Goal: Book appointment/travel/reservation

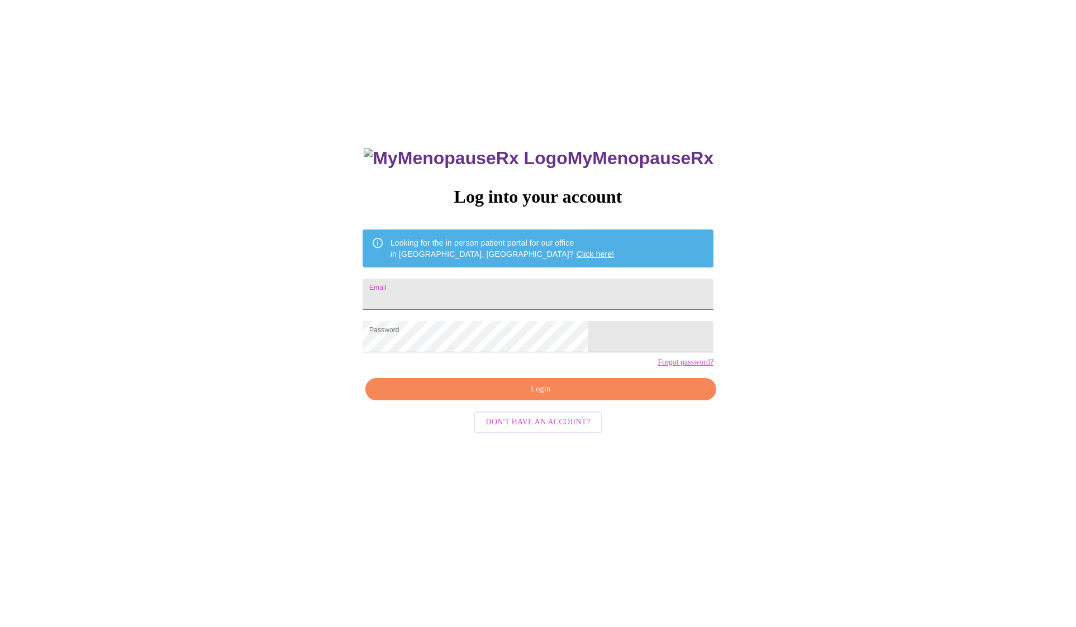
click at [463, 295] on input "Email" at bounding box center [538, 294] width 351 height 31
type input "vlong2643@icloud.com"
click at [518, 397] on span "Login" at bounding box center [540, 390] width 325 height 14
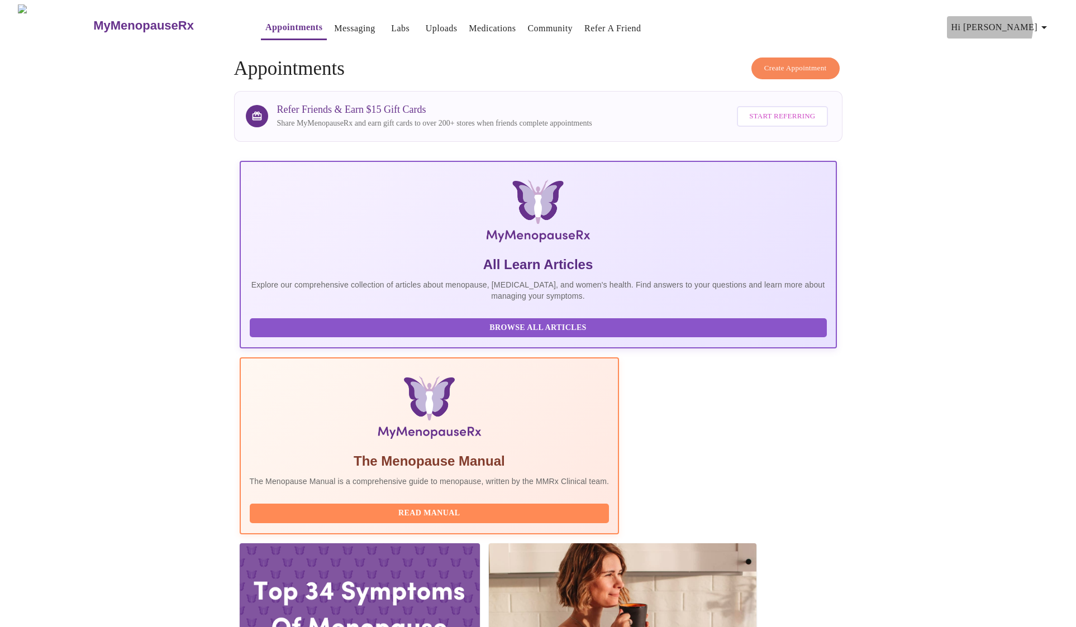
click at [1031, 23] on span "Hi [PERSON_NAME]" at bounding box center [1000, 28] width 99 height 16
click at [1021, 37] on li "Billing" at bounding box center [1024, 44] width 51 height 20
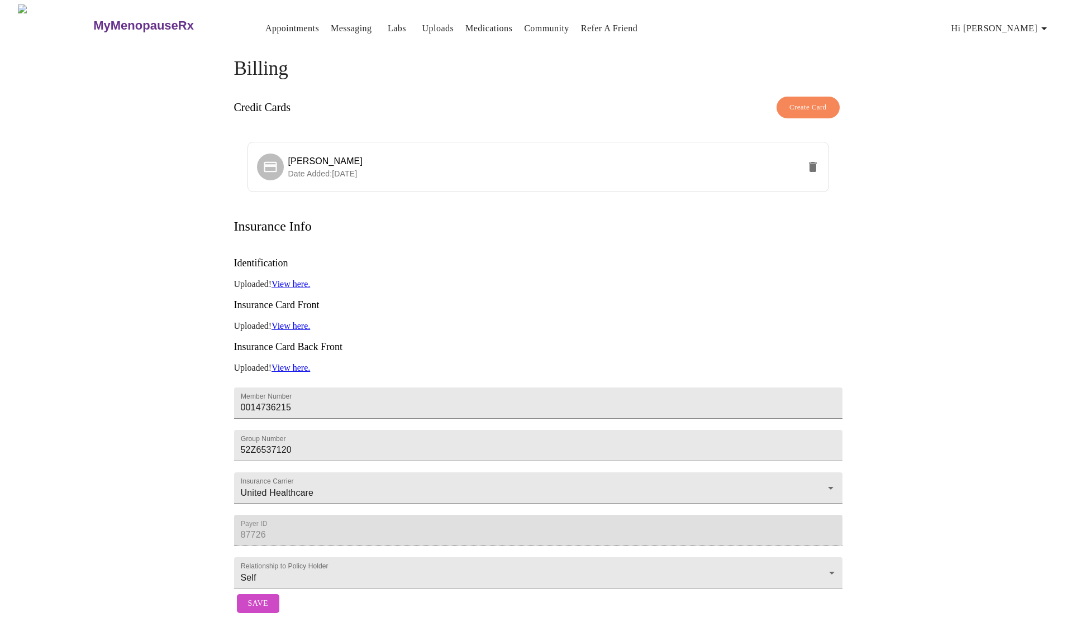
click at [297, 321] on link "View here." at bounding box center [290, 325] width 39 height 9
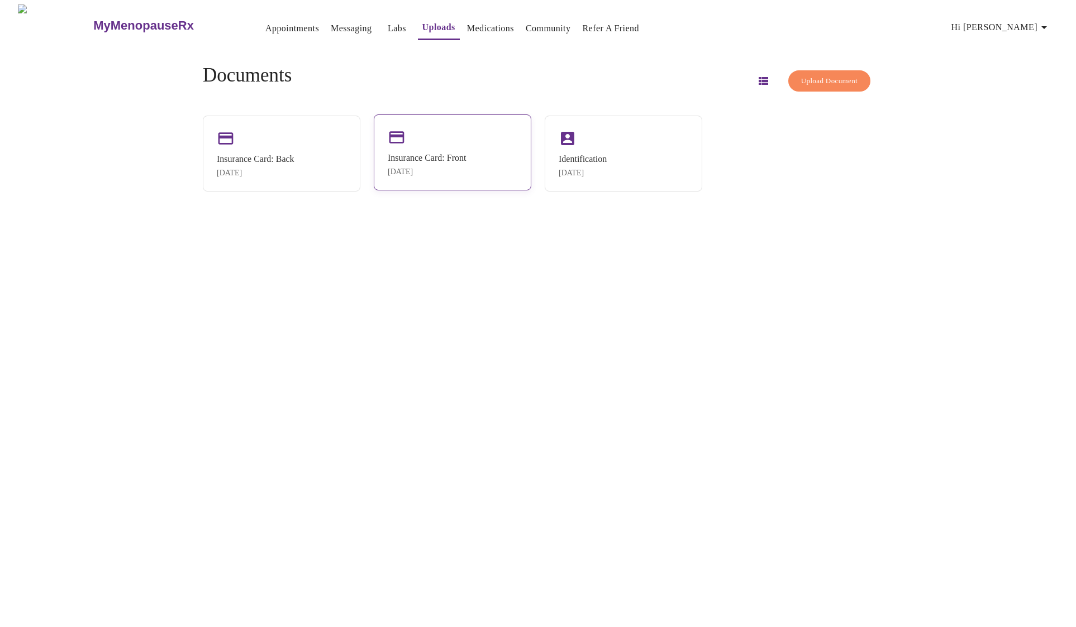
click at [452, 169] on div "[DATE]" at bounding box center [427, 172] width 78 height 9
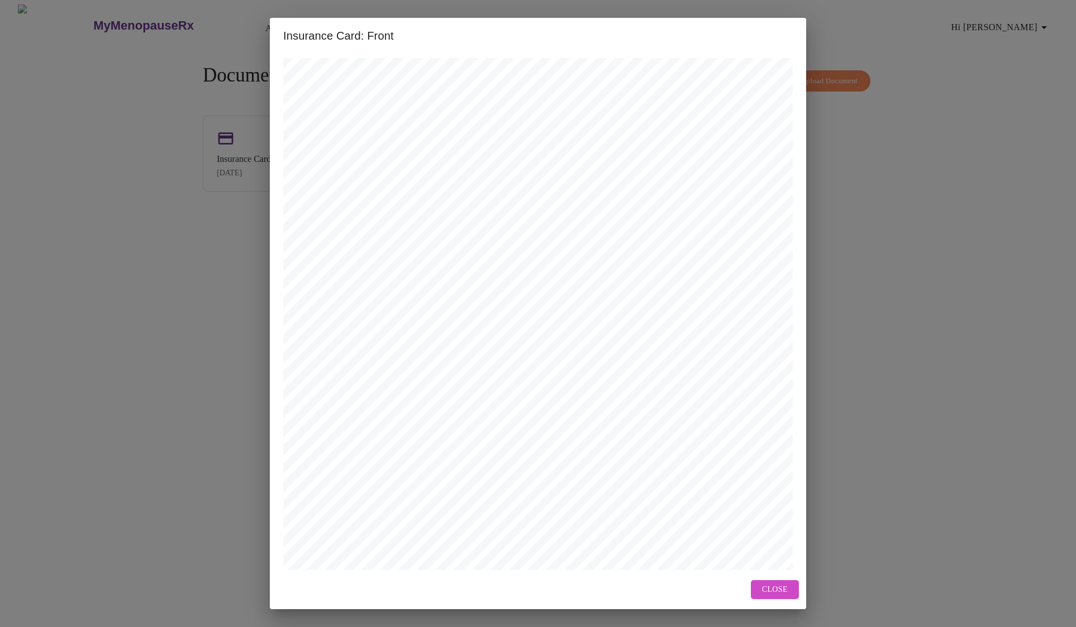
click at [775, 590] on span "Close" at bounding box center [775, 590] width 26 height 14
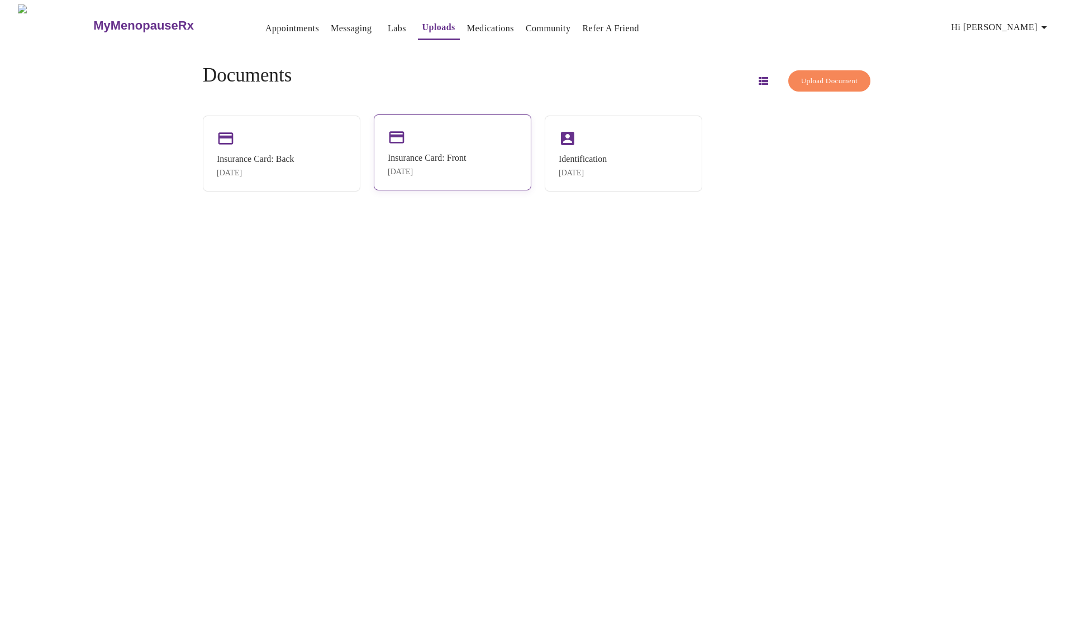
click at [448, 158] on div "Insurance Card: Front" at bounding box center [427, 158] width 78 height 10
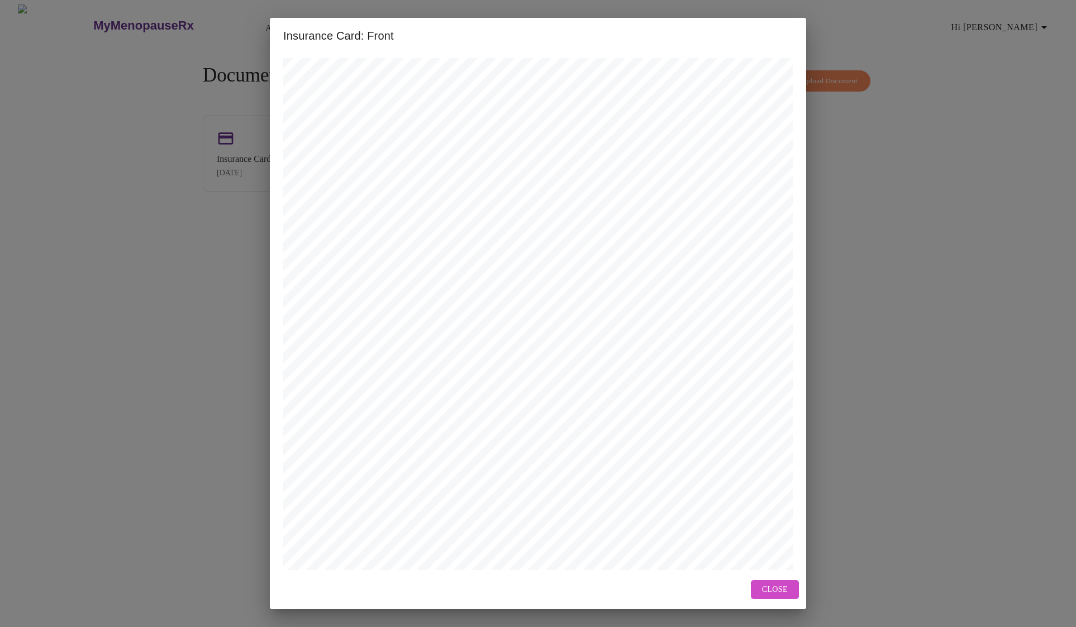
click at [770, 602] on div "Close" at bounding box center [538, 590] width 536 height 40
click at [770, 592] on span "Close" at bounding box center [775, 590] width 26 height 14
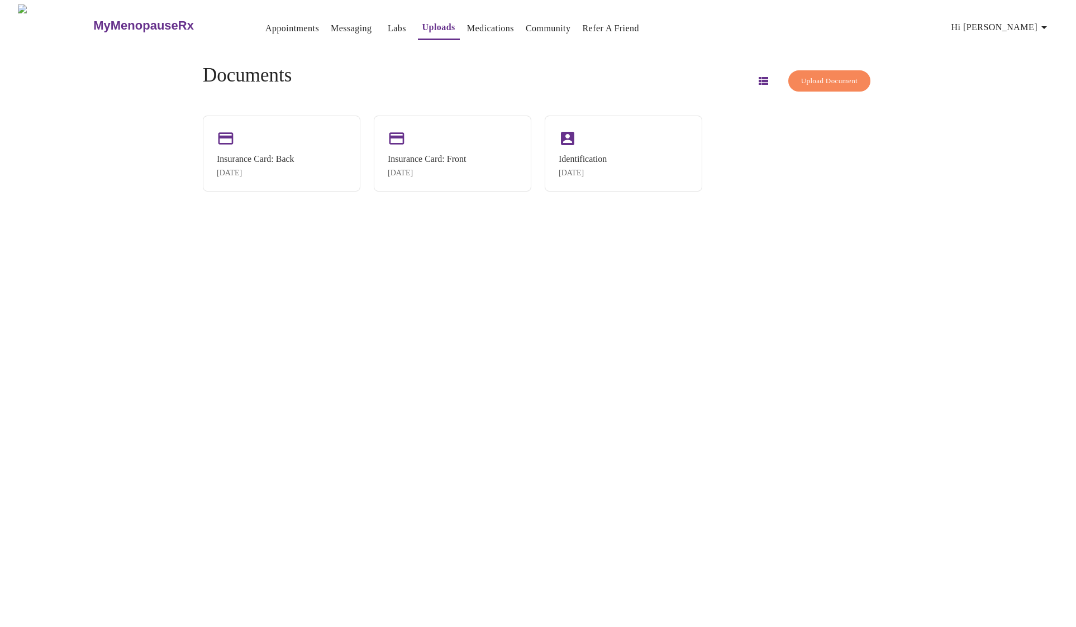
click at [807, 77] on span "Upload Document" at bounding box center [829, 81] width 56 height 13
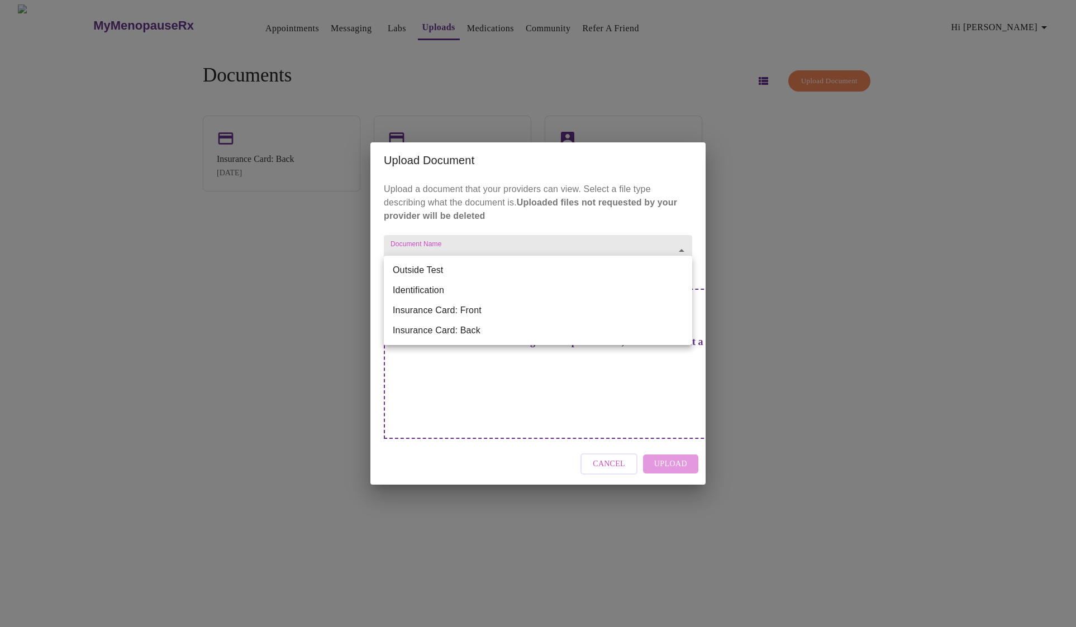
click at [666, 264] on body "MyMenopauseRx Appointments Messaging Labs Uploads Medications Community Refer a…" at bounding box center [537, 317] width 1067 height 627
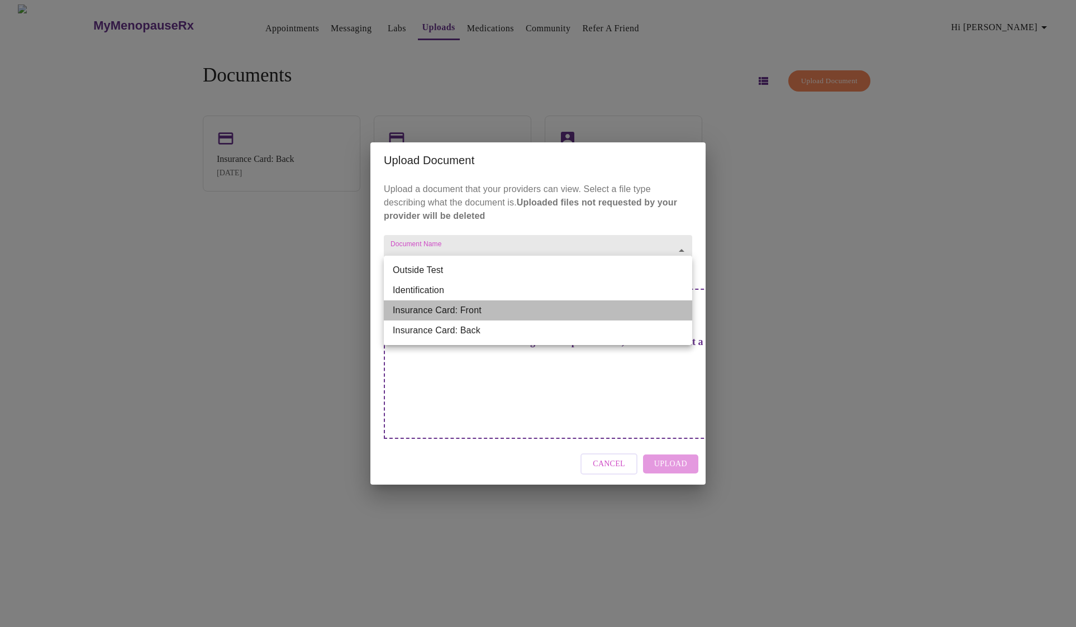
click at [545, 308] on li "Insurance Card: Front" at bounding box center [538, 311] width 308 height 20
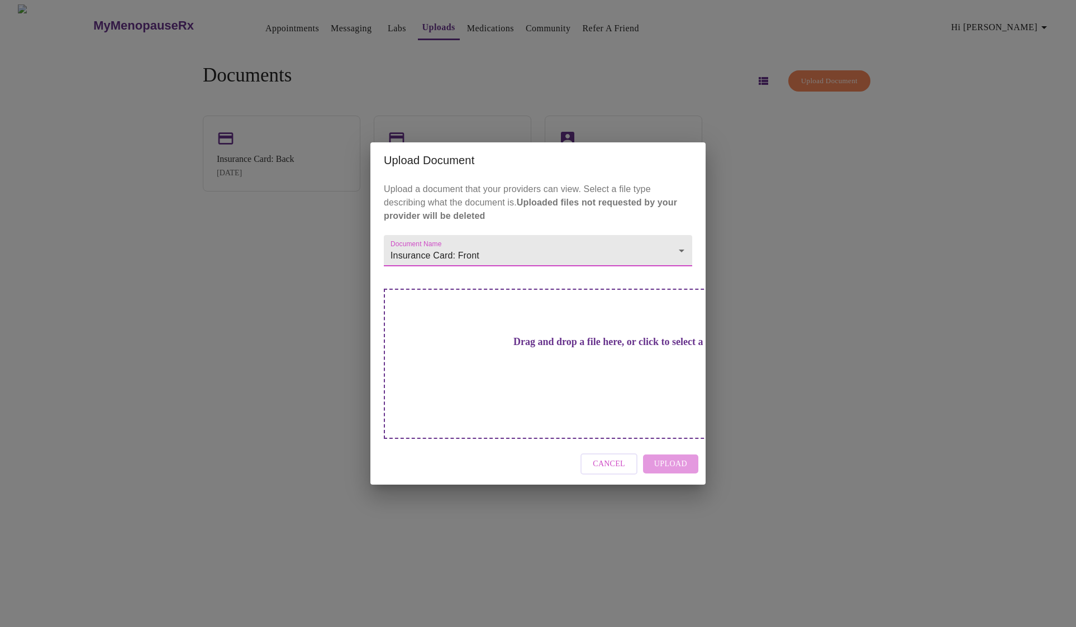
click at [541, 348] on h3 "Drag and drop a file here, or click to select a file" at bounding box center [616, 342] width 308 height 12
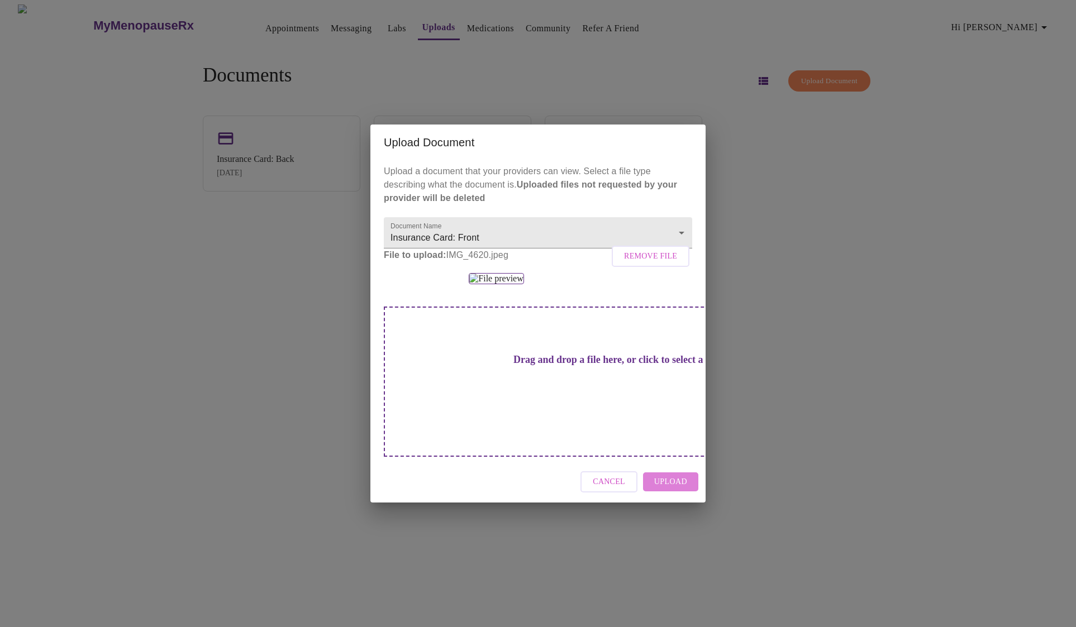
click at [676, 489] on span "Upload" at bounding box center [670, 482] width 33 height 14
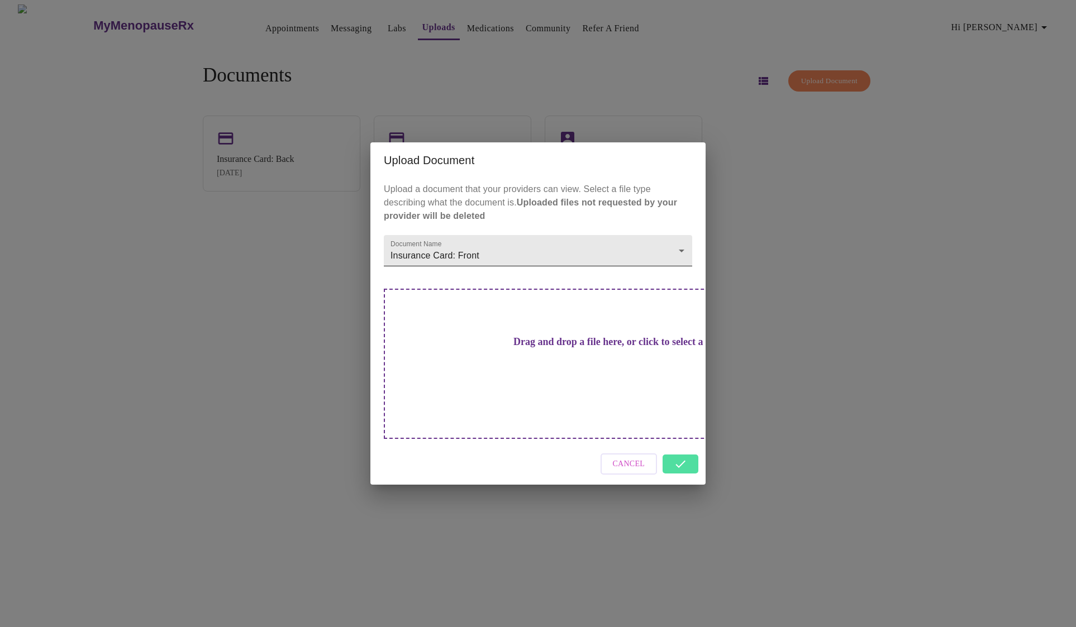
click at [665, 272] on body "MyMenopauseRx Appointments Messaging Labs Uploads Medications Community Refer a…" at bounding box center [537, 317] width 1067 height 627
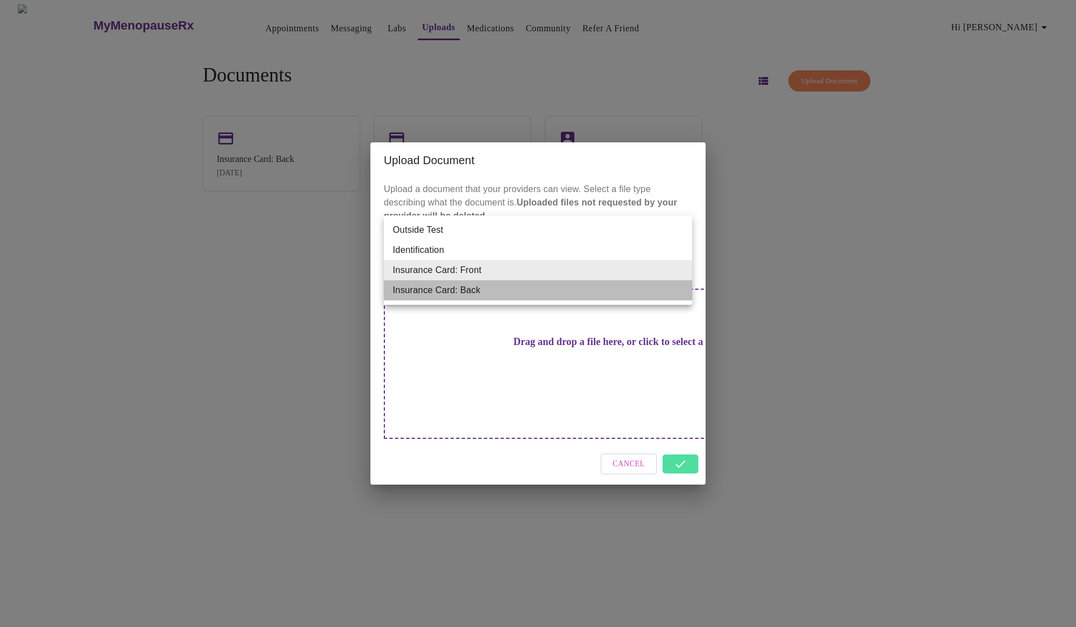
click at [584, 288] on li "Insurance Card: Back" at bounding box center [538, 290] width 308 height 20
type input "Insurance Card: Back"
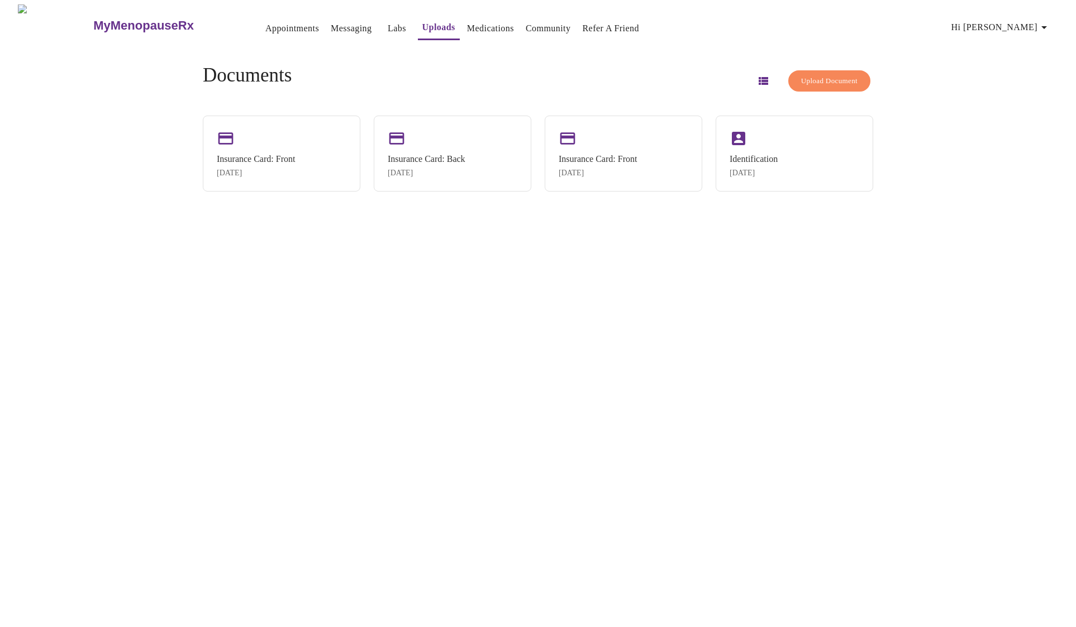
click at [818, 77] on span "Upload Document" at bounding box center [829, 81] width 56 height 13
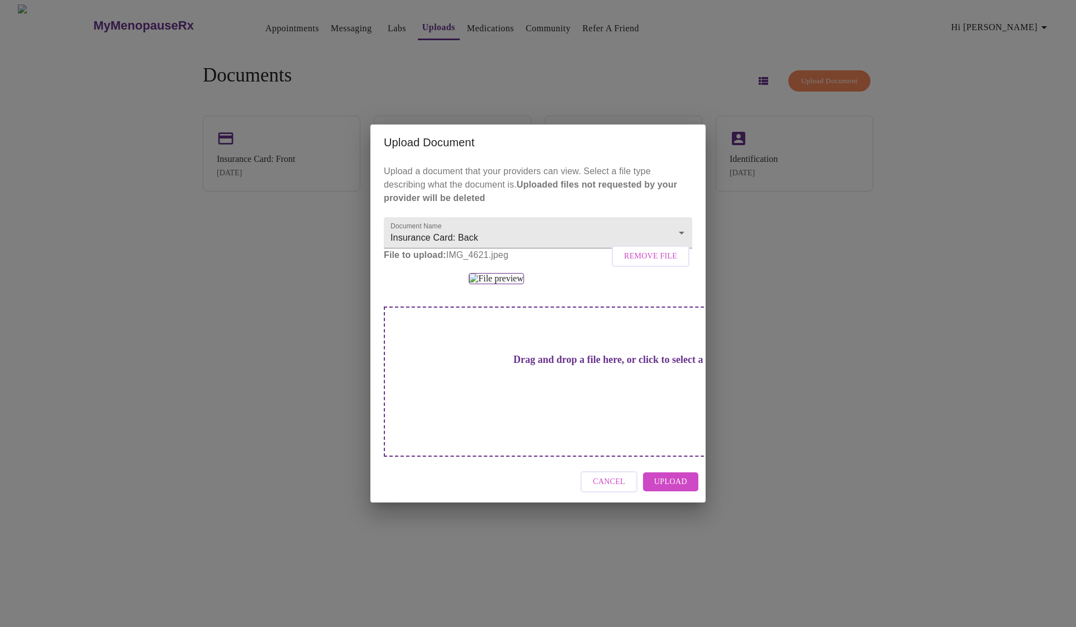
click at [676, 489] on span "Upload" at bounding box center [670, 482] width 33 height 14
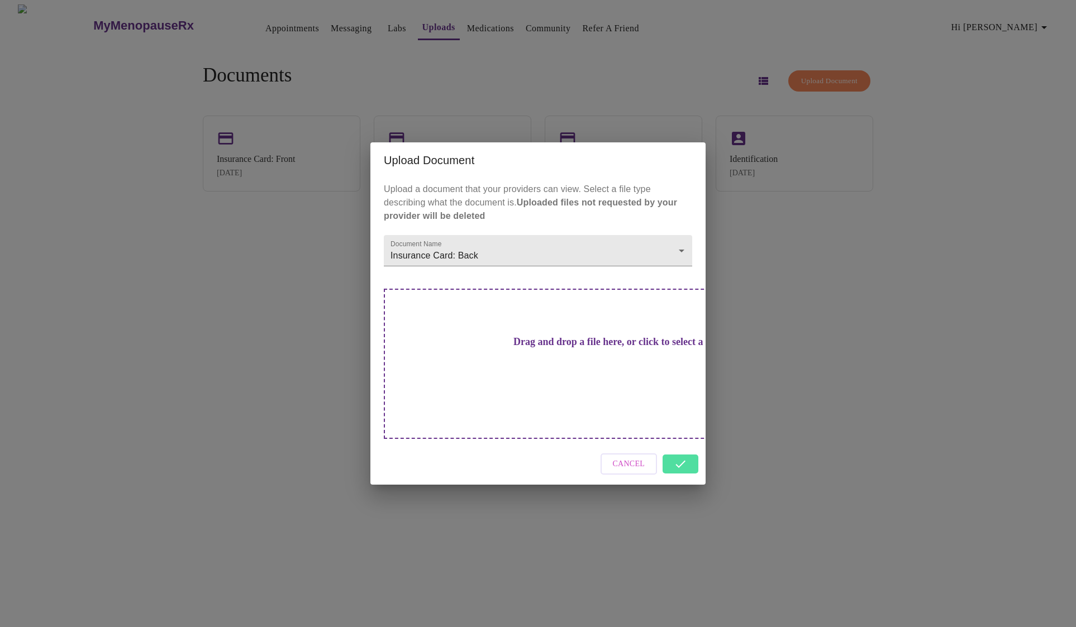
click at [299, 416] on div "Upload Document Upload a document that your providers can view. Select a file t…" at bounding box center [538, 313] width 1076 height 627
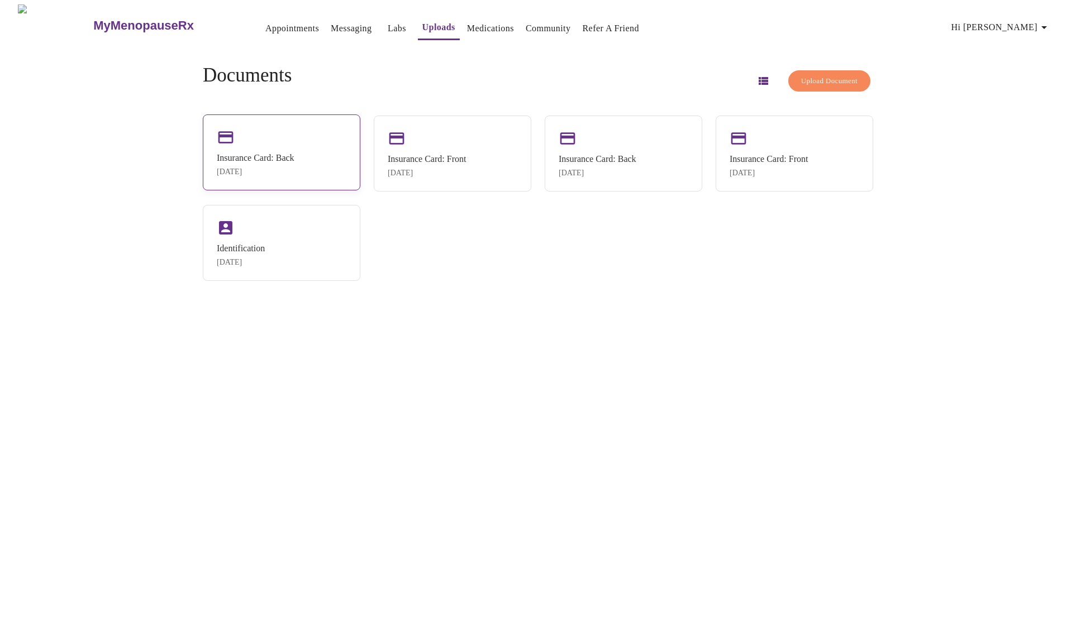
click at [294, 164] on div "Insurance Card: Back Oct 14, 2025" at bounding box center [256, 164] width 78 height 23
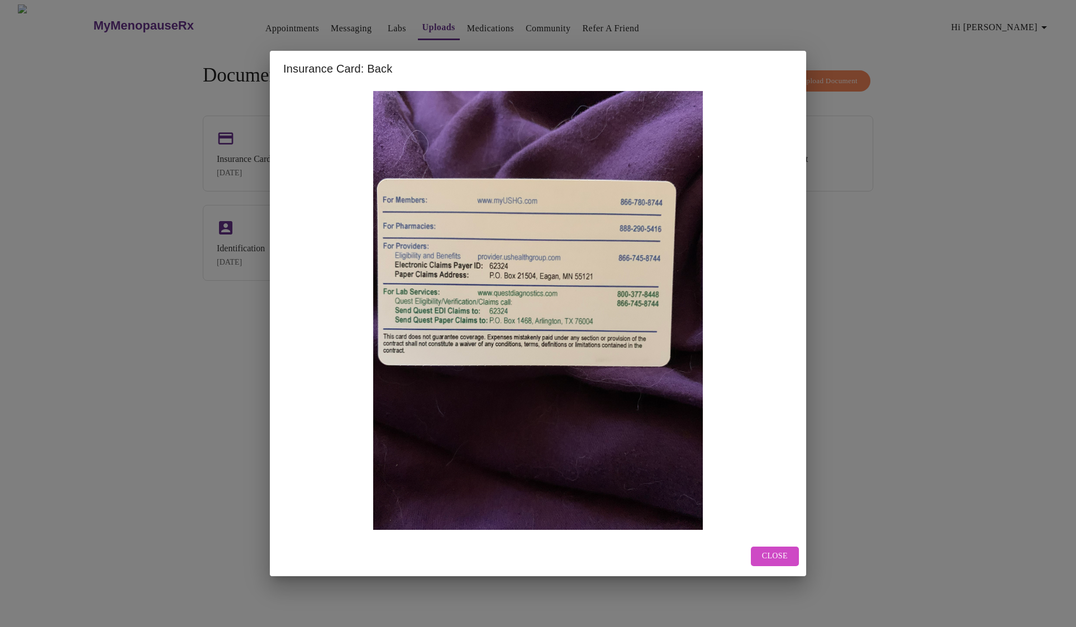
click at [774, 558] on span "Close" at bounding box center [775, 557] width 26 height 14
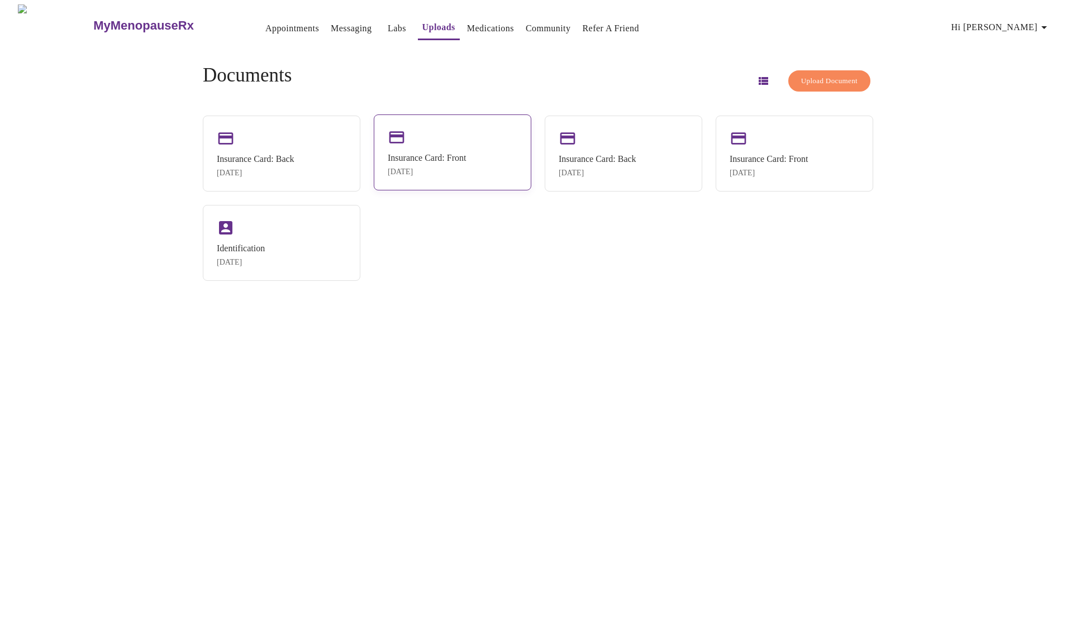
click at [442, 153] on div "Insurance Card: Front" at bounding box center [427, 158] width 78 height 10
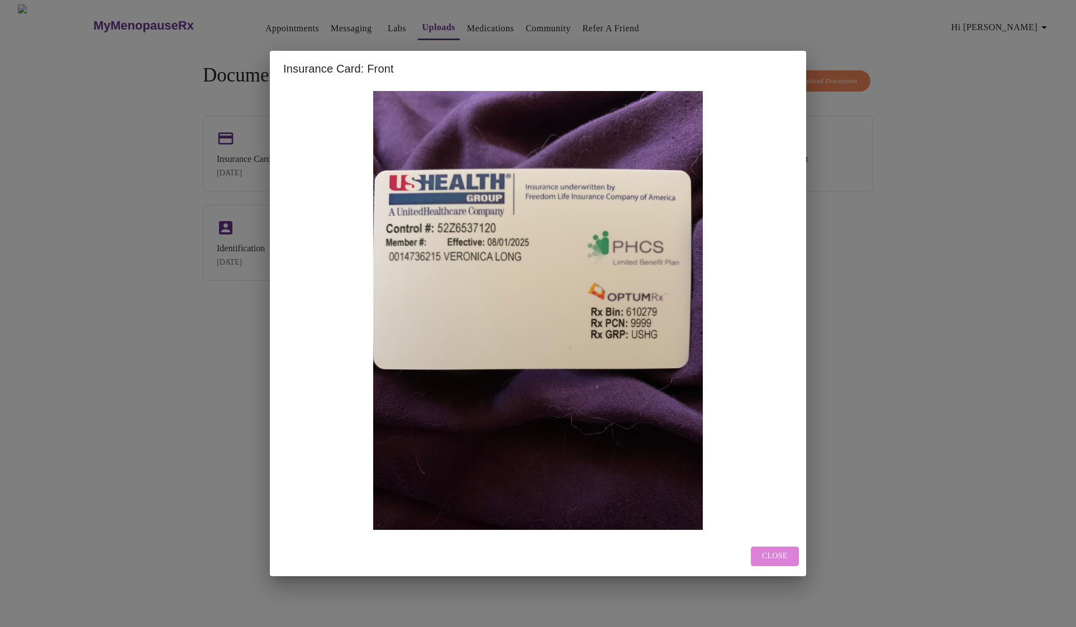
click at [769, 561] on span "Close" at bounding box center [775, 557] width 26 height 14
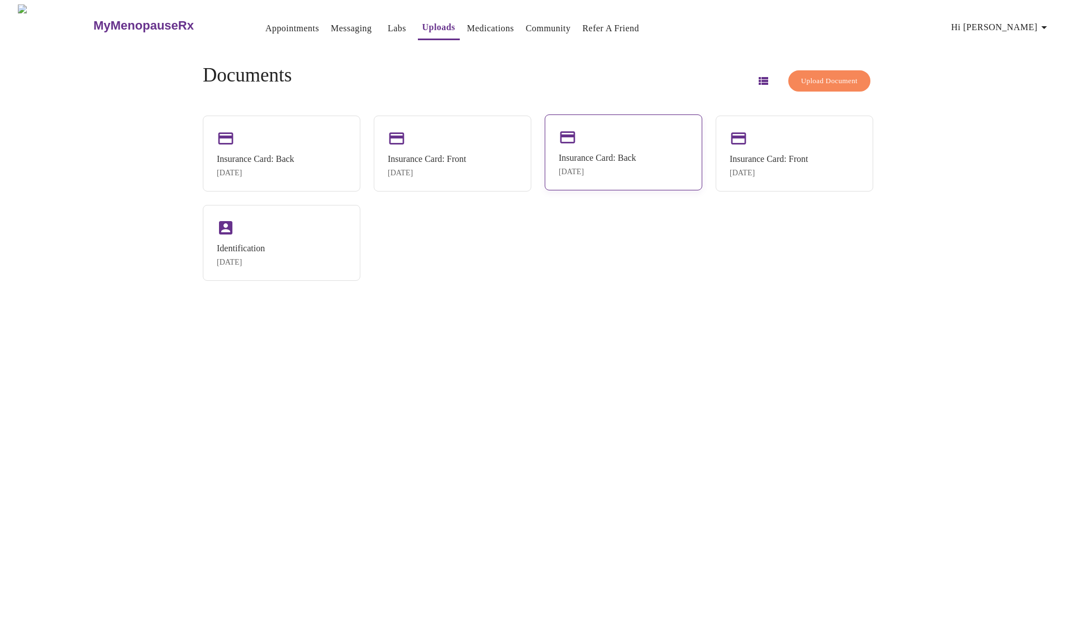
click at [661, 177] on div "Insurance Card: Back Mar 12, 2025" at bounding box center [624, 153] width 158 height 76
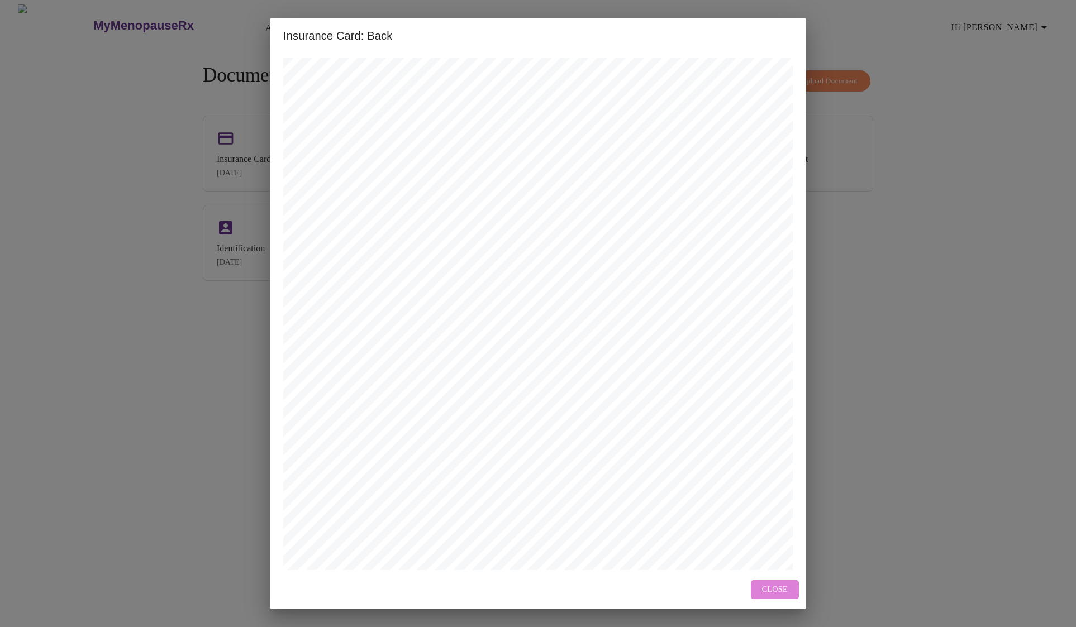
click at [772, 583] on button "Close" at bounding box center [775, 590] width 48 height 20
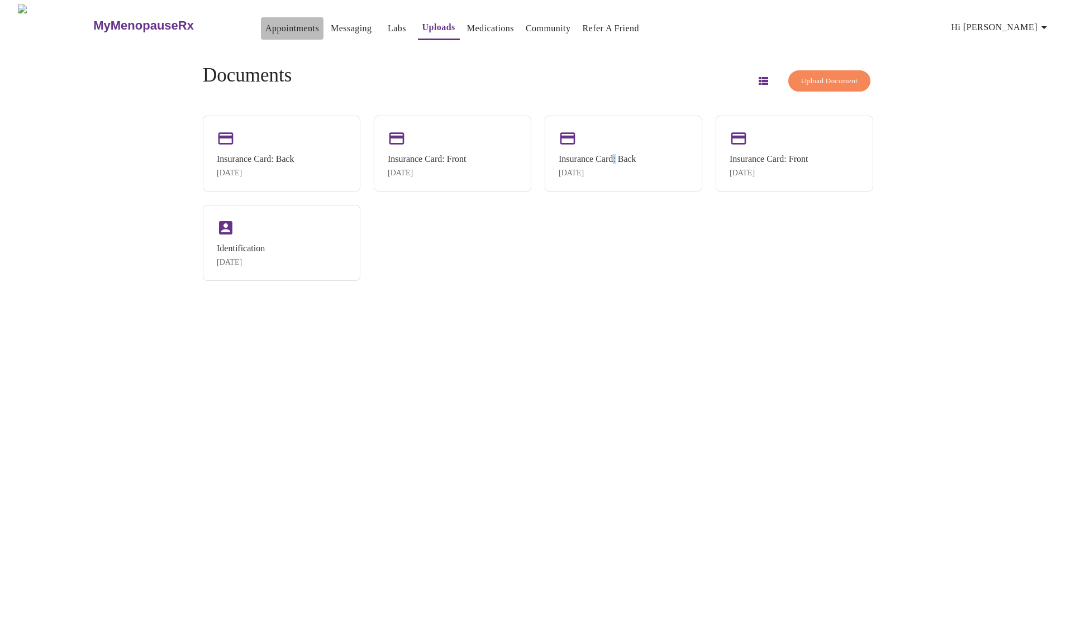
click at [265, 28] on link "Appointments" at bounding box center [292, 29] width 54 height 16
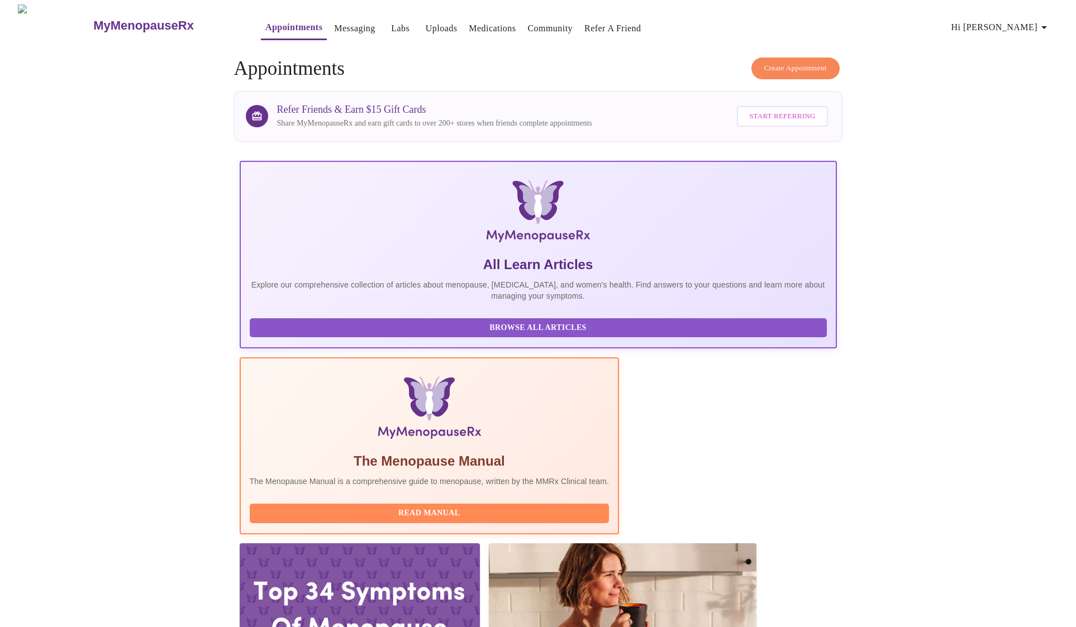
click at [786, 67] on span "Create Appointment" at bounding box center [795, 68] width 63 height 13
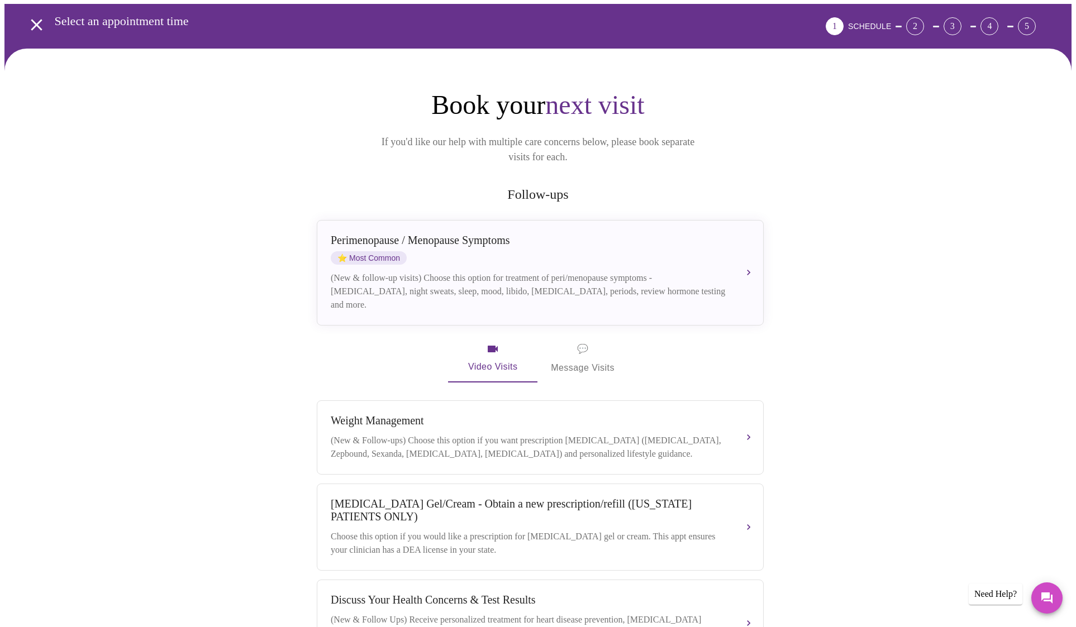
scroll to position [47, 0]
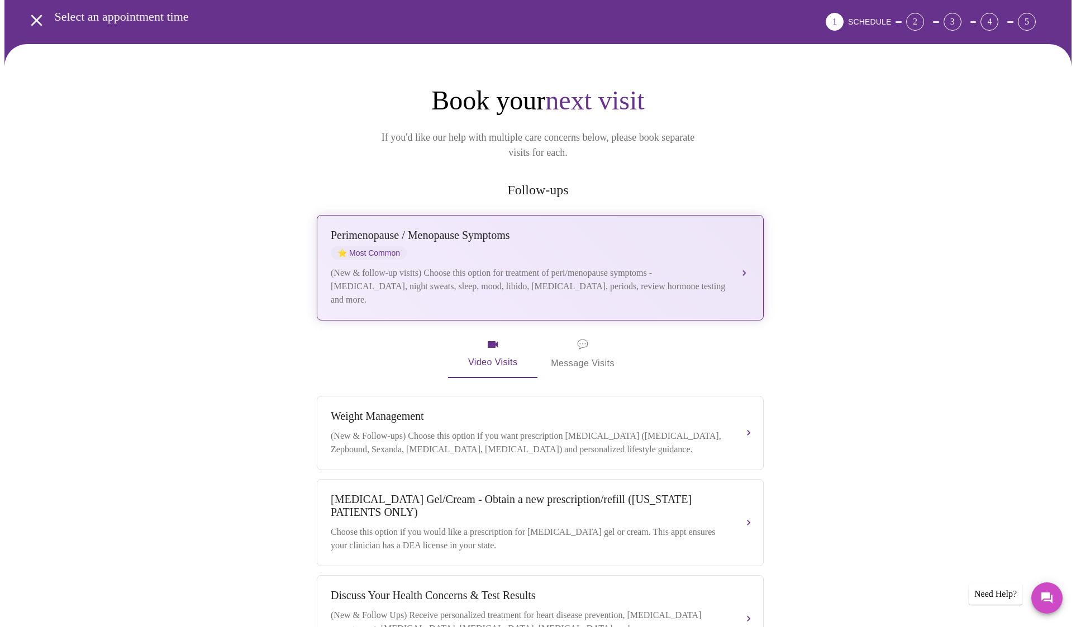
click at [698, 266] on div "(New & follow-up visits) Choose this option for treatment of peri/menopause sym…" at bounding box center [529, 286] width 397 height 40
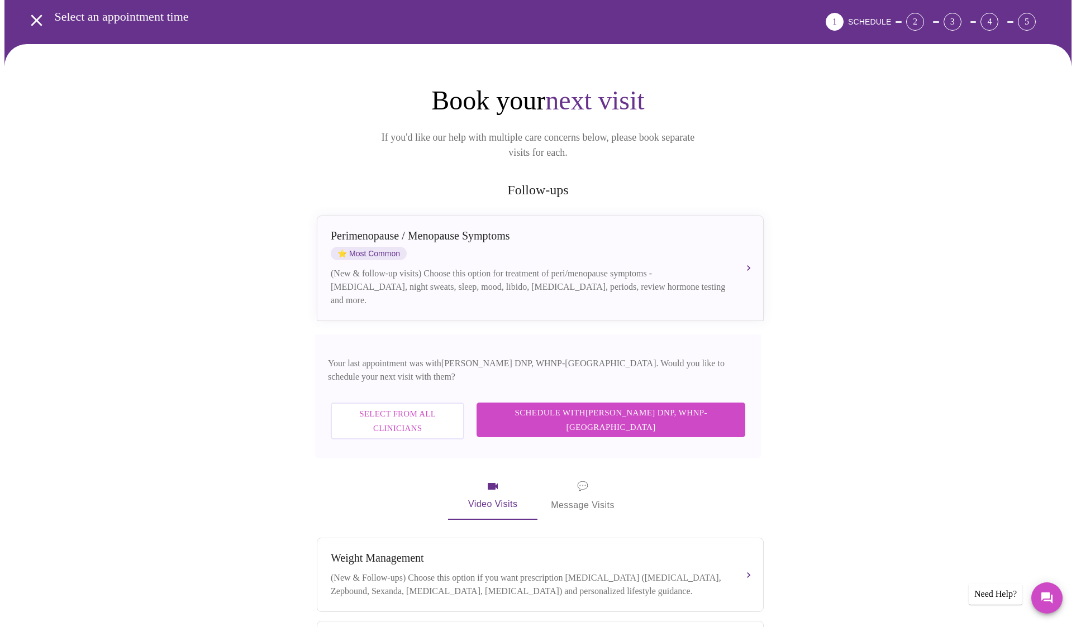
click at [644, 406] on span "Schedule with [PERSON_NAME] DNP, WHNP-BC" at bounding box center [611, 421] width 246 height 30
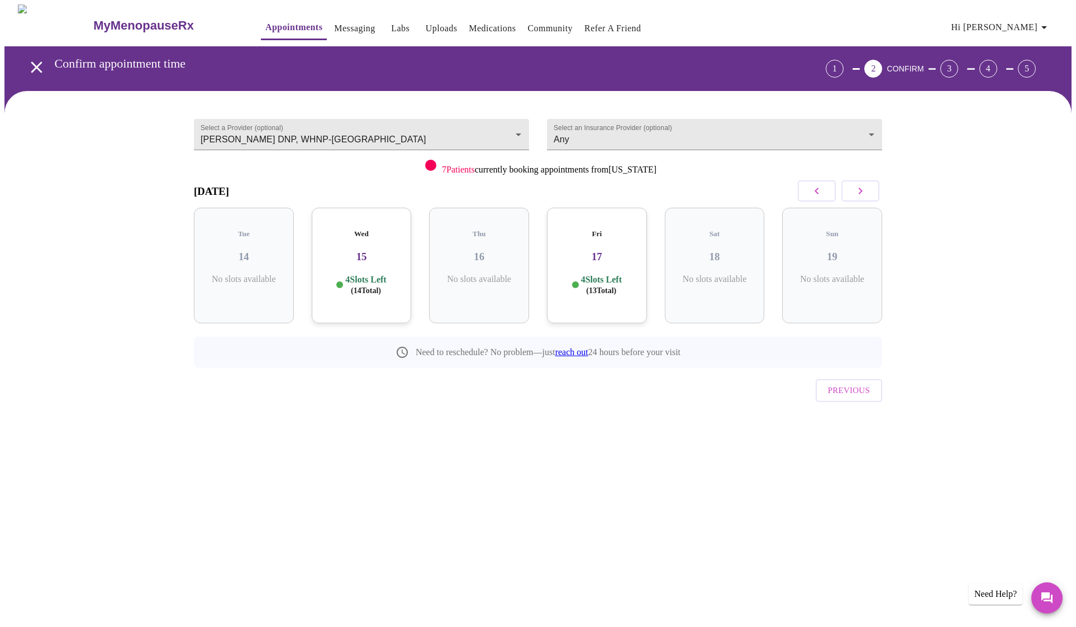
click at [363, 256] on div "Wed 15 4 Slots Left ( 14 Total)" at bounding box center [362, 266] width 100 height 116
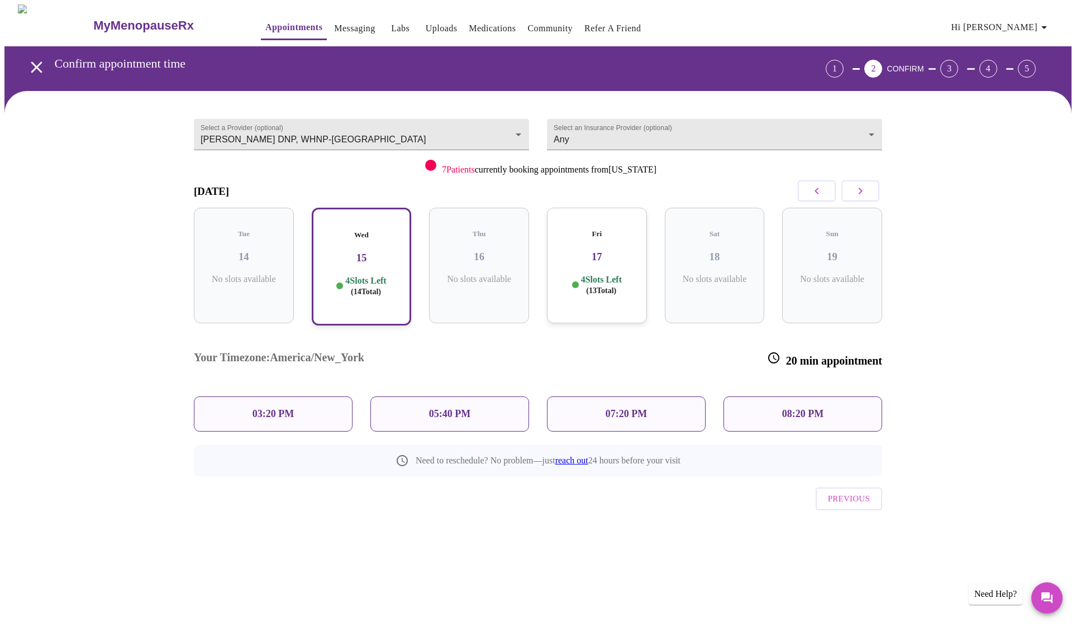
click at [317, 397] on div "03:20 PM" at bounding box center [273, 414] width 159 height 35
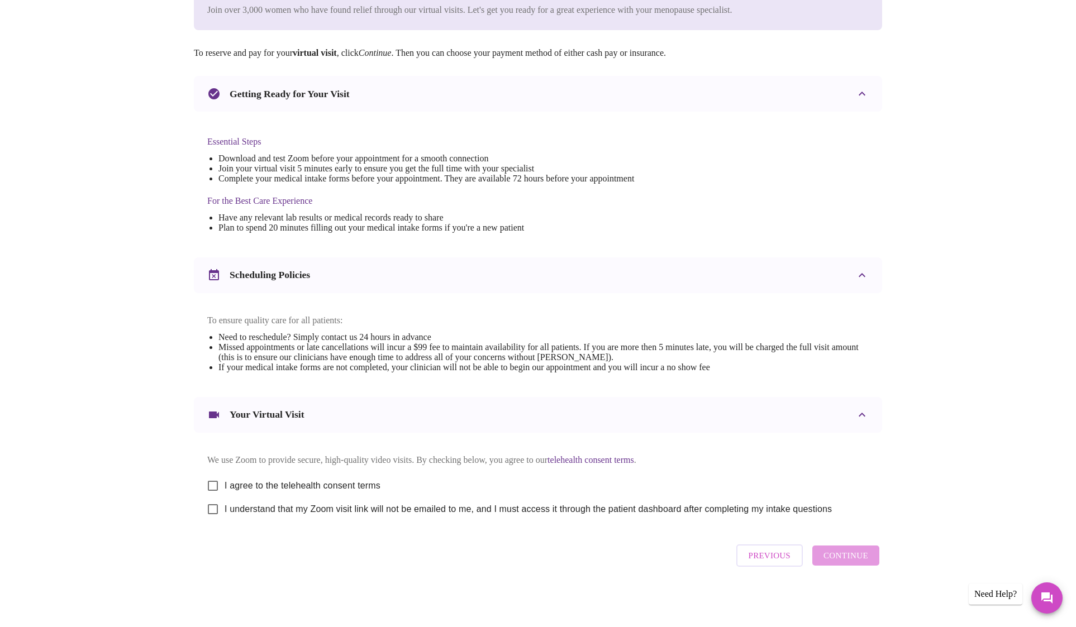
scroll to position [177, 0]
click at [213, 489] on input "I agree to the telehealth consent terms" at bounding box center [212, 485] width 23 height 23
checkbox input "true"
click at [213, 514] on input "I understand that my Zoom visit link will not be emailed to me, and I must acce…" at bounding box center [212, 509] width 23 height 23
checkbox input "true"
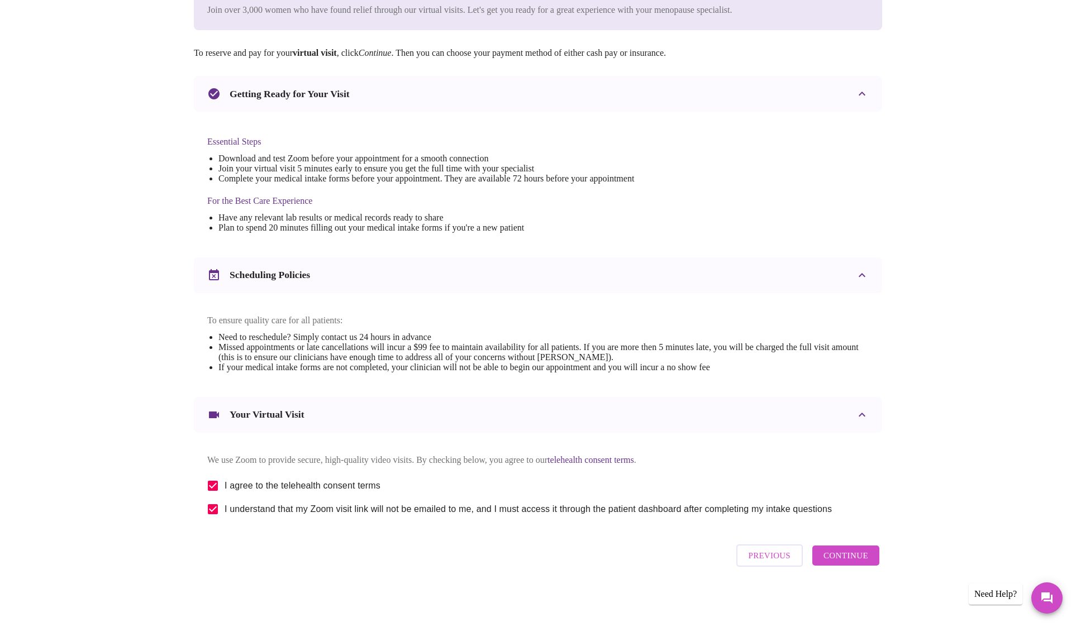
click at [858, 563] on span "Continue" at bounding box center [845, 556] width 45 height 15
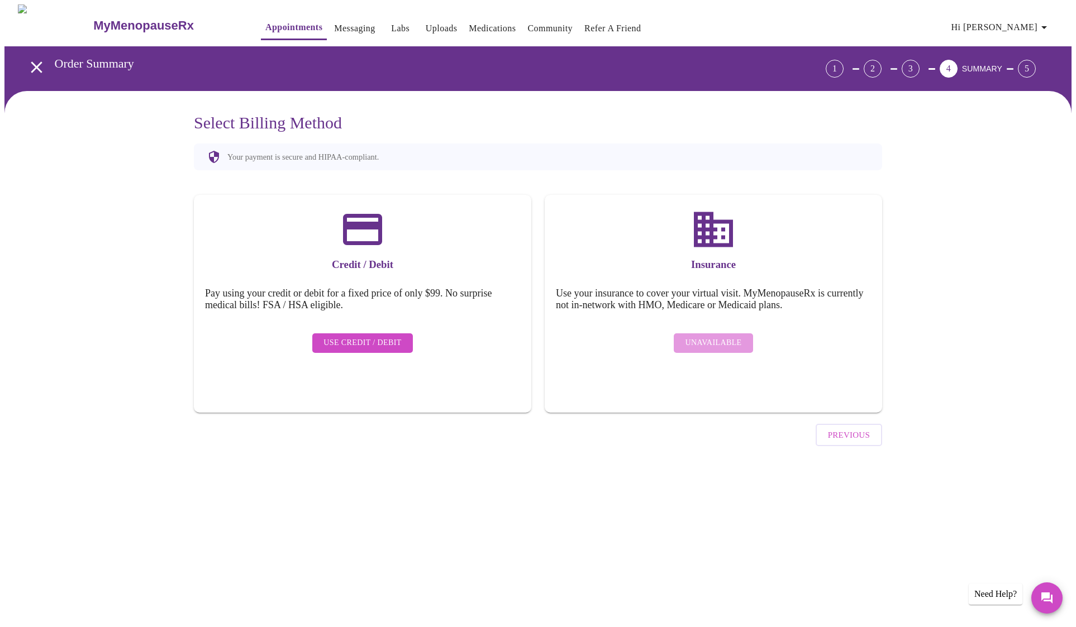
scroll to position [0, 0]
click at [708, 338] on div "Unavailable" at bounding box center [713, 343] width 315 height 31
click at [690, 328] on div "Unavailable" at bounding box center [713, 343] width 315 height 31
click at [710, 251] on div "Insurance Use your insurance to cover your virtual visit. MyMenopauseRx is curr…" at bounding box center [713, 304] width 337 height 218
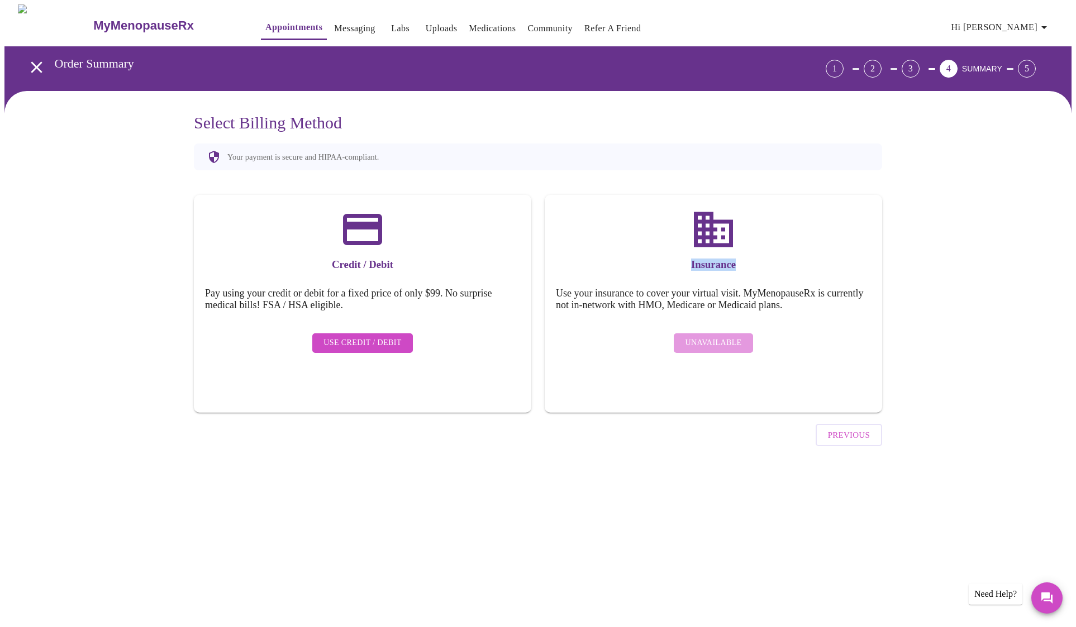
click at [710, 251] on div "Insurance Use your insurance to cover your virtual visit. MyMenopauseRx is curr…" at bounding box center [713, 304] width 337 height 218
click at [1035, 27] on span "Hi [PERSON_NAME]" at bounding box center [1000, 28] width 99 height 16
click at [1030, 44] on li "Billing" at bounding box center [1024, 44] width 51 height 20
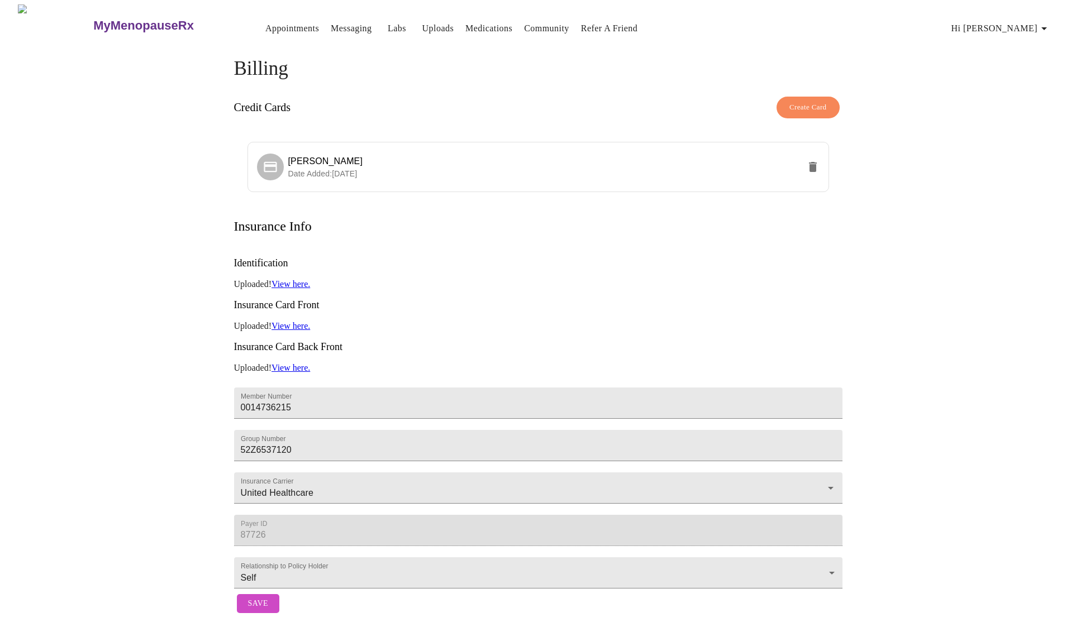
scroll to position [14, 0]
click at [258, 601] on span "Save" at bounding box center [258, 604] width 20 height 14
click at [293, 321] on link "View here." at bounding box center [290, 325] width 39 height 9
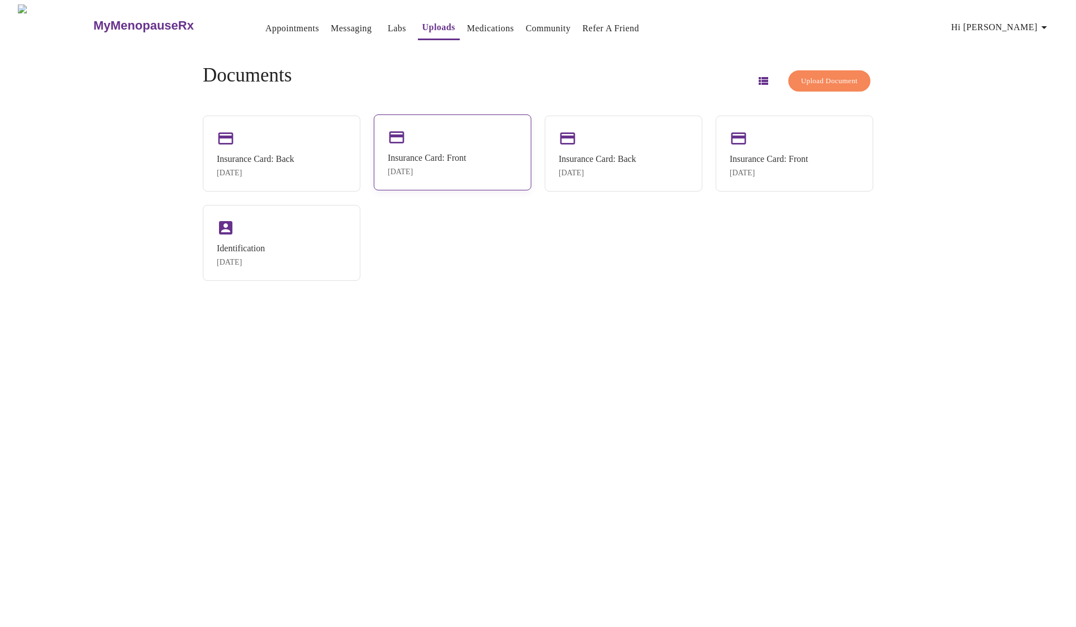
click at [397, 156] on div "Insurance Card: Front" at bounding box center [427, 158] width 78 height 10
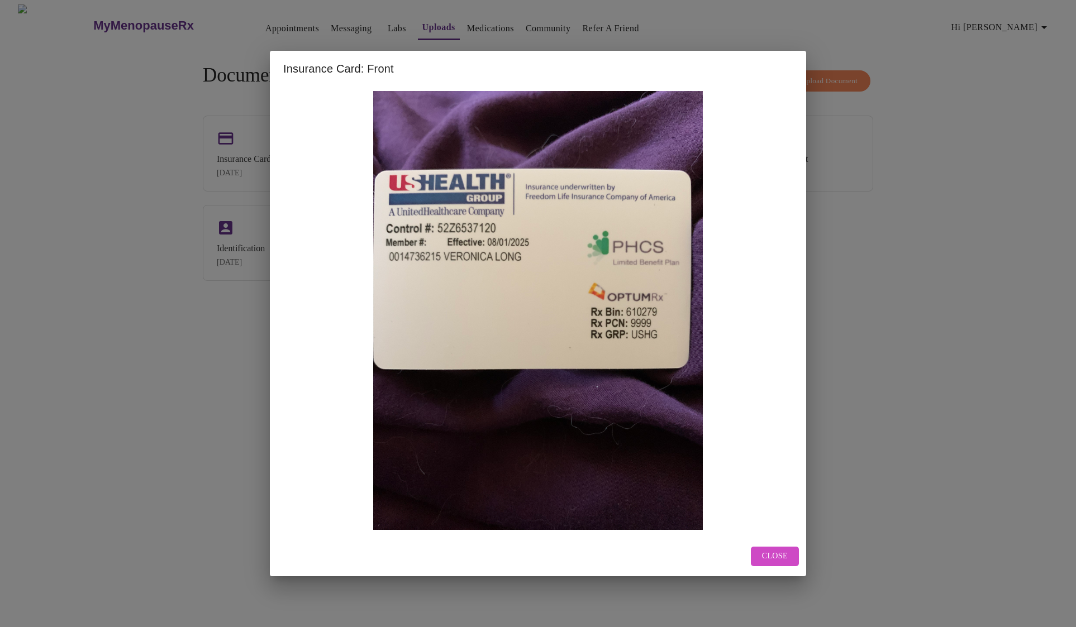
click at [251, 333] on div "Insurance Card: Front Close" at bounding box center [538, 313] width 1076 height 627
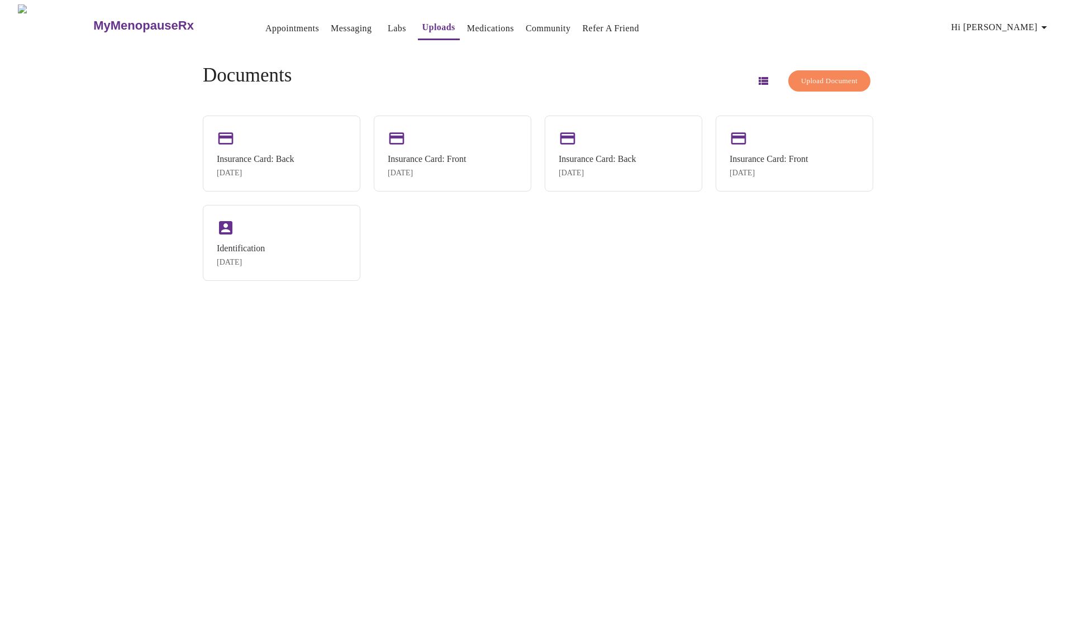
click at [756, 78] on icon "button" at bounding box center [762, 80] width 13 height 13
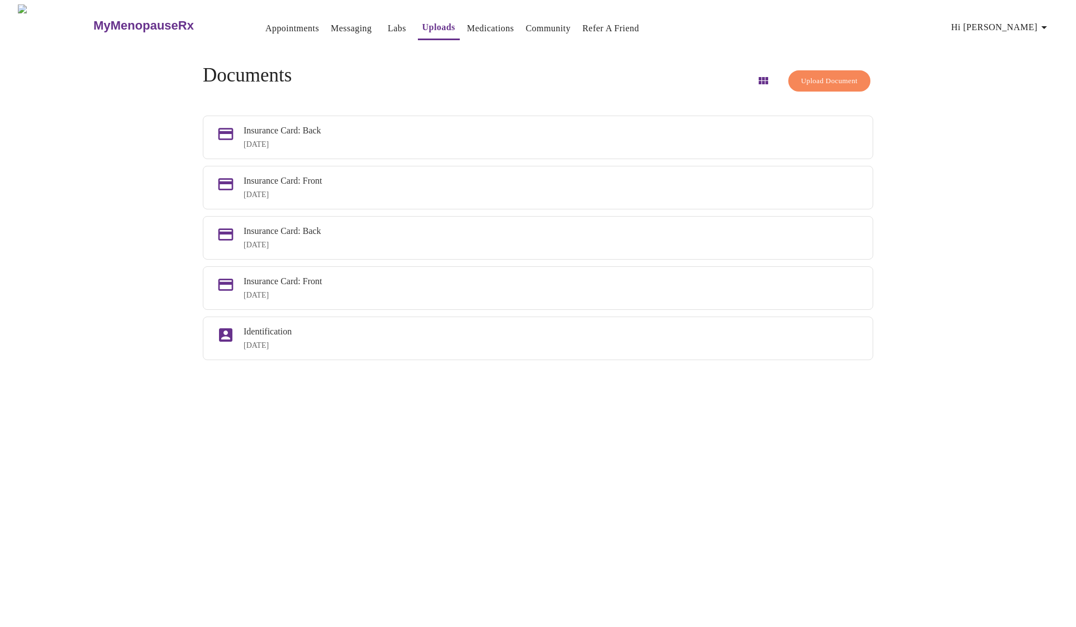
click at [1003, 195] on div "MyMenopauseRx Appointments Messaging Labs Uploads Medications Community Refer a…" at bounding box center [537, 317] width 1067 height 627
click at [104, 18] on h3 "MyMenopauseRx" at bounding box center [143, 25] width 101 height 15
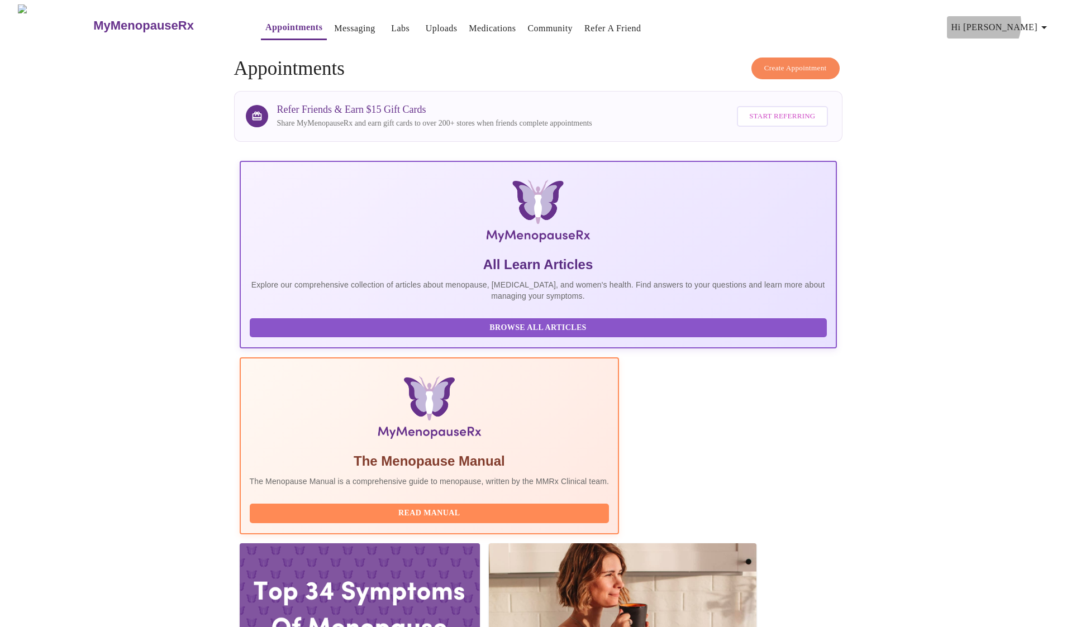
click at [1017, 20] on span "Hi [PERSON_NAME]" at bounding box center [1000, 28] width 99 height 16
click at [616, 60] on div at bounding box center [538, 313] width 1076 height 627
click at [334, 21] on link "Messaging" at bounding box center [354, 29] width 41 height 16
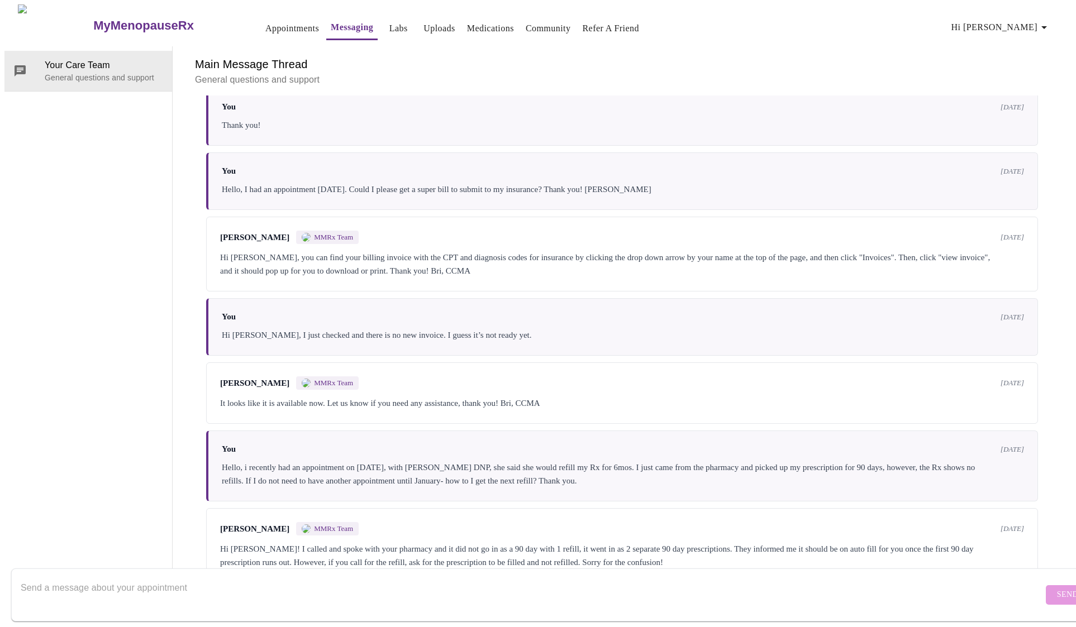
scroll to position [42, 0]
click at [140, 577] on textarea "Send a message about your appointment" at bounding box center [532, 595] width 1022 height 36
type textarea "hello. I recently had to change health insurance and i tried to load it, but no…"
click at [1057, 588] on span "Send" at bounding box center [1067, 595] width 21 height 14
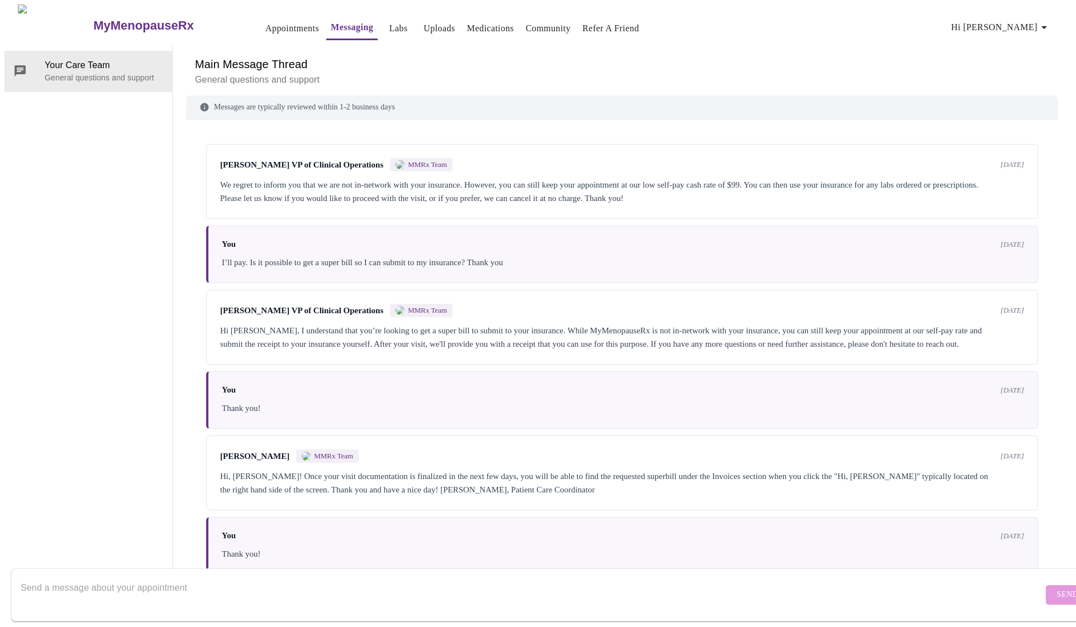
scroll to position [0, 0]
click at [270, 23] on link "Appointments" at bounding box center [292, 29] width 54 height 16
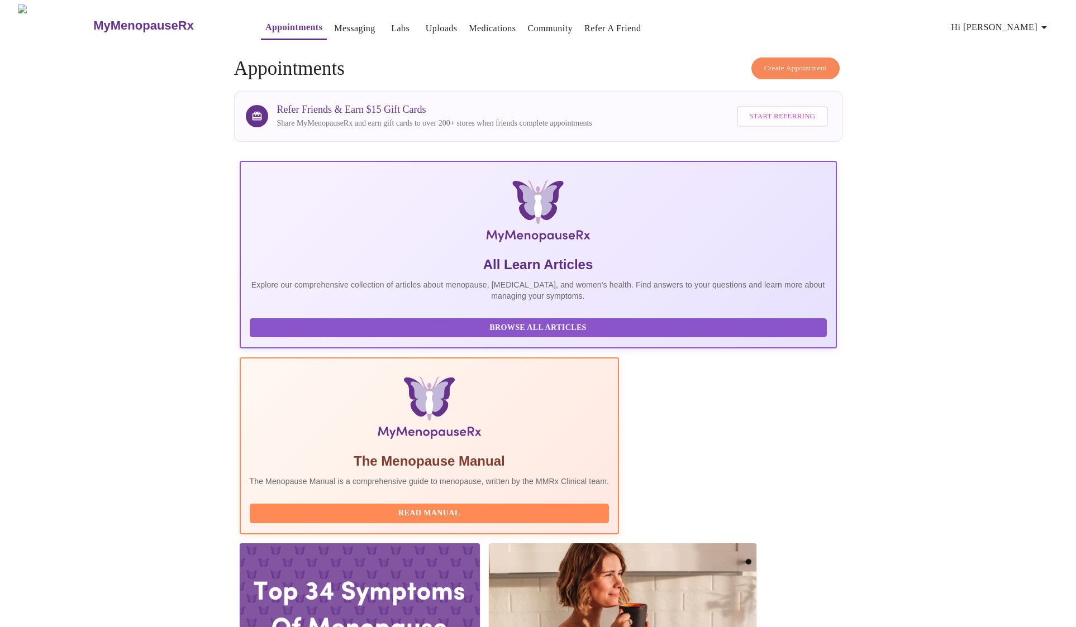
click at [801, 75] on h4 "Create Appointment Appointments" at bounding box center [538, 69] width 608 height 22
click at [798, 64] on span "Create Appointment" at bounding box center [795, 68] width 63 height 13
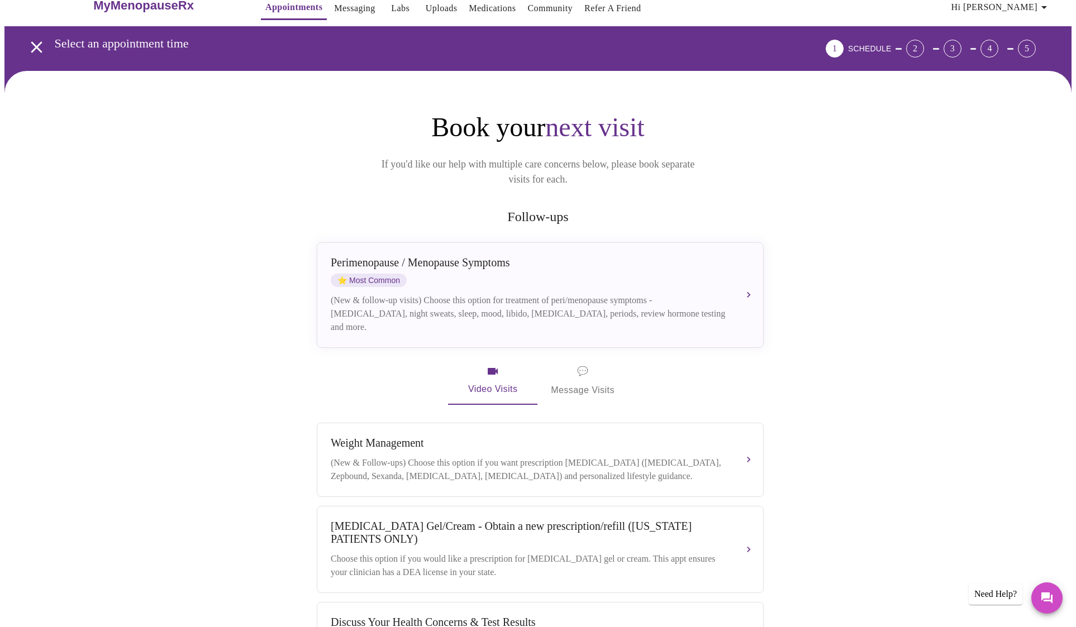
scroll to position [31, 0]
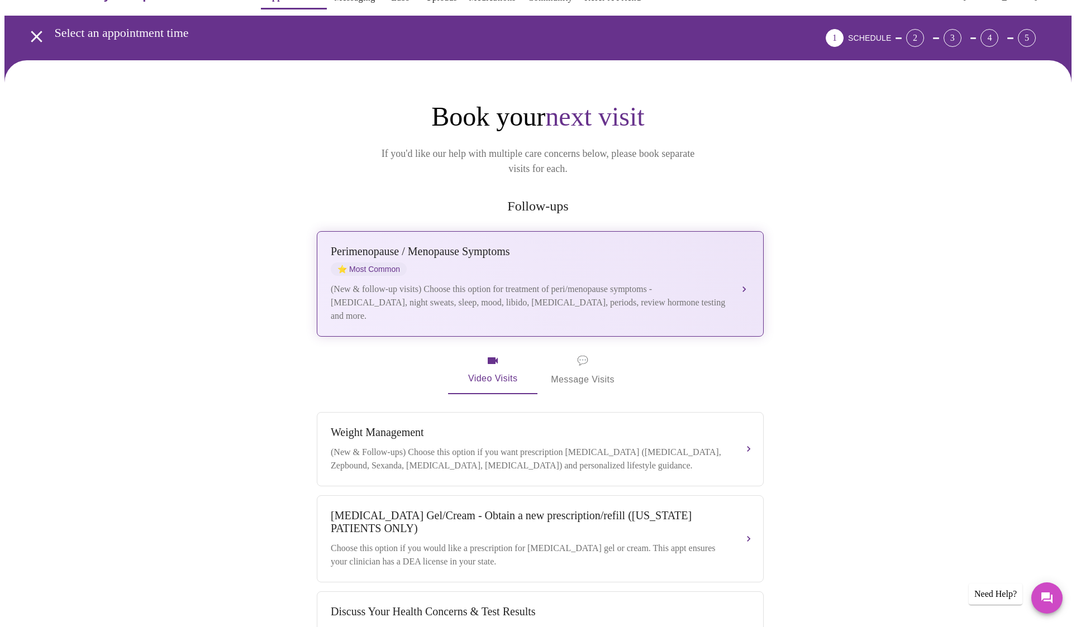
click at [705, 295] on div "(New & follow-up visits) Choose this option for treatment of peri/menopause sym…" at bounding box center [529, 303] width 397 height 40
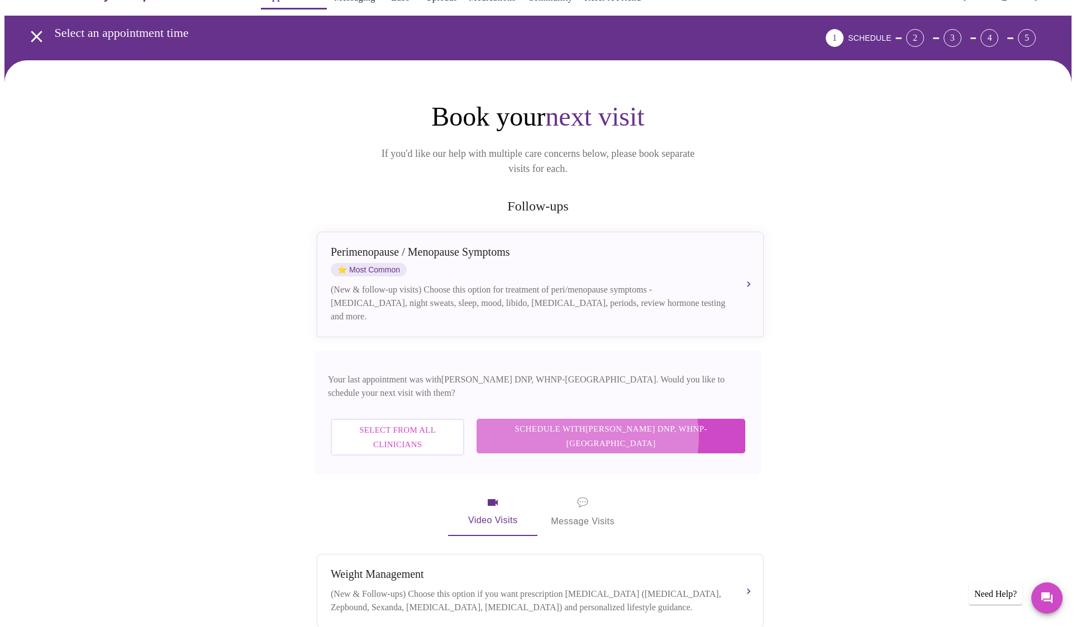
click at [643, 419] on button "Schedule with [PERSON_NAME] DNP, WHNP-BC" at bounding box center [610, 436] width 269 height 35
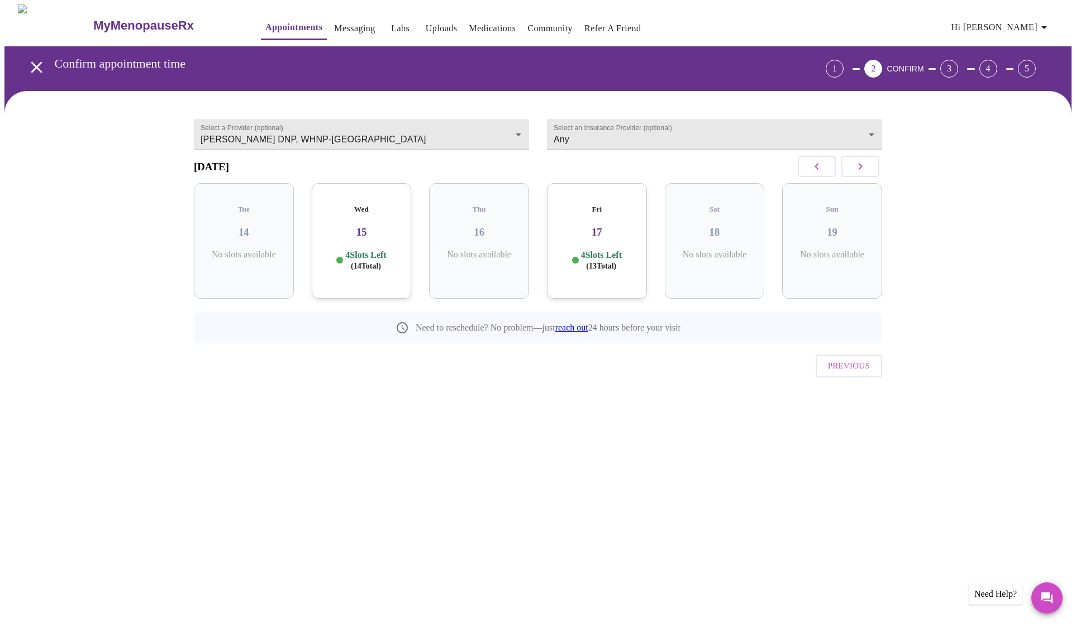
click at [349, 228] on h3 "15" at bounding box center [362, 232] width 82 height 12
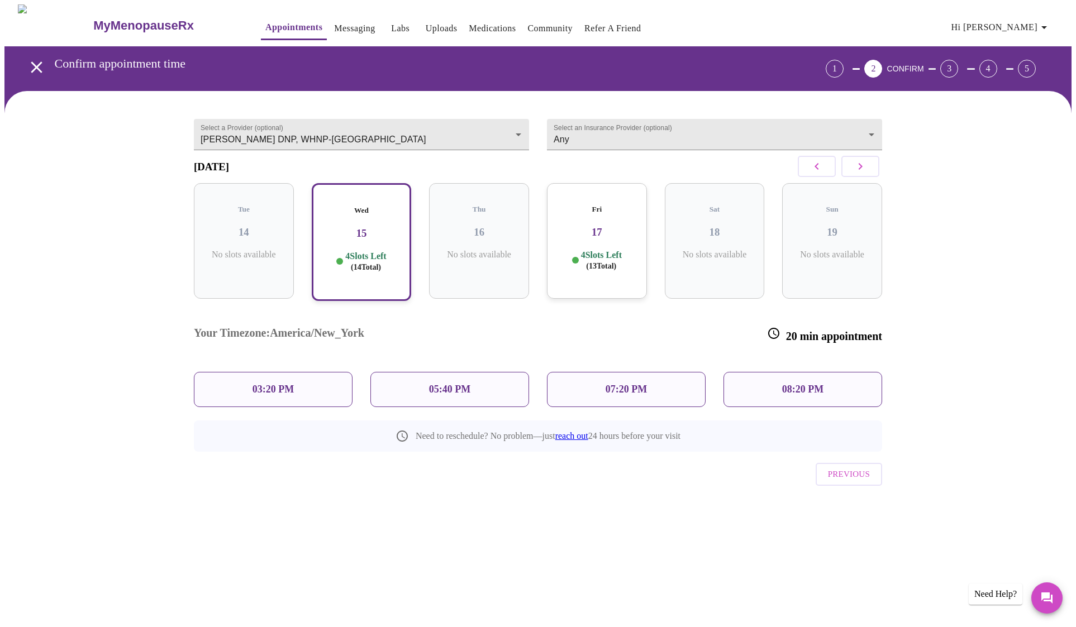
click at [289, 384] on p "03:20 PM" at bounding box center [272, 390] width 41 height 12
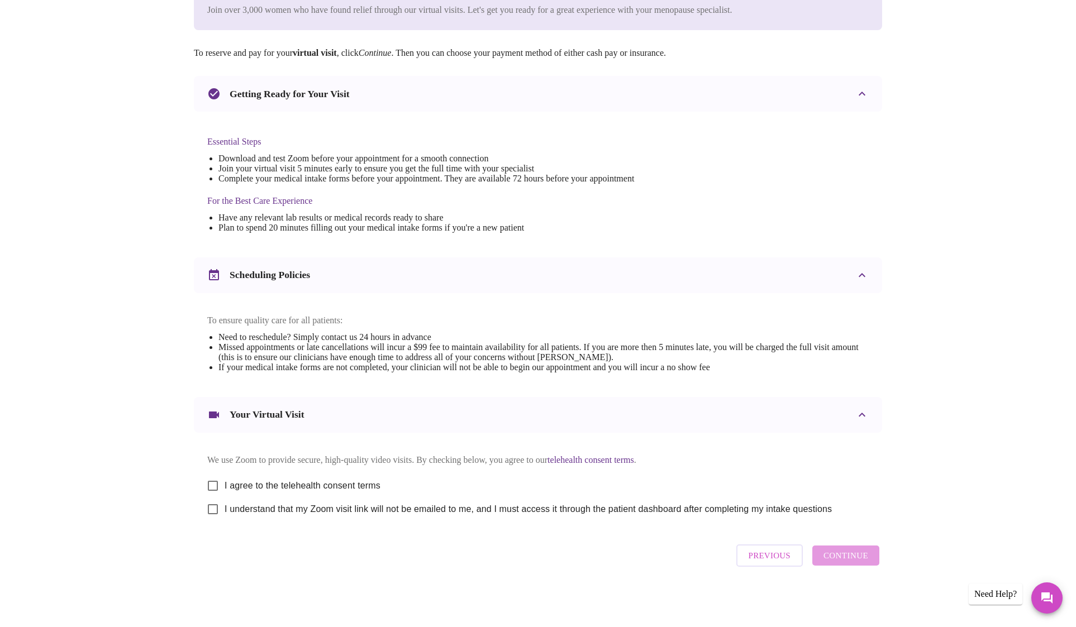
scroll to position [182, 0]
click at [214, 477] on input "I agree to the telehealth consent terms" at bounding box center [212, 485] width 23 height 23
checkbox input "true"
click at [212, 507] on input "I understand that my Zoom visit link will not be emailed to me, and I must acce…" at bounding box center [212, 509] width 23 height 23
checkbox input "true"
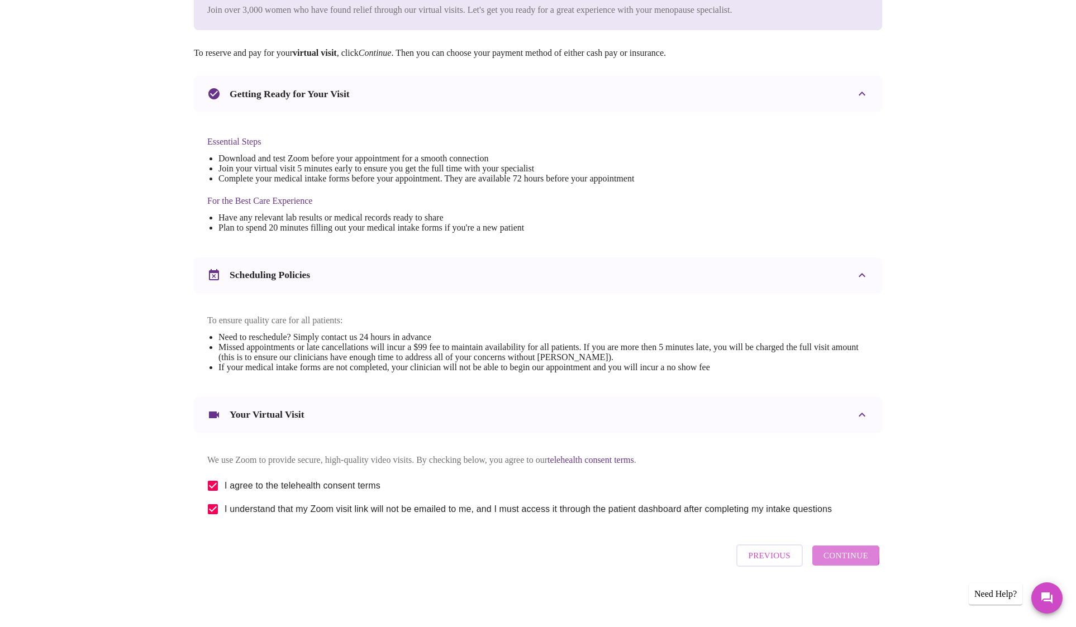
click at [835, 558] on span "Continue" at bounding box center [845, 556] width 45 height 15
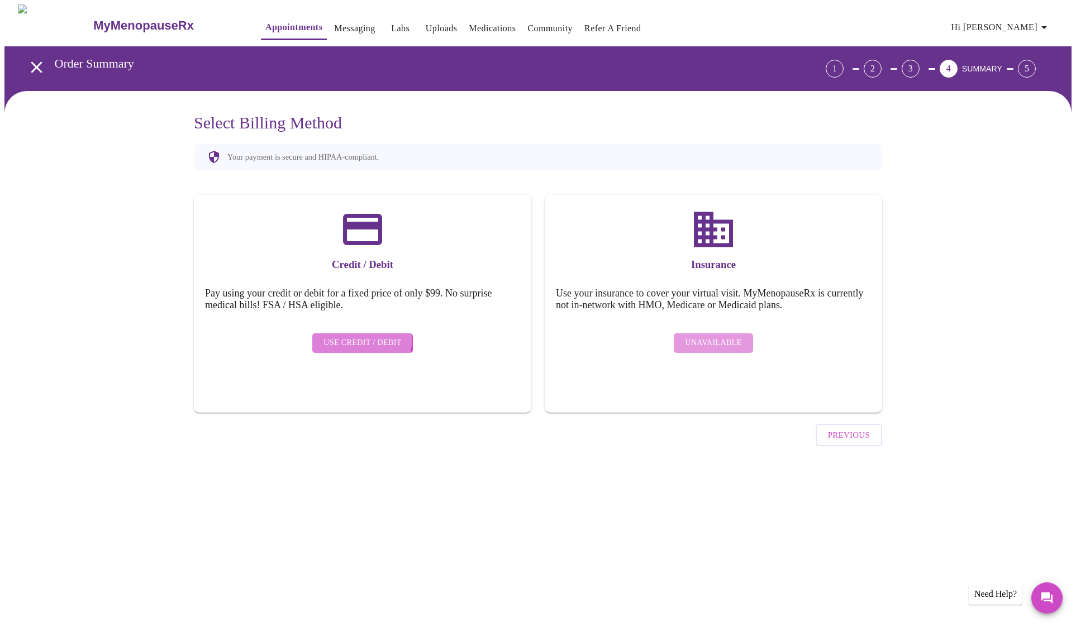
click at [337, 333] on button "Use Credit / Debit" at bounding box center [362, 343] width 101 height 20
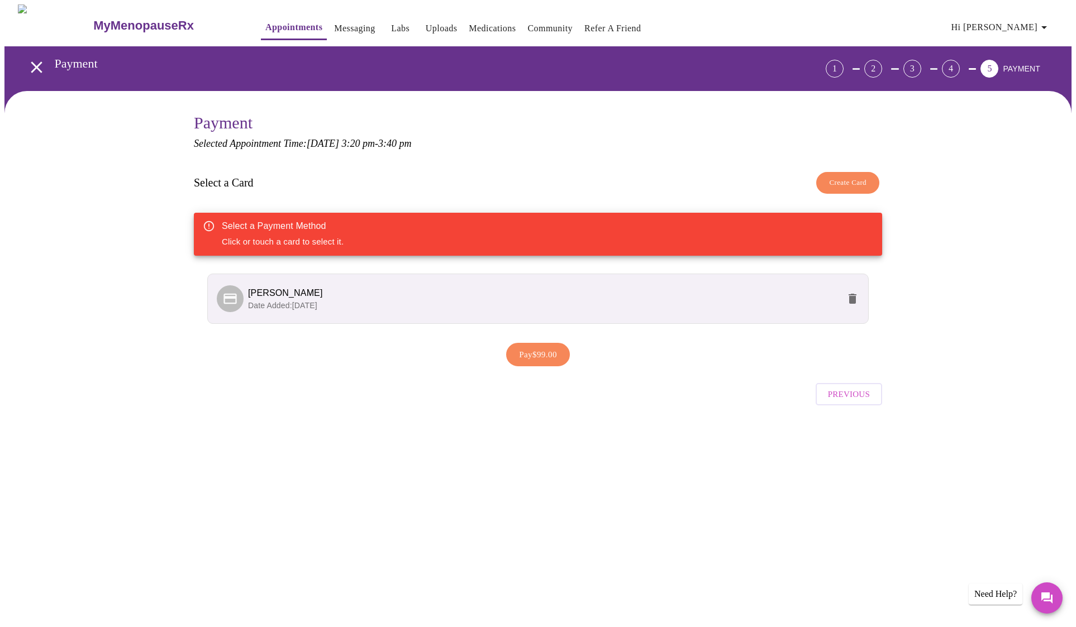
click at [371, 237] on div "Select a Payment Method Click or touch a card to select it." at bounding box center [538, 234] width 688 height 43
click at [377, 291] on span "[PERSON_NAME]" at bounding box center [543, 293] width 591 height 13
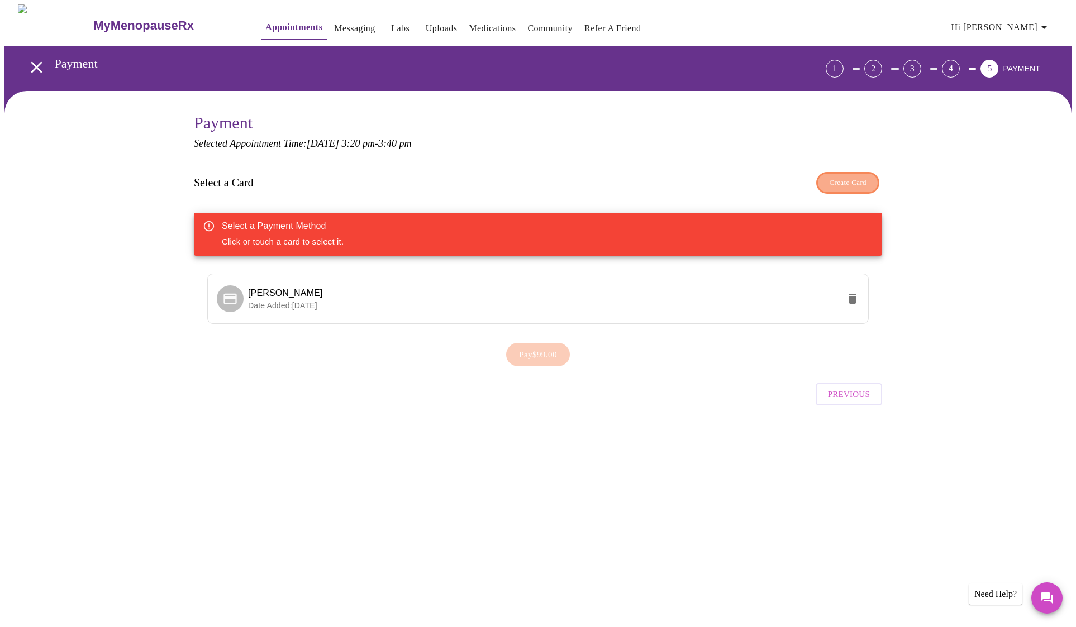
click at [847, 182] on span "Create Card" at bounding box center [847, 183] width 37 height 13
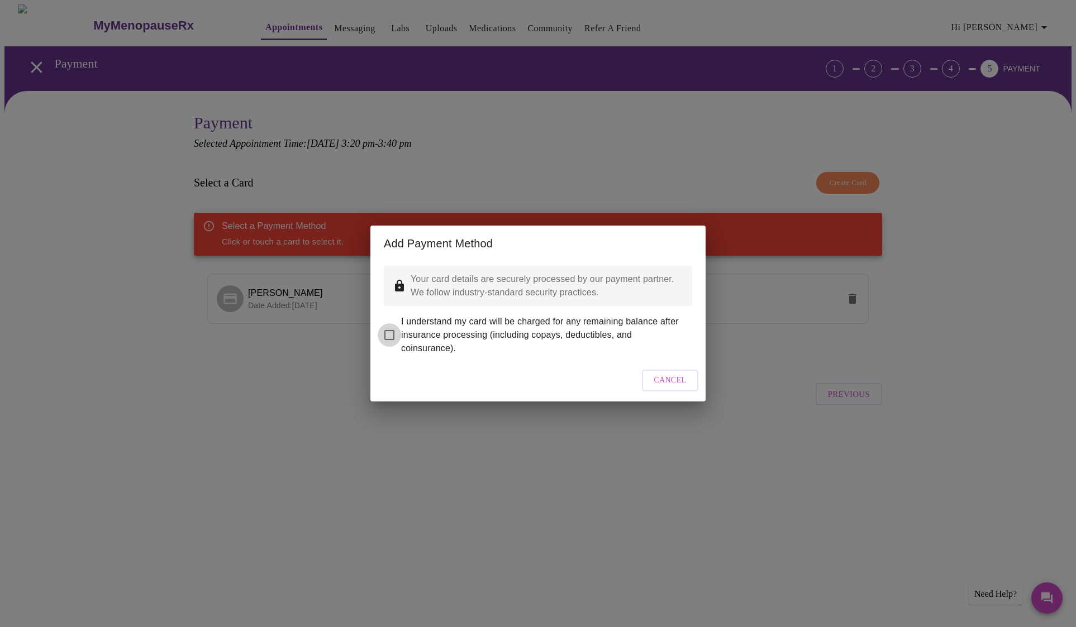
click at [388, 330] on input "I understand my card will be charged for any remaining balance after insurance …" at bounding box center [389, 334] width 23 height 23
checkbox input "true"
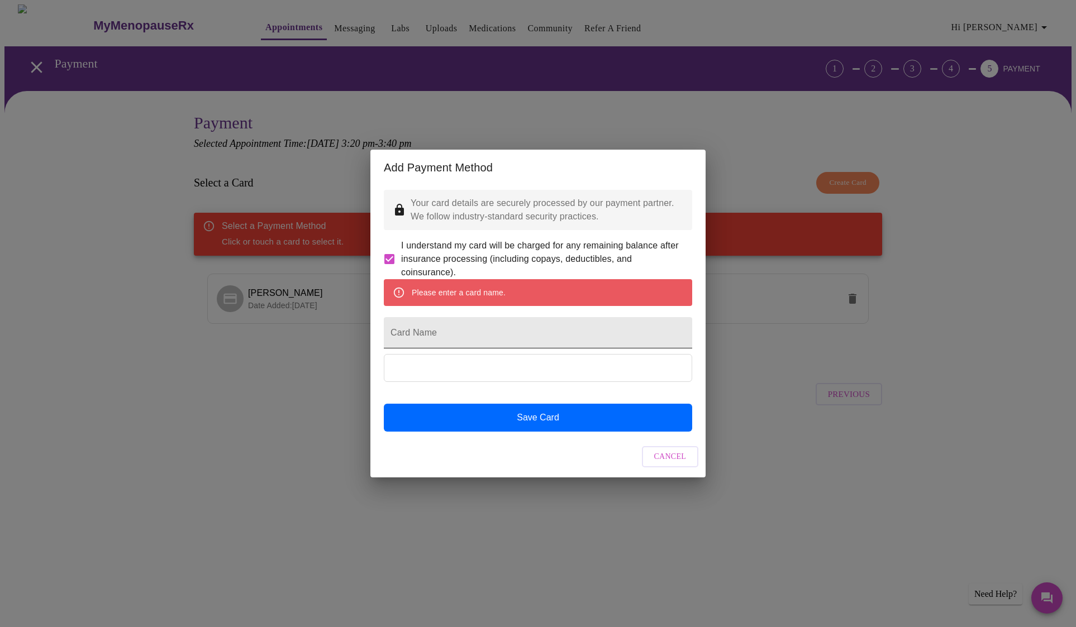
click at [419, 332] on input "Card Name" at bounding box center [538, 332] width 308 height 31
type input "V"
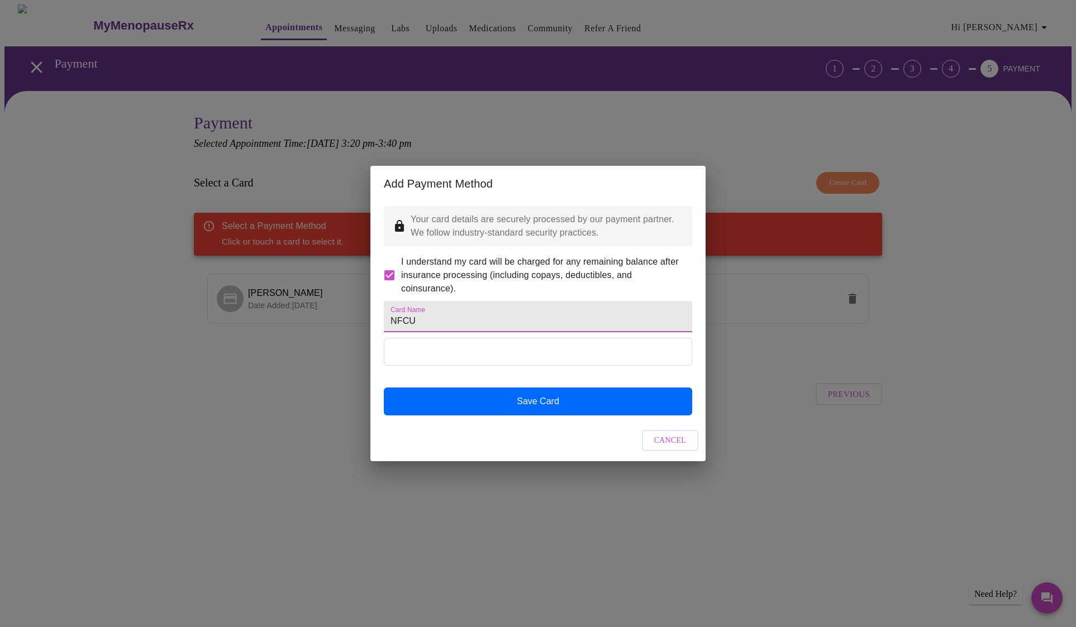
type input "NFCU"
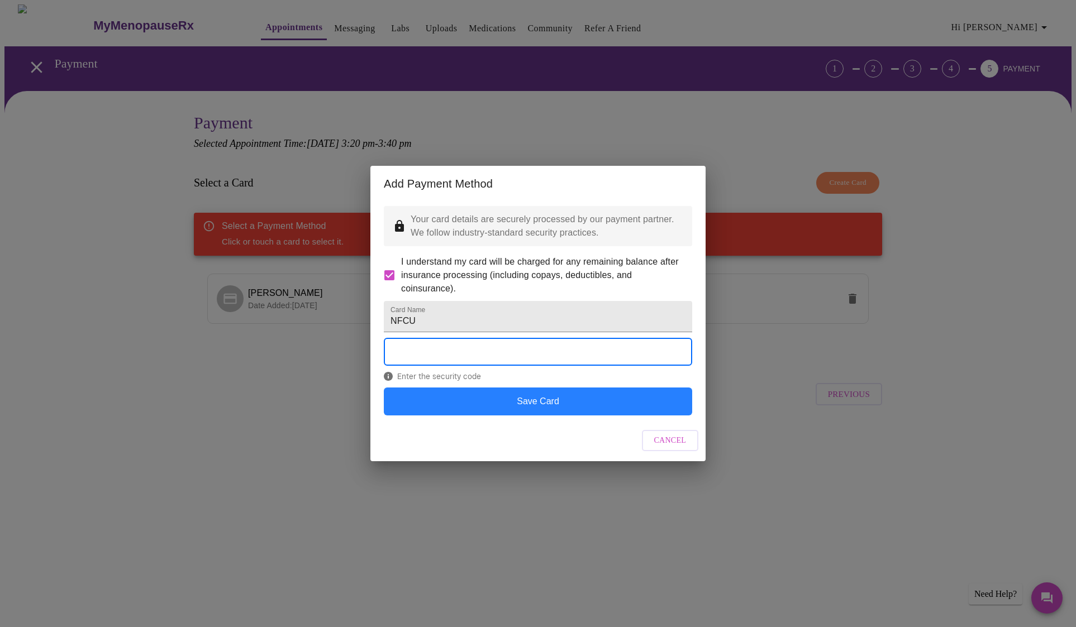
click at [488, 416] on button "Save Card" at bounding box center [538, 402] width 308 height 28
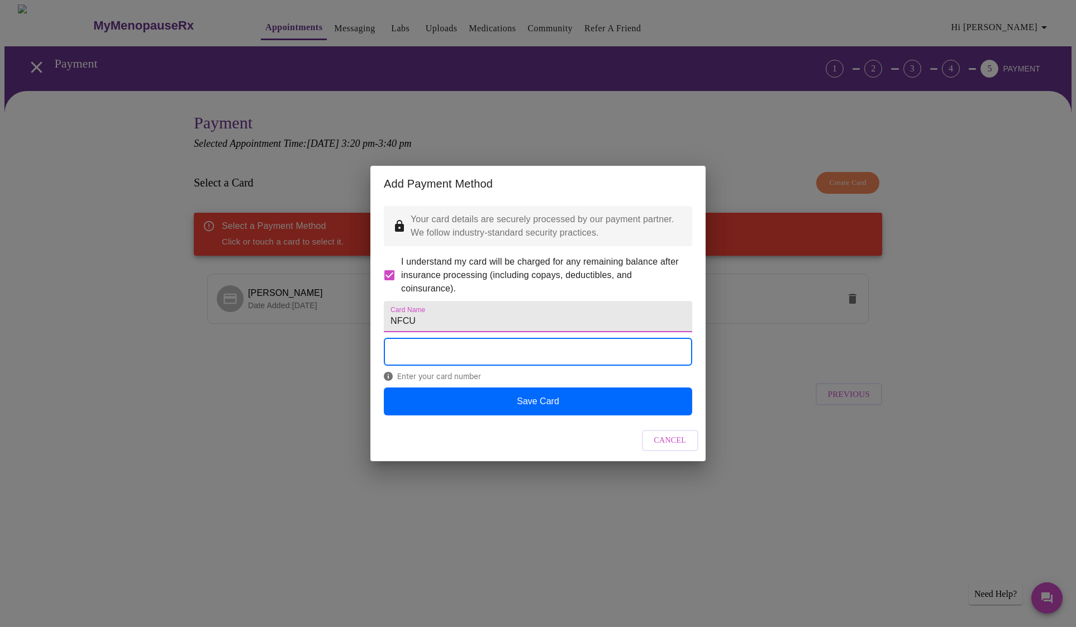
click at [423, 311] on input "NFCU" at bounding box center [538, 316] width 308 height 31
click at [424, 312] on input "NFCU" at bounding box center [538, 316] width 308 height 31
click at [433, 347] on div "Card Name NFCU Save Card" at bounding box center [538, 355] width 308 height 120
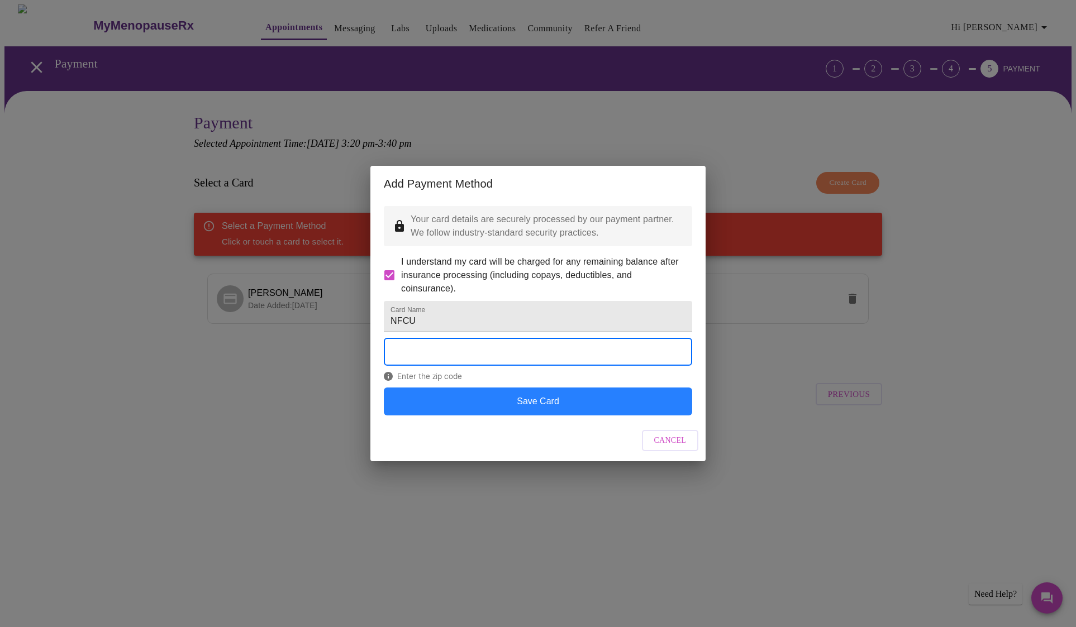
click at [485, 416] on button "Save Card" at bounding box center [538, 402] width 308 height 28
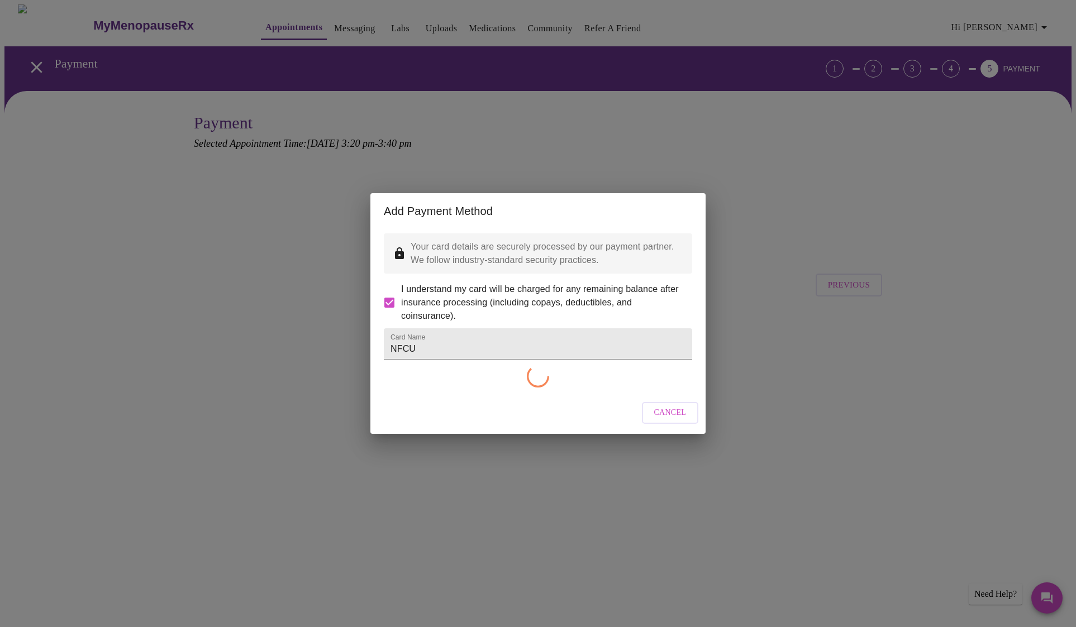
checkbox input "false"
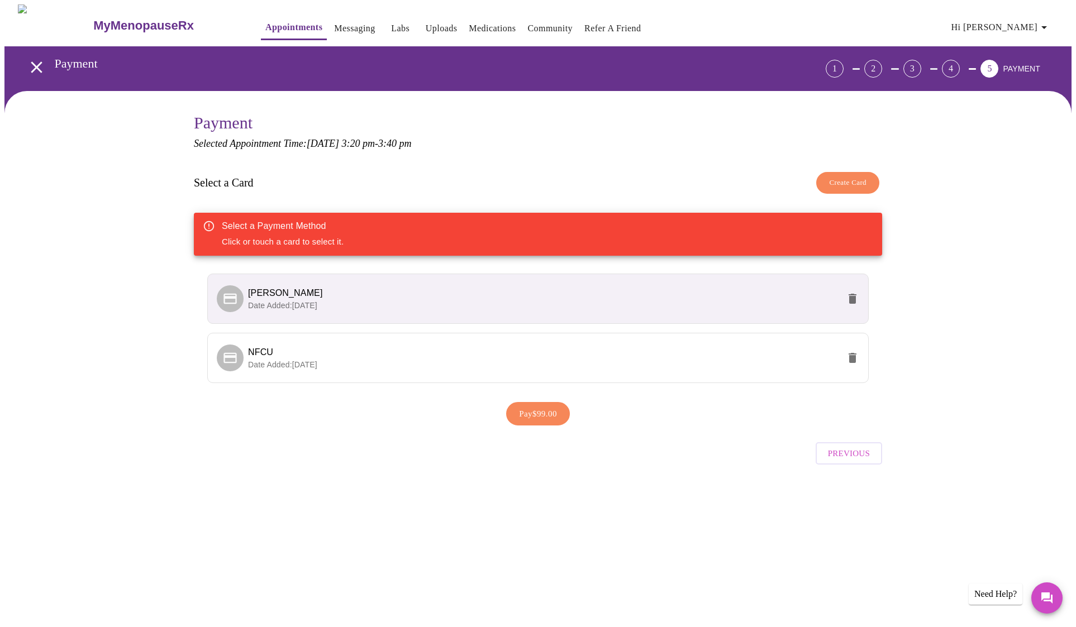
click at [535, 411] on span "Pay $99.00" at bounding box center [538, 414] width 38 height 15
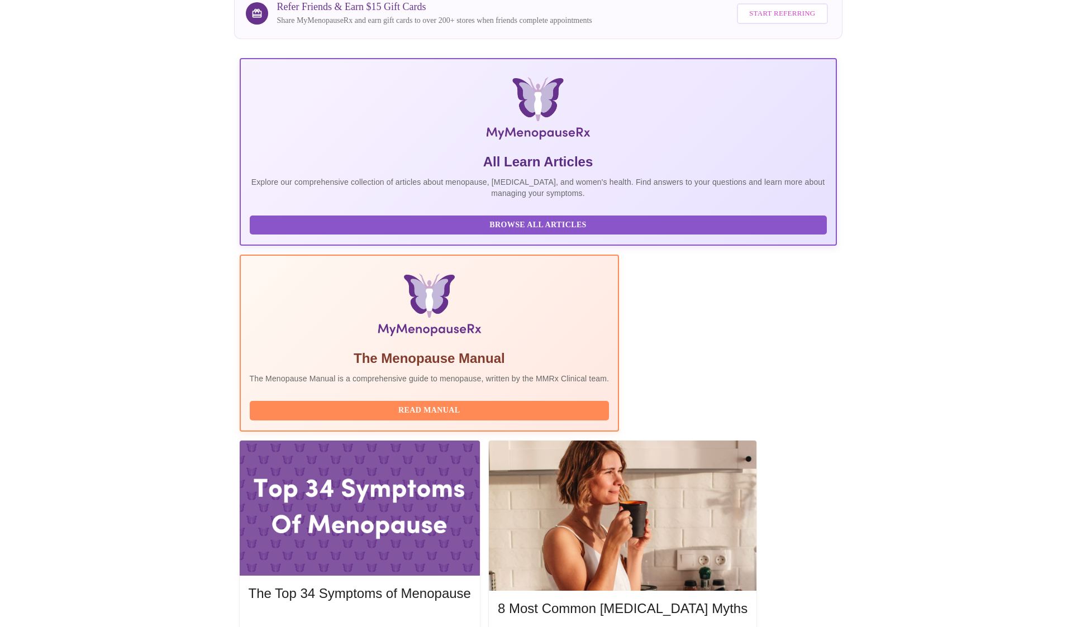
scroll to position [107, 0]
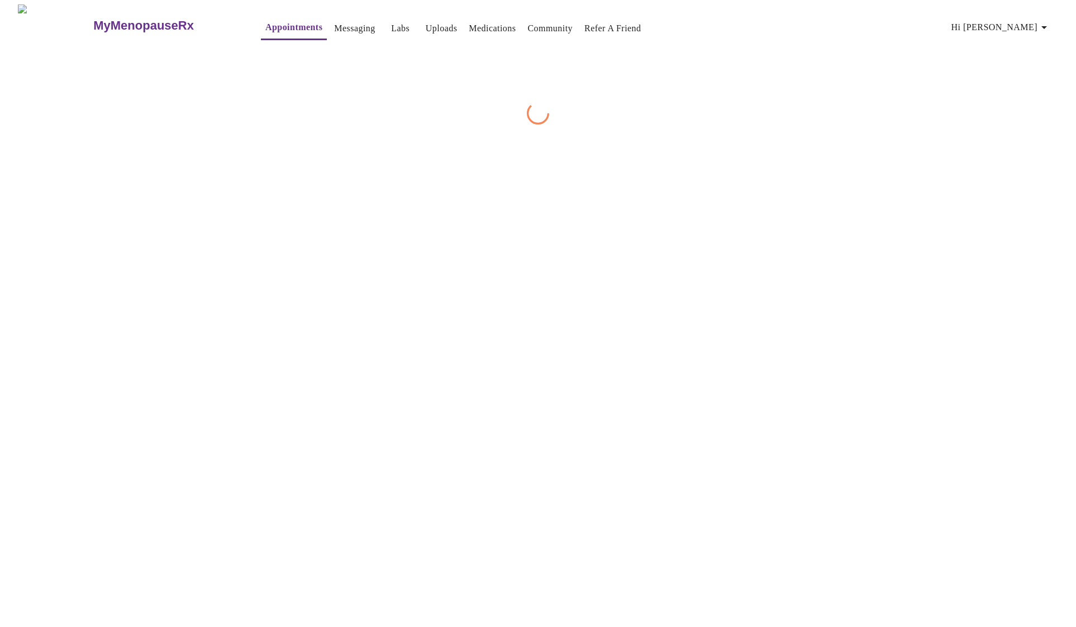
click at [763, 125] on div "MyMenopauseRx Appointments Messaging Labs Uploads Medications Community Refer a…" at bounding box center [537, 64] width 1067 height 120
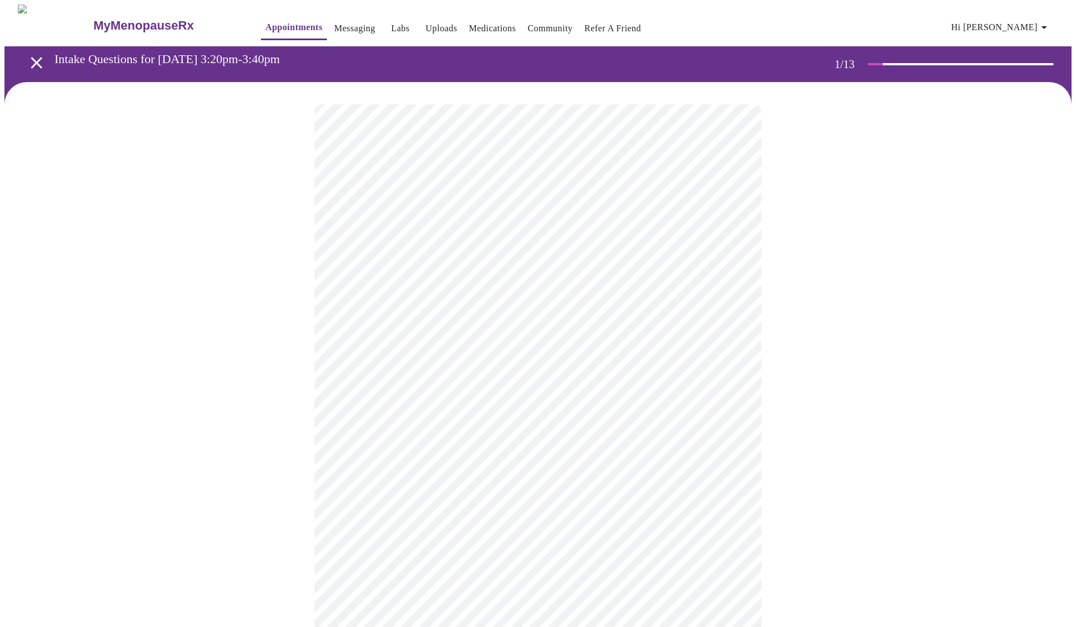
click at [802, 449] on div at bounding box center [537, 594] width 1067 height 1025
click at [657, 242] on body "MyMenopauseRx Appointments Messaging Labs Uploads Medications Community Refer a…" at bounding box center [537, 555] width 1067 height 1103
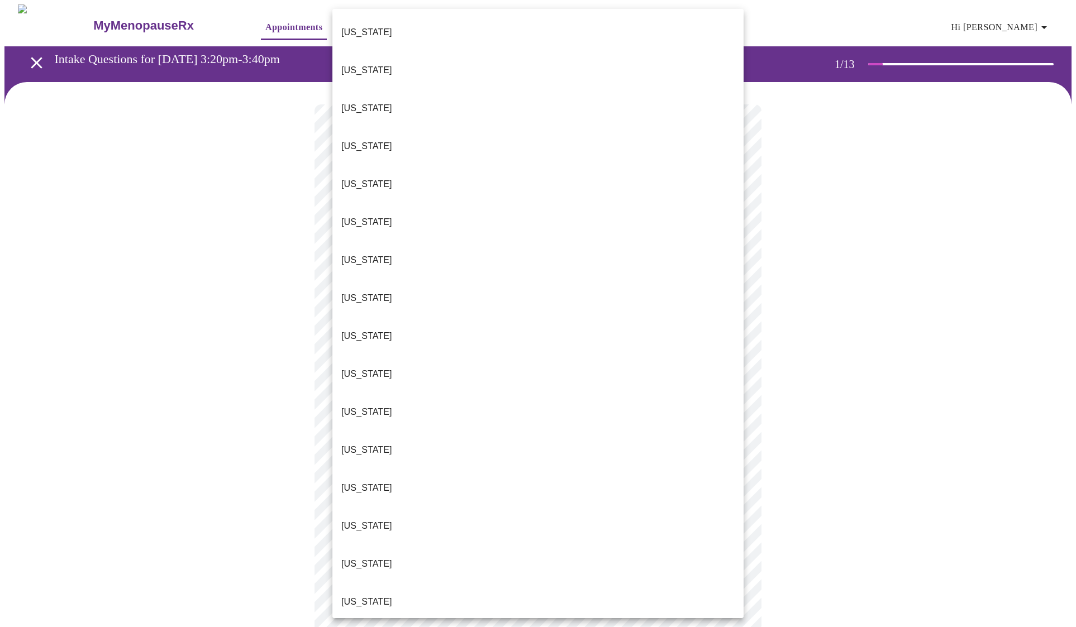
click at [590, 317] on li "[US_STATE]" at bounding box center [537, 336] width 411 height 38
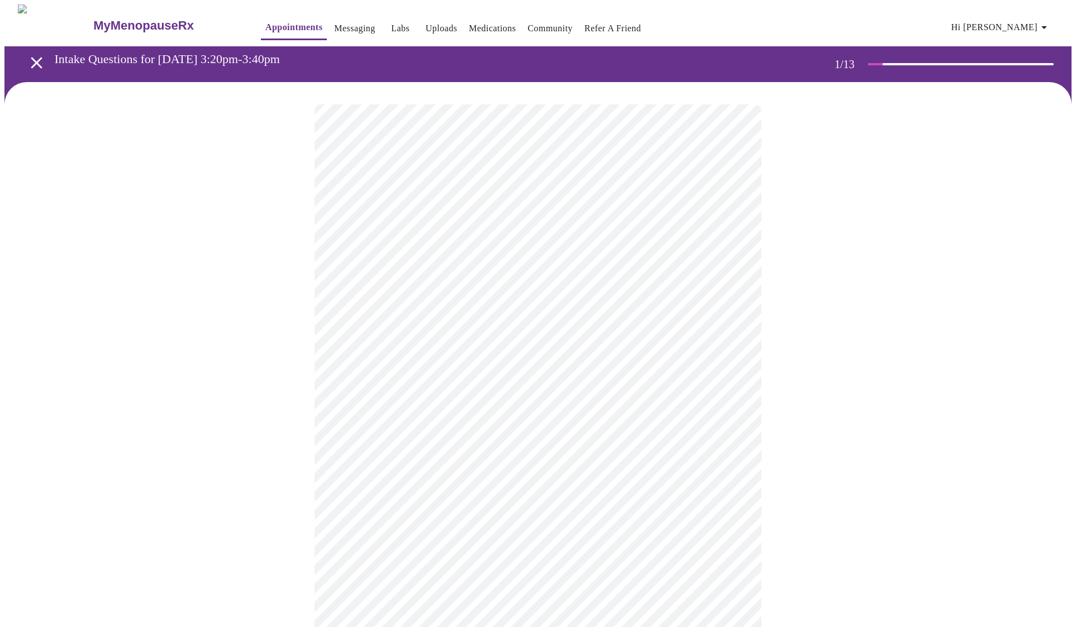
click at [558, 323] on body "MyMenopauseRx Appointments Messaging Labs Uploads Medications Community Refer a…" at bounding box center [537, 552] width 1067 height 1096
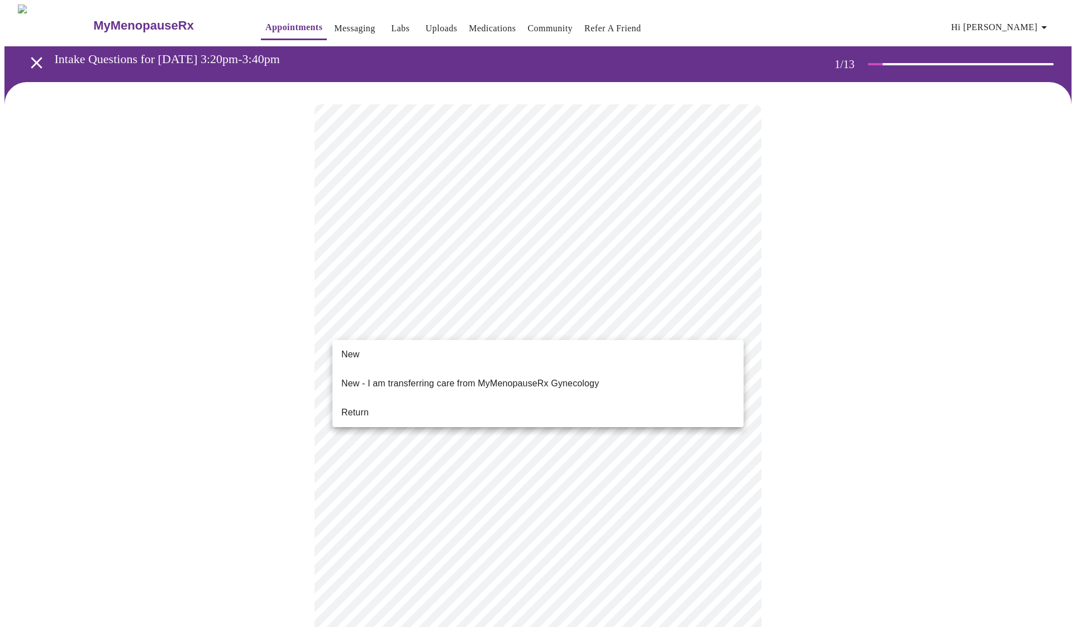
click at [422, 403] on li "Return" at bounding box center [537, 413] width 411 height 20
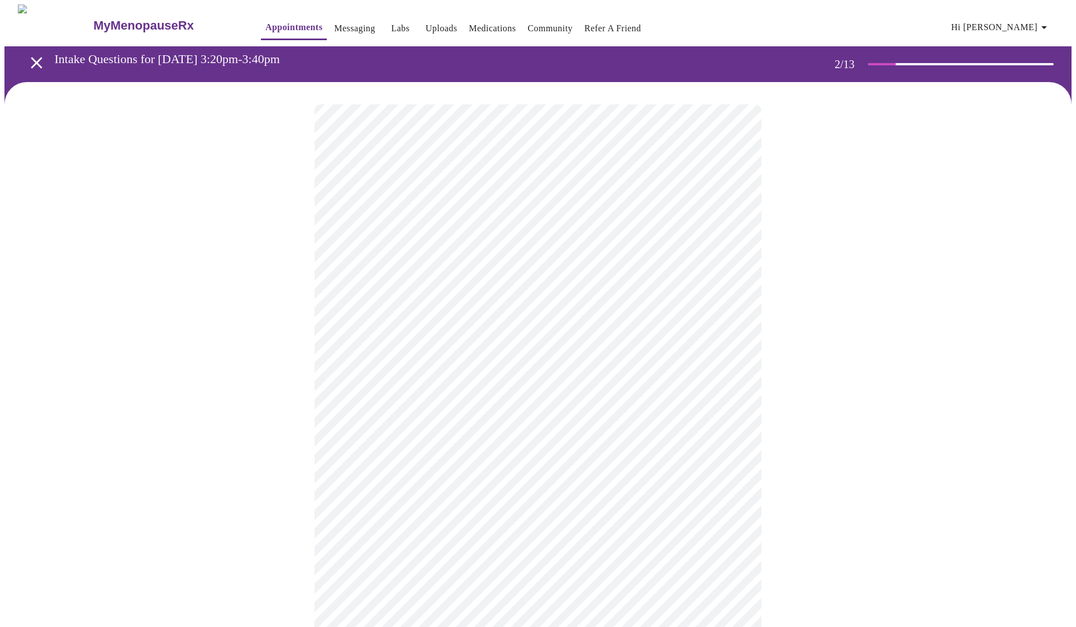
click at [698, 239] on body "MyMenopauseRx Appointments Messaging Labs Uploads Medications Community Refer a…" at bounding box center [537, 390] width 1067 height 773
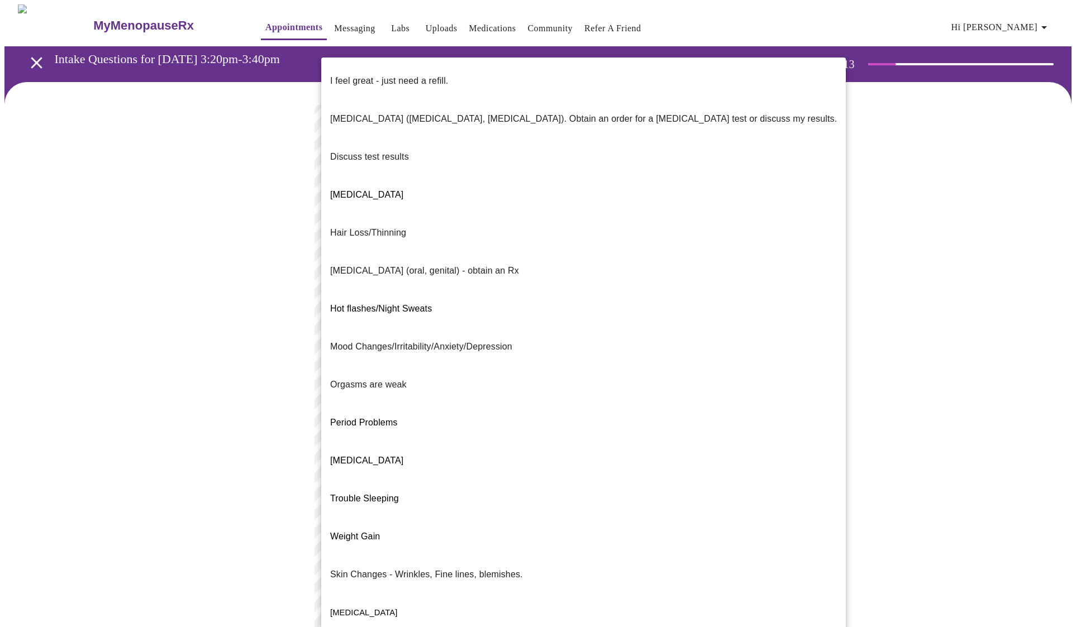
click at [436, 290] on li "Hot flashes/Night Sweats" at bounding box center [583, 309] width 524 height 38
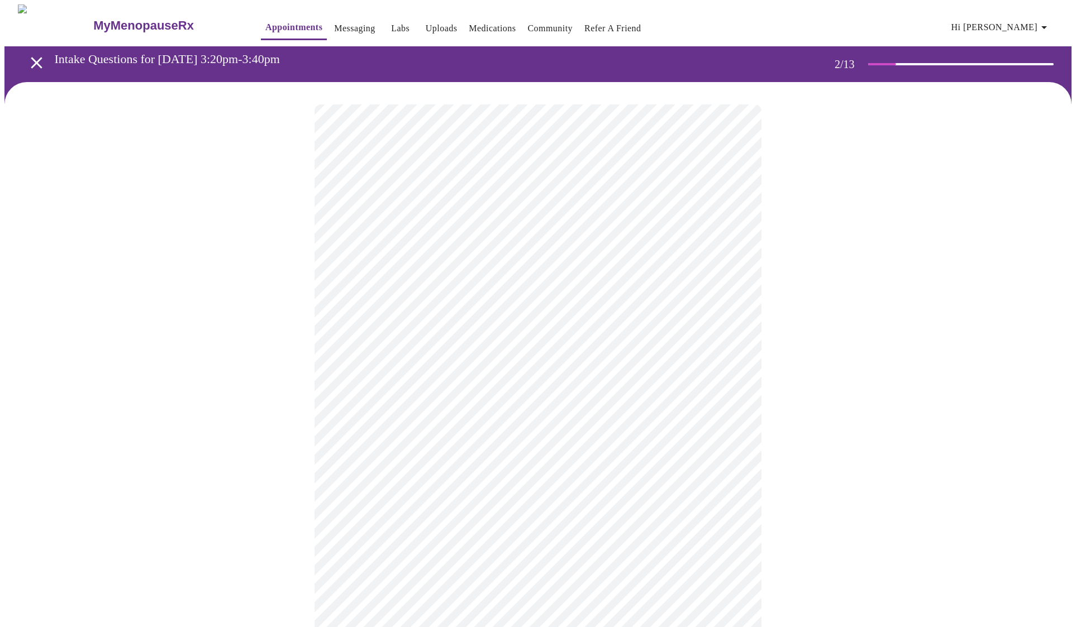
click at [581, 331] on body "MyMenopauseRx Appointments Messaging Labs Uploads Medications Community Refer a…" at bounding box center [537, 387] width 1067 height 767
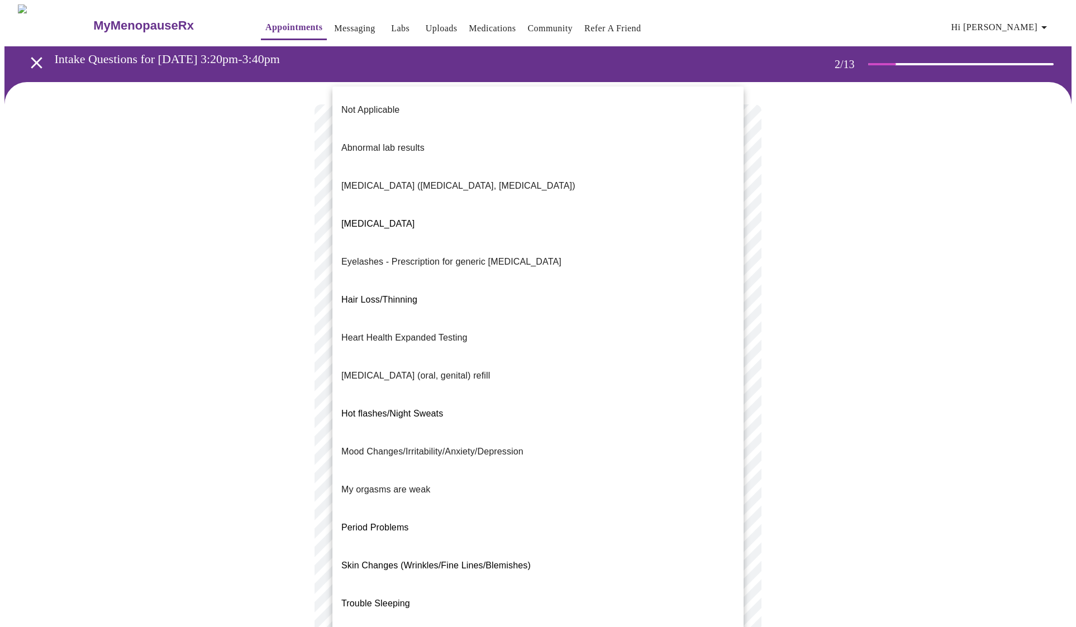
click at [802, 293] on div at bounding box center [538, 313] width 1076 height 627
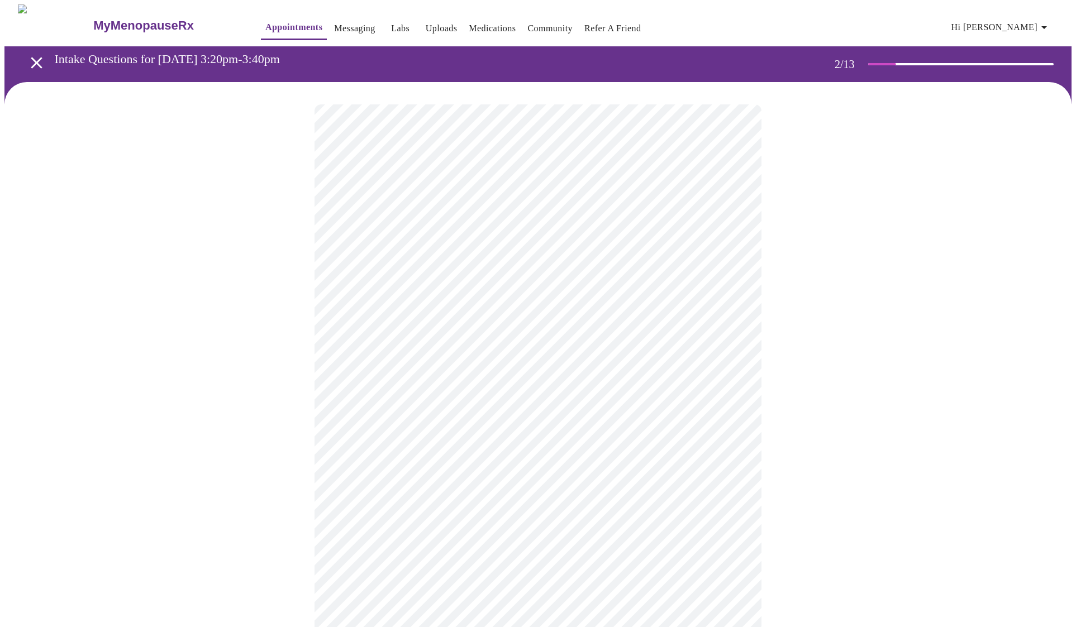
click at [661, 325] on body "MyMenopauseRx Appointments Messaging Labs Uploads Medications Community Refer a…" at bounding box center [537, 387] width 1067 height 767
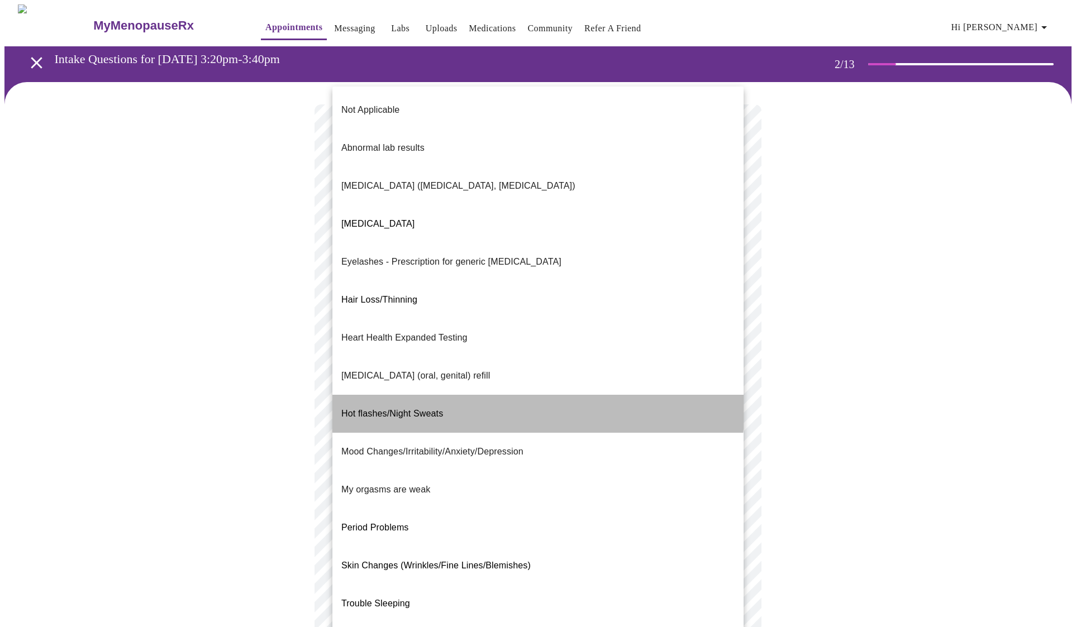
click at [441, 409] on span "Hot flashes/Night Sweats" at bounding box center [392, 413] width 102 height 9
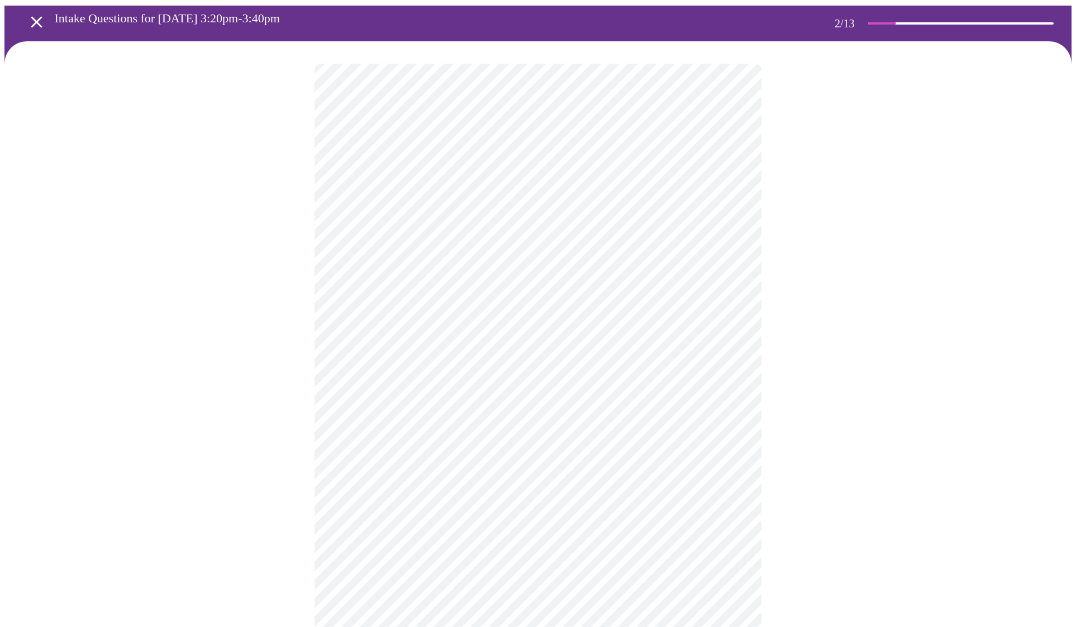
scroll to position [41, 0]
click at [727, 392] on body "MyMenopauseRx Appointments Messaging Labs Uploads Medications Community Refer a…" at bounding box center [537, 343] width 1067 height 761
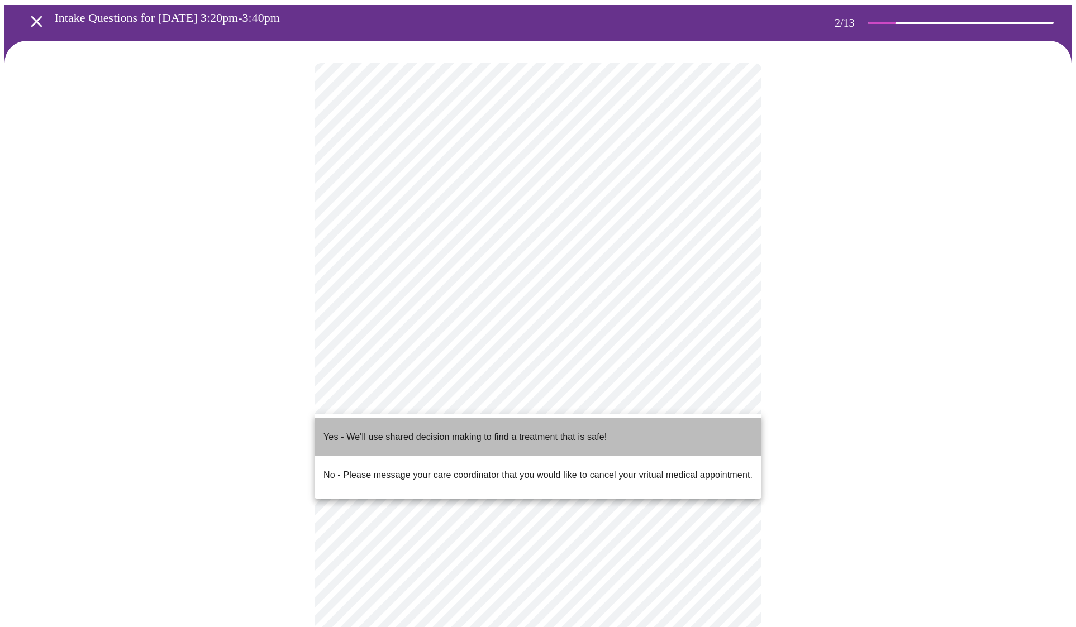
click at [573, 431] on p "Yes - We'll use shared decision making to find a treatment that is safe!" at bounding box center [464, 437] width 283 height 13
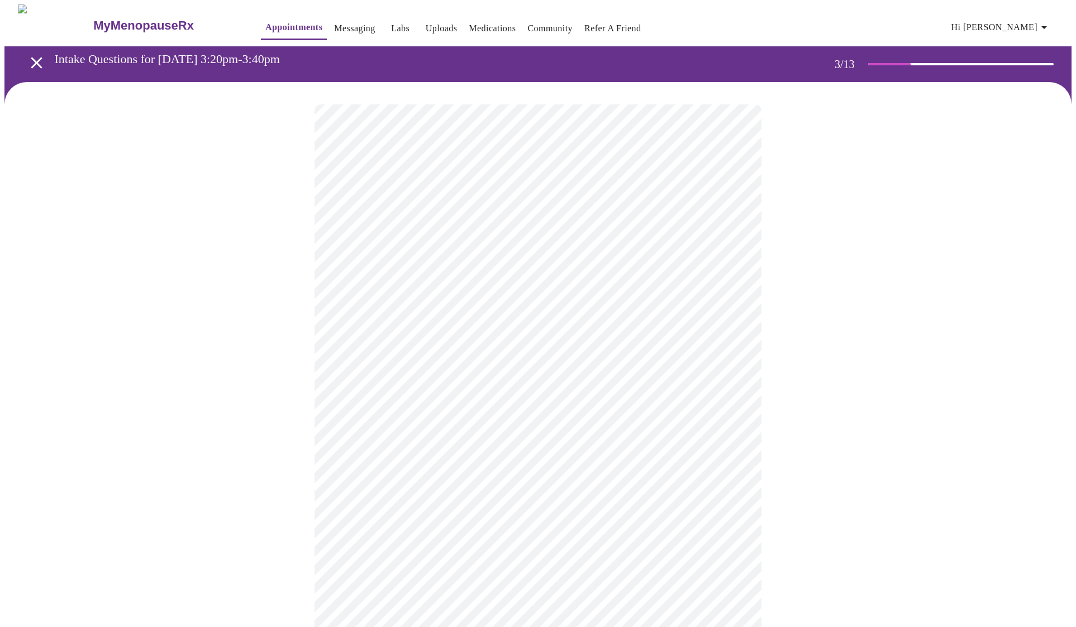
scroll to position [0, 0]
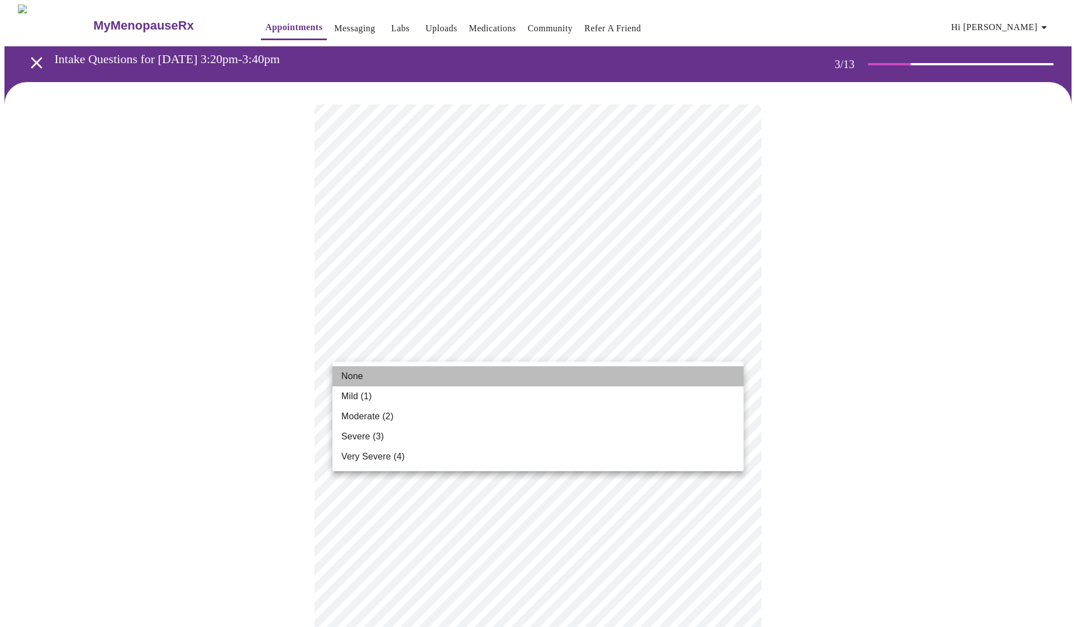
click at [488, 371] on li "None" at bounding box center [537, 376] width 411 height 20
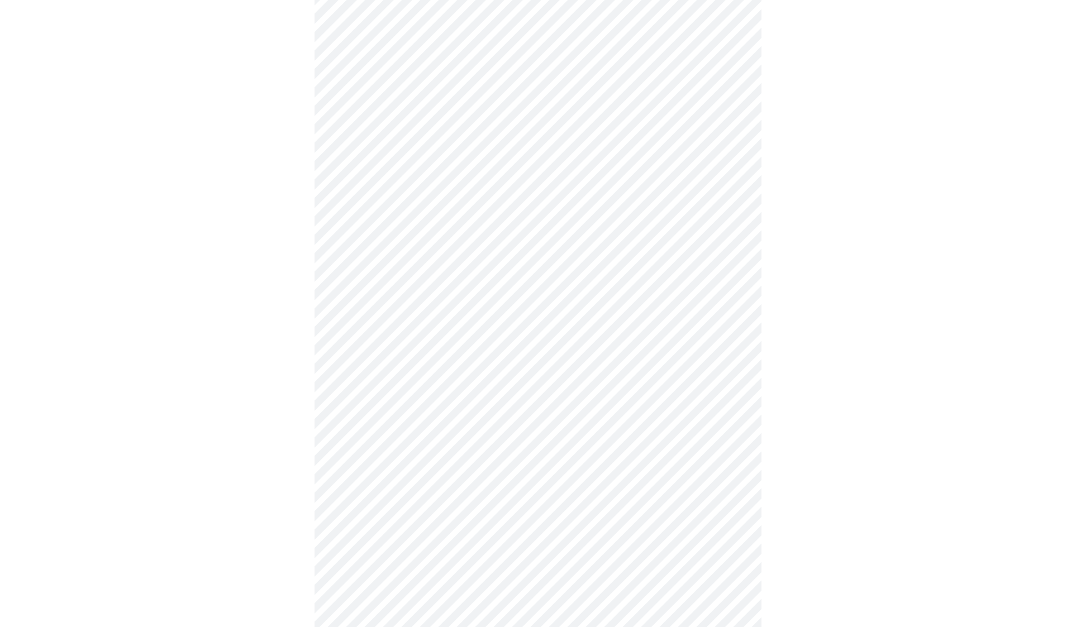
scroll to position [222, 0]
click at [731, 403] on body "MyMenopauseRx Appointments Messaging Labs Uploads Medications Community Refer a…" at bounding box center [537, 515] width 1067 height 1465
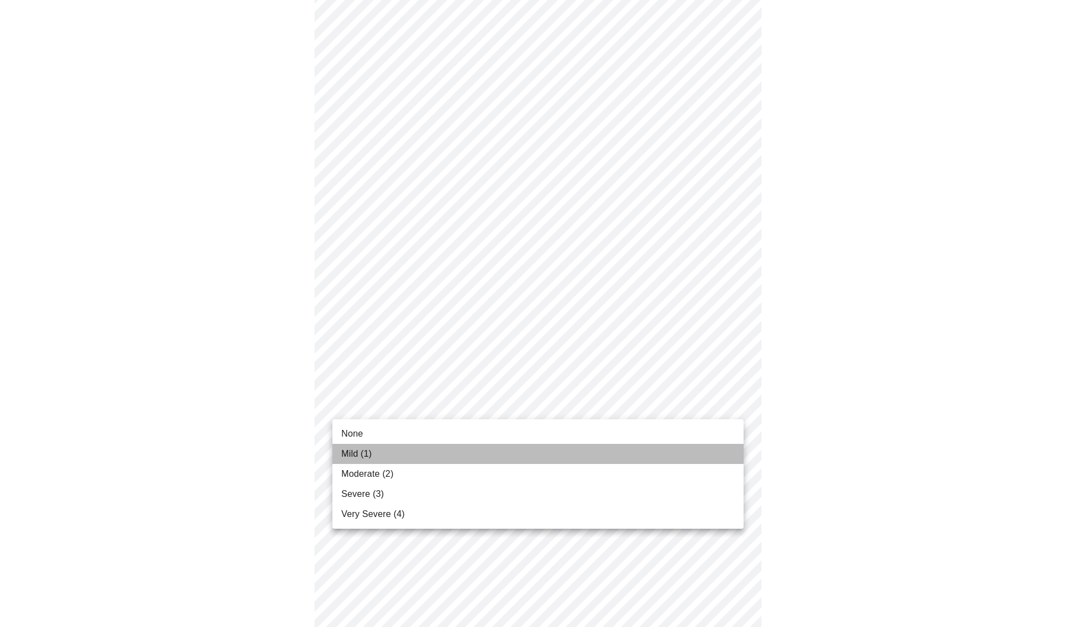
click at [535, 450] on li "Mild (1)" at bounding box center [537, 454] width 411 height 20
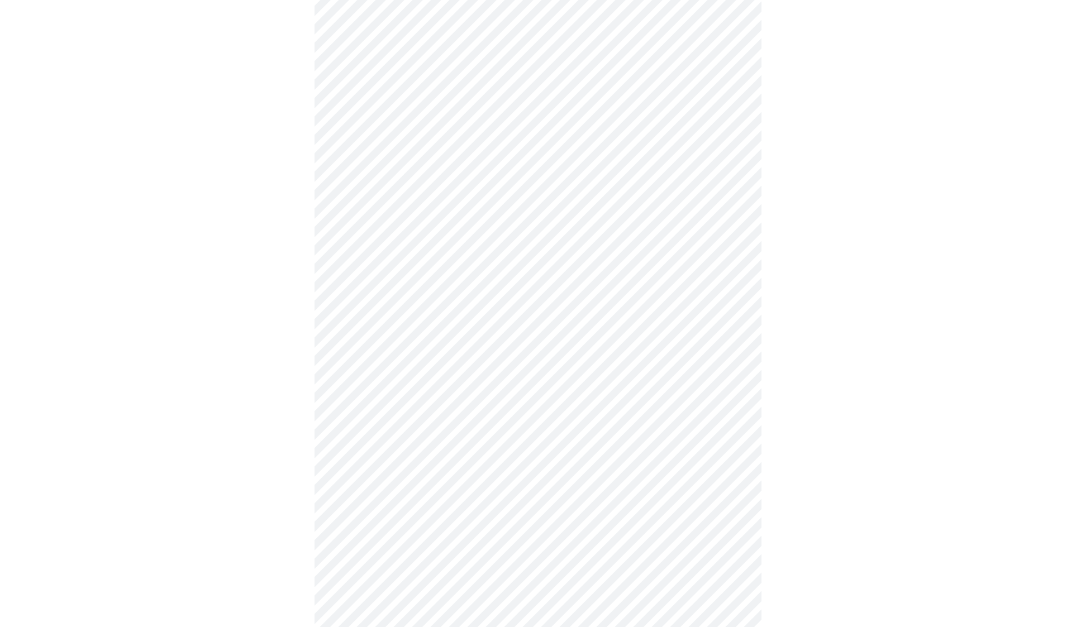
scroll to position [269, 0]
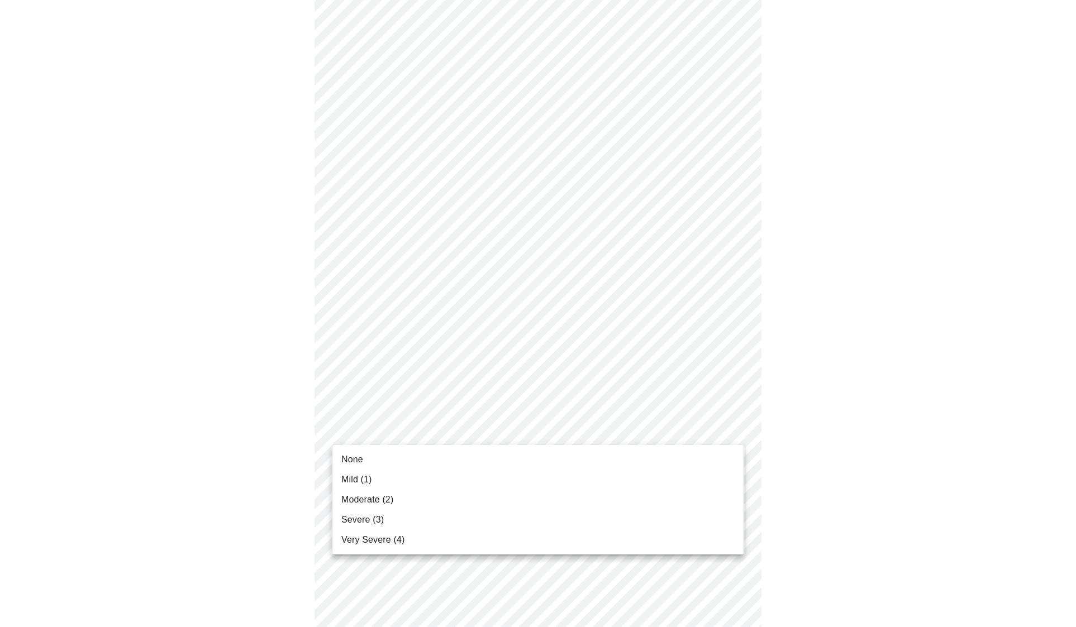
click at [715, 426] on body "MyMenopauseRx Appointments Messaging Labs Uploads Medications Community Refer a…" at bounding box center [537, 460] width 1067 height 1449
click at [653, 469] on li "None" at bounding box center [537, 460] width 411 height 20
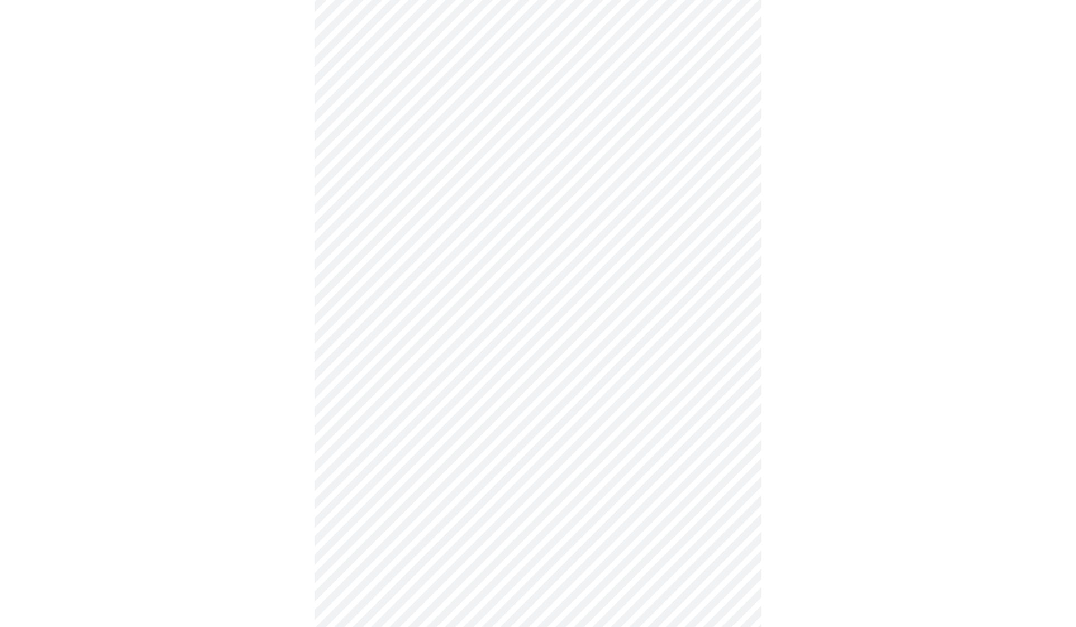
click at [688, 421] on body "MyMenopauseRx Appointments Messaging Labs Uploads Medications Community Refer a…" at bounding box center [537, 453] width 1067 height 1434
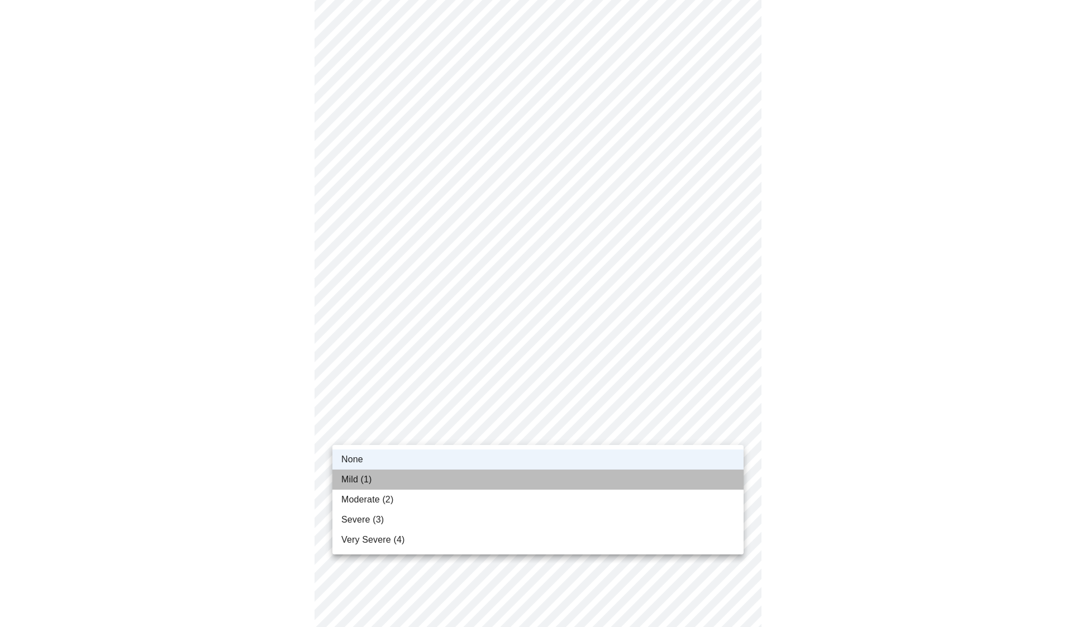
click at [538, 485] on li "Mild (1)" at bounding box center [537, 480] width 411 height 20
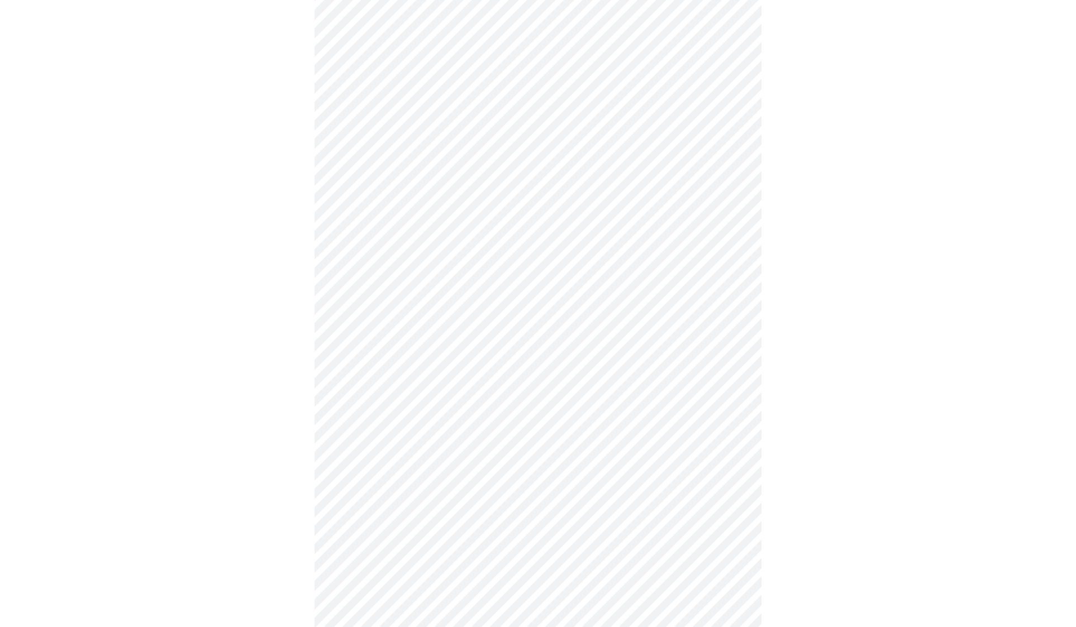
scroll to position [337, 0]
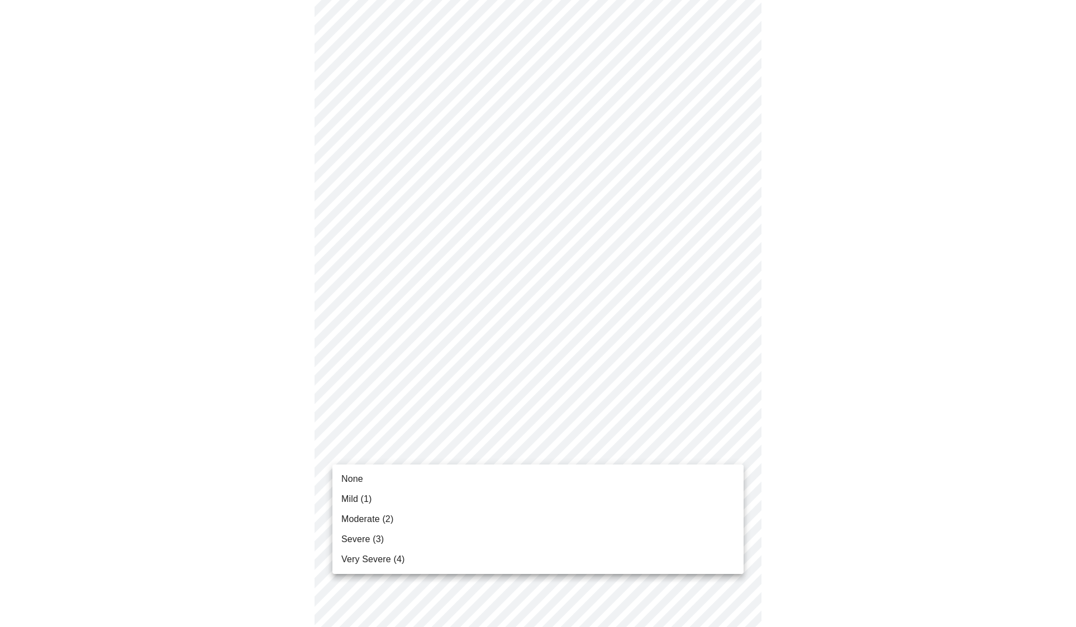
click at [680, 442] on body "MyMenopauseRx Appointments Messaging Labs Uploads Medications Community Refer a…" at bounding box center [537, 384] width 1067 height 1434
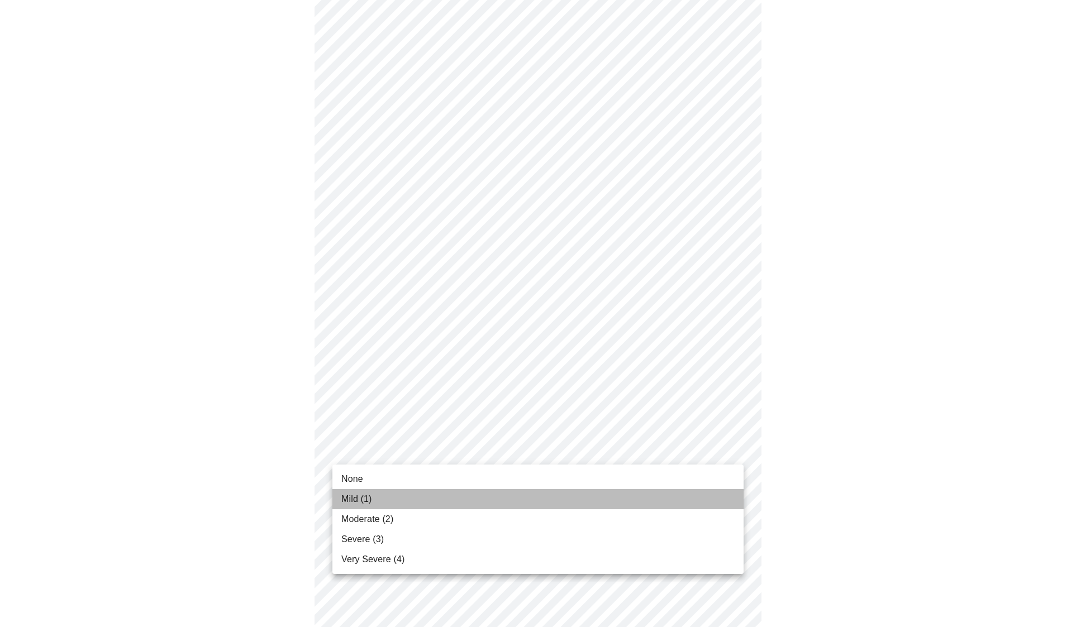
click at [565, 494] on li "Mild (1)" at bounding box center [537, 499] width 411 height 20
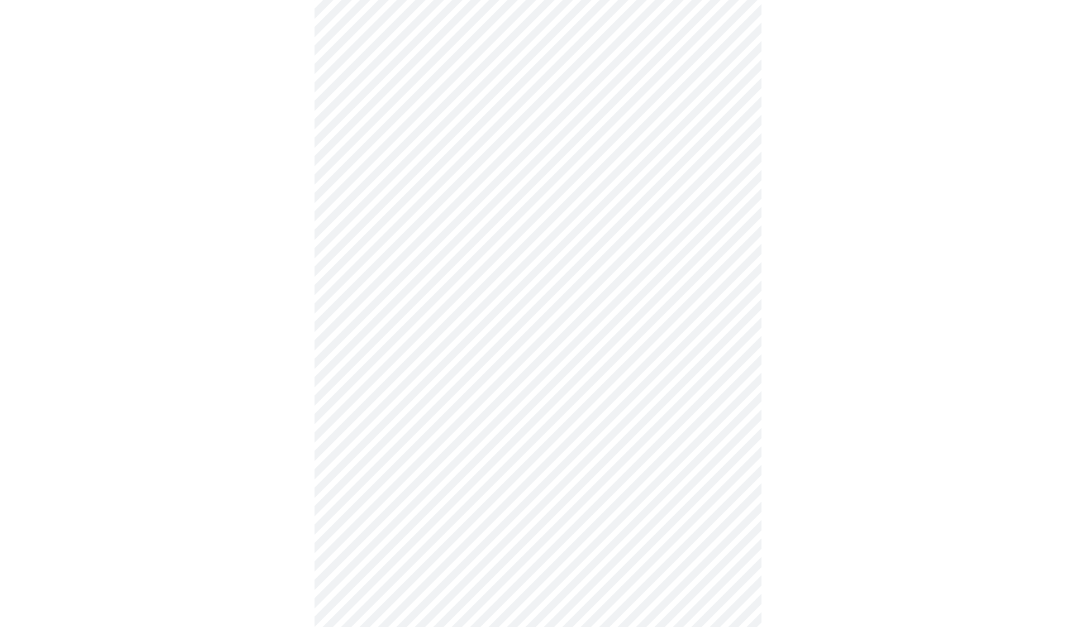
scroll to position [430, 0]
click at [695, 446] on body "MyMenopauseRx Appointments Messaging Labs Uploads Medications Community Refer a…" at bounding box center [537, 284] width 1067 height 1419
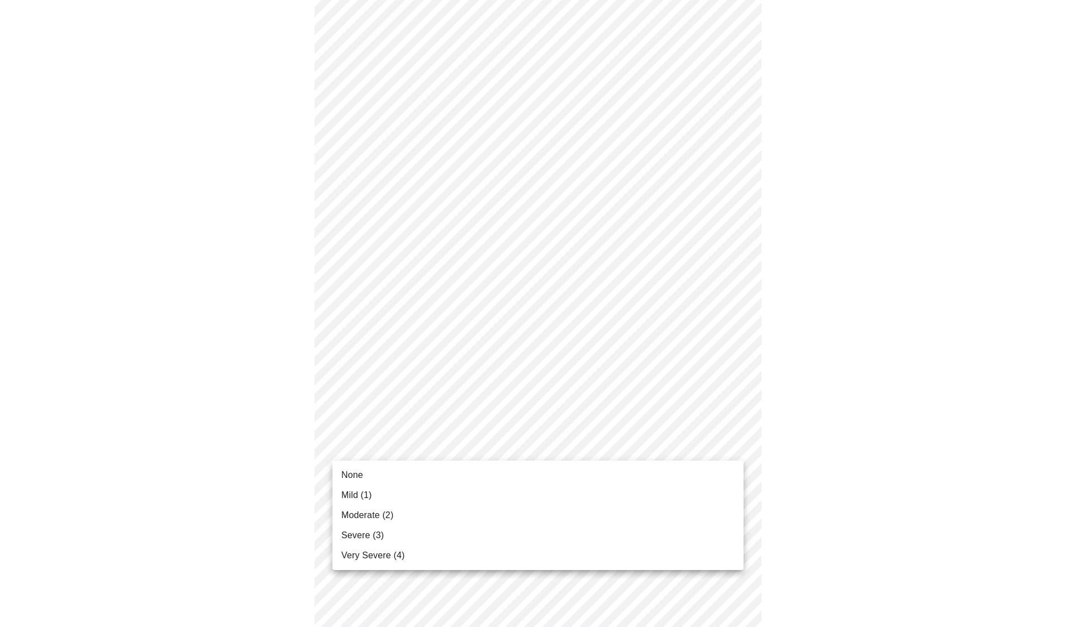
click at [505, 490] on li "Mild (1)" at bounding box center [537, 495] width 411 height 20
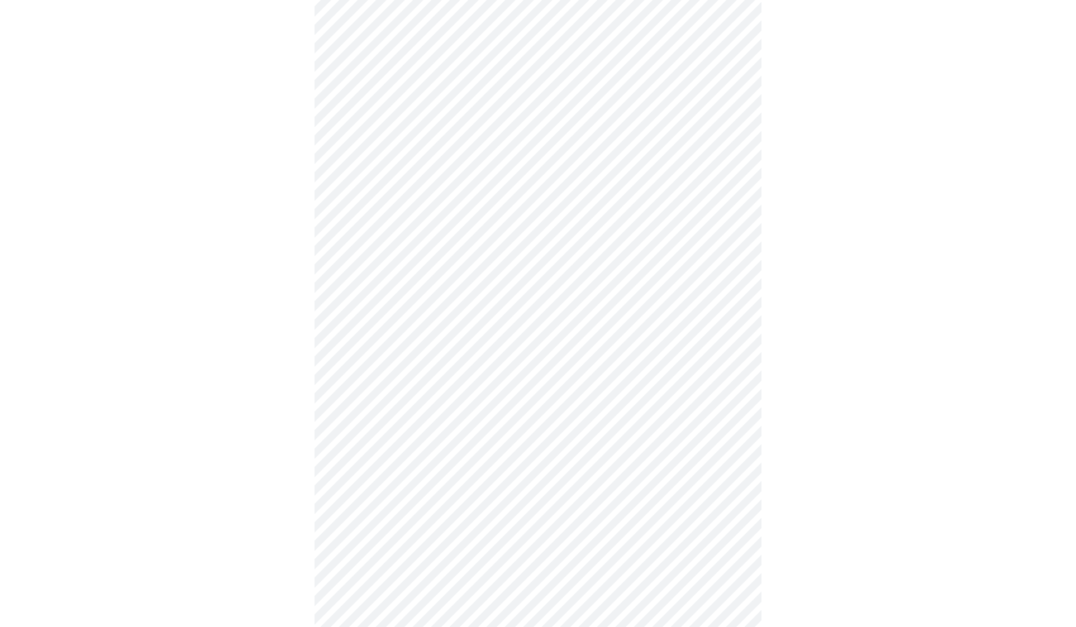
scroll to position [508, 0]
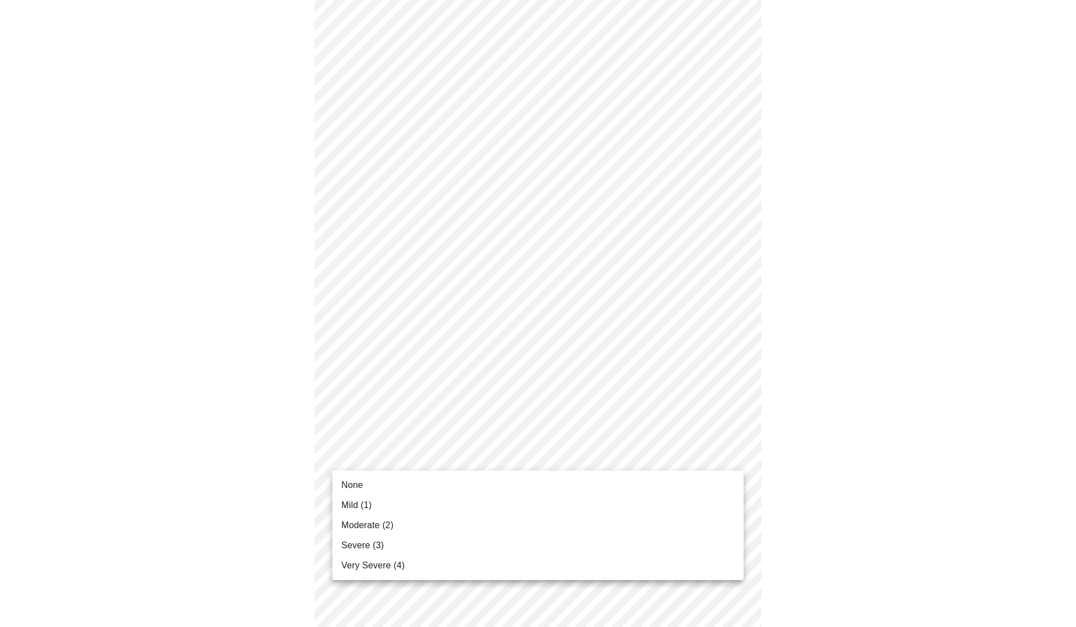
click at [663, 460] on body "MyMenopauseRx Appointments Messaging Labs Uploads Medications Community Refer a…" at bounding box center [537, 199] width 1067 height 1404
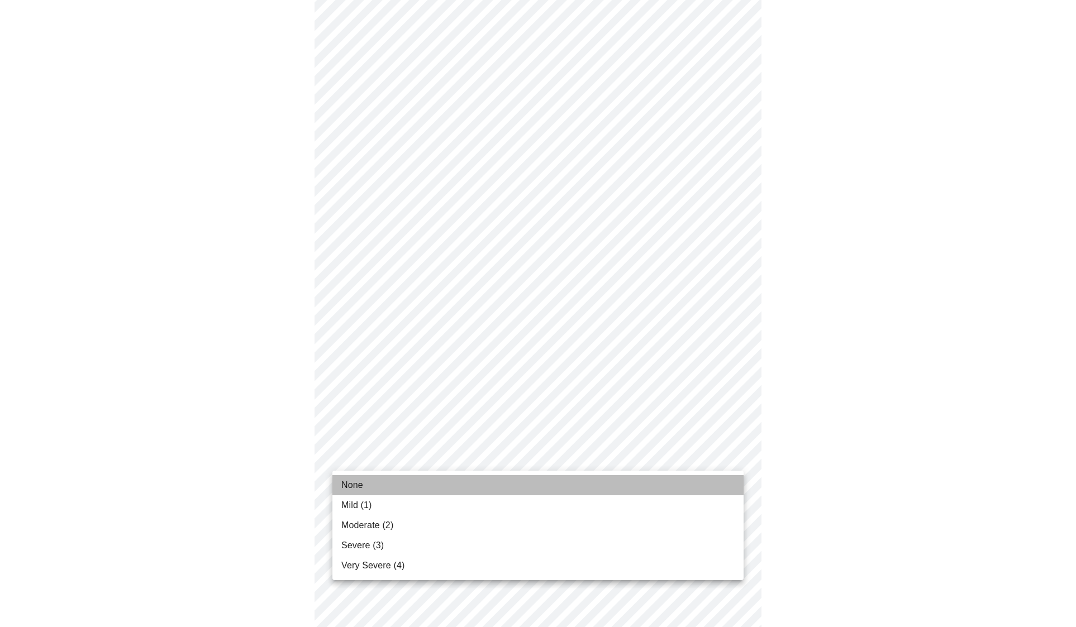
click at [630, 484] on li "None" at bounding box center [537, 485] width 411 height 20
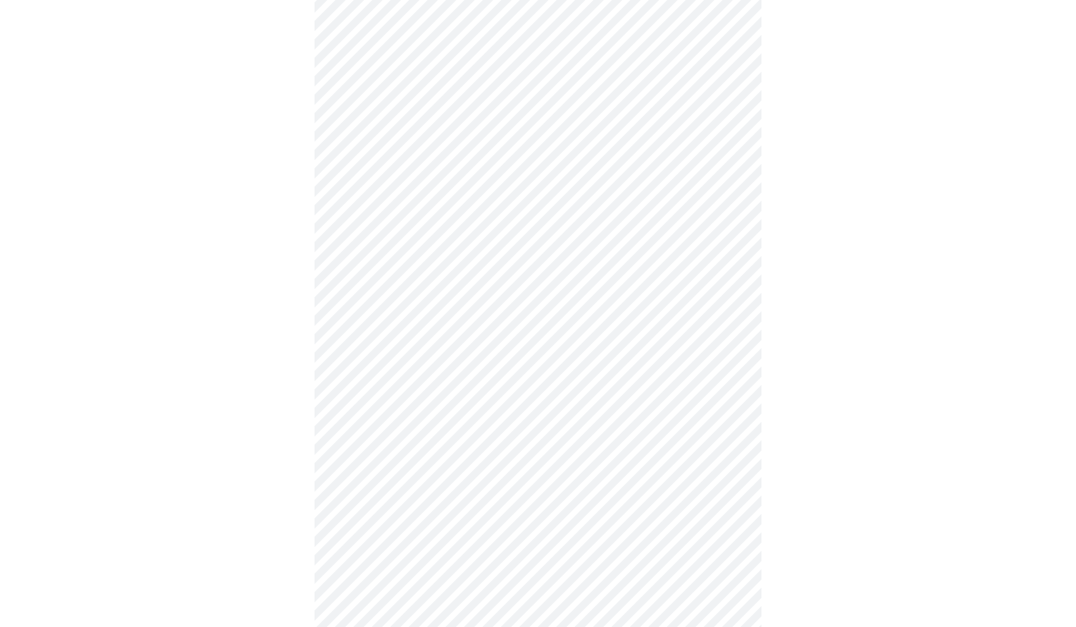
scroll to position [585, 0]
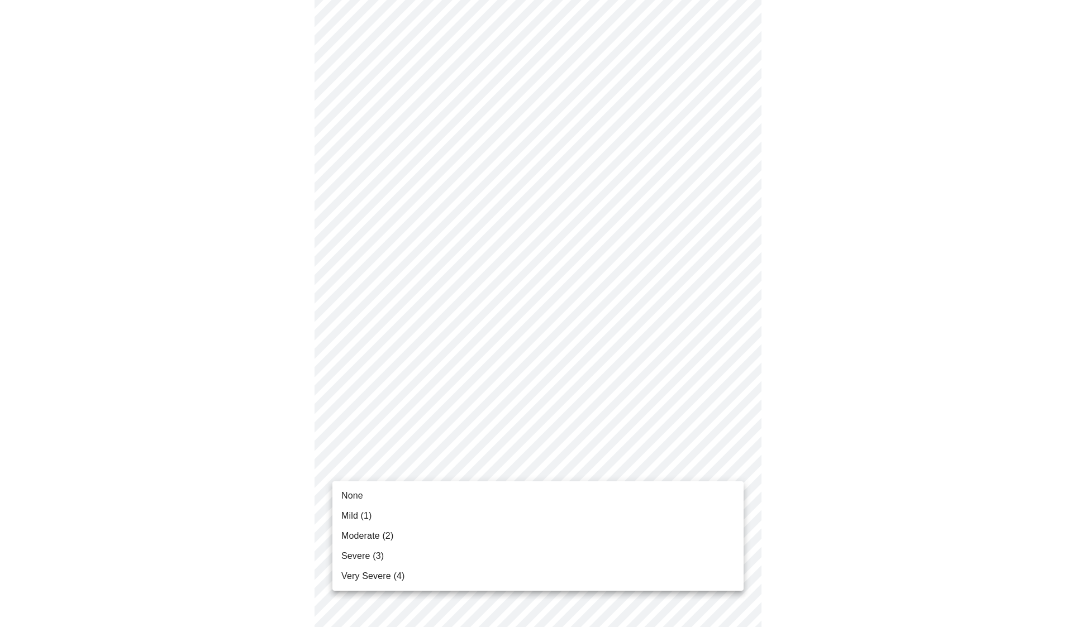
click at [636, 466] on body "MyMenopauseRx Appointments Messaging Labs Uploads Medications Community Refer a…" at bounding box center [537, 113] width 1067 height 1389
click at [492, 512] on li "Mild (1)" at bounding box center [537, 516] width 411 height 20
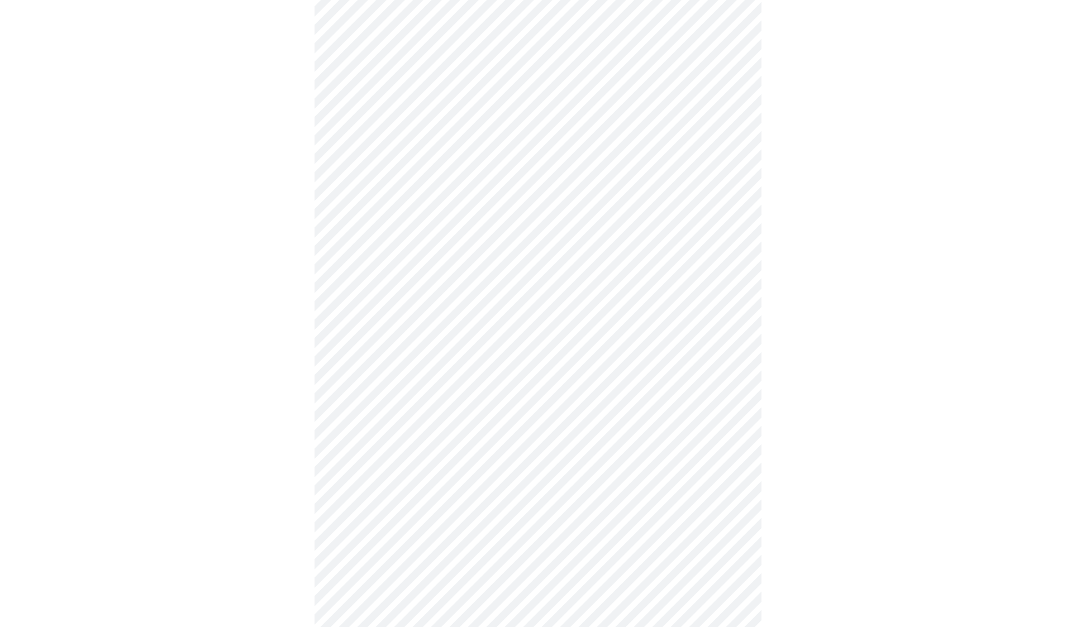
scroll to position [655, 0]
click at [620, 483] on body "MyMenopauseRx Appointments Messaging Labs Uploads Medications Community Refer a…" at bounding box center [537, 37] width 1067 height 1374
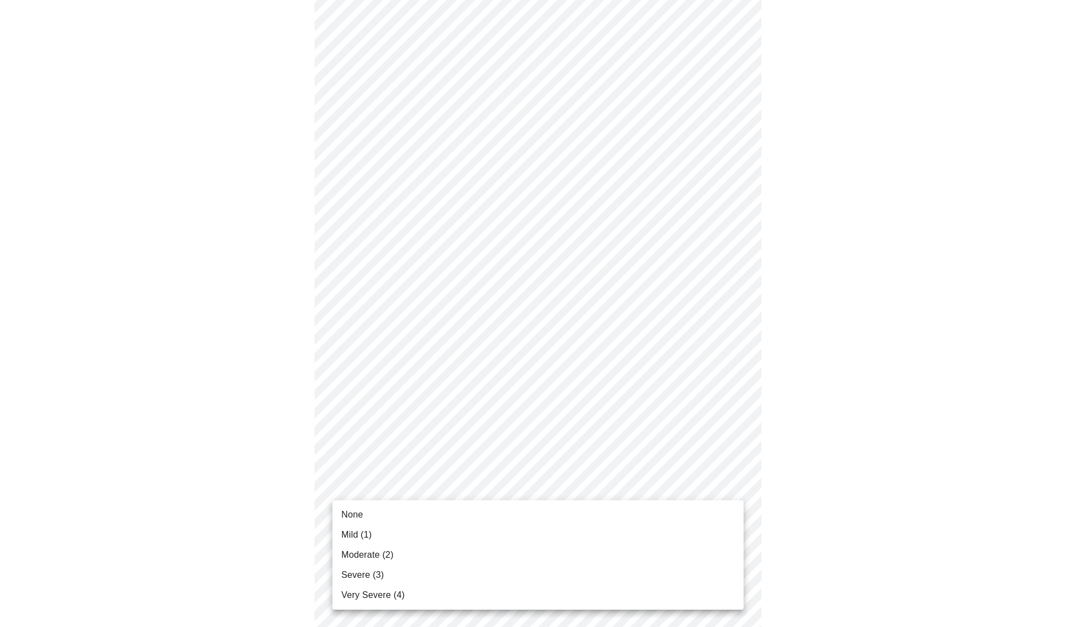
click at [465, 555] on li "Moderate (2)" at bounding box center [537, 555] width 411 height 20
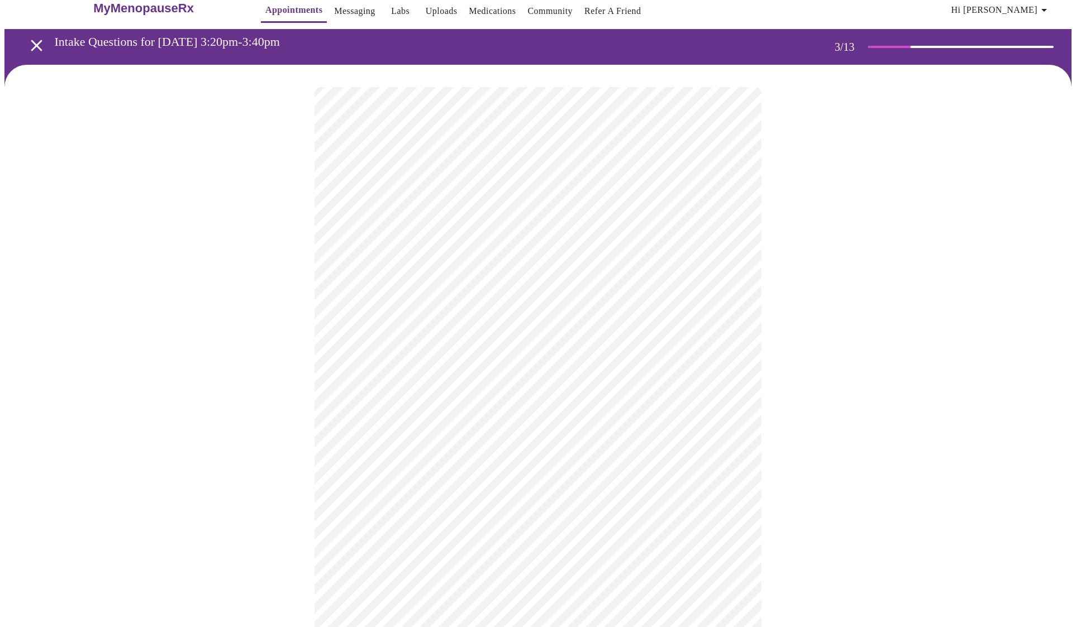
scroll to position [16, 0]
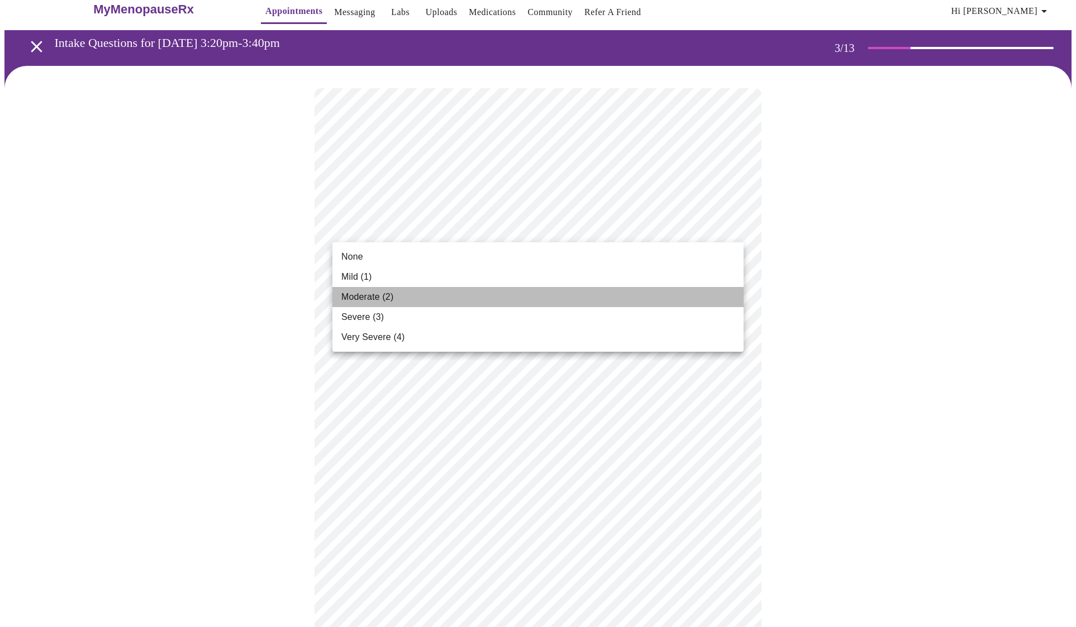
click at [473, 298] on li "Moderate (2)" at bounding box center [537, 297] width 411 height 20
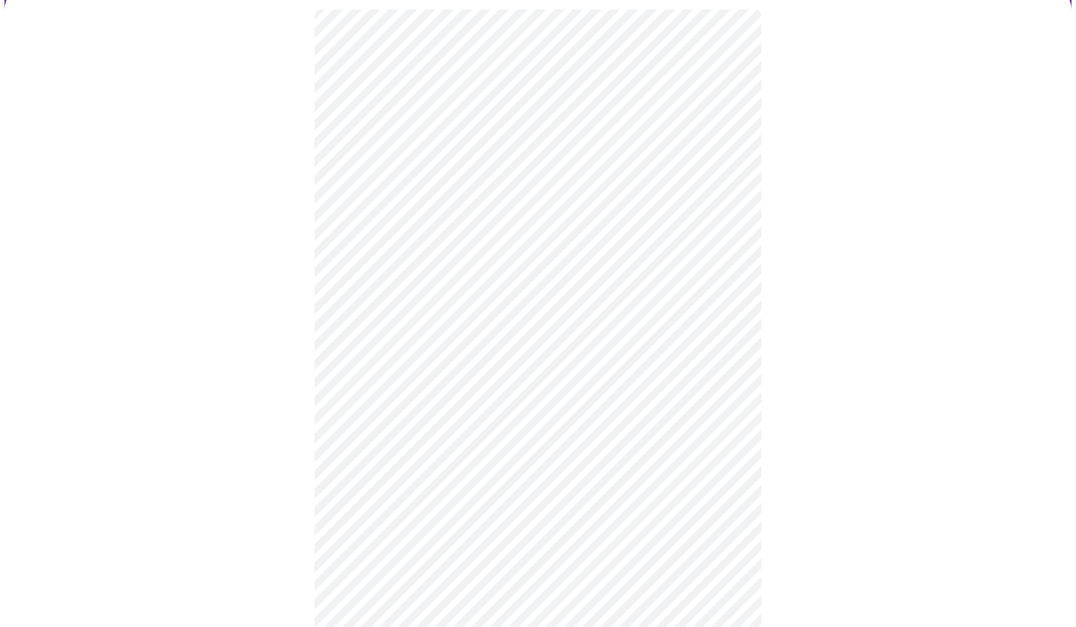
scroll to position [97, 0]
click at [638, 322] on body "MyMenopauseRx Appointments Messaging Labs Uploads Medications Community Refer a…" at bounding box center [537, 579] width 1067 height 1344
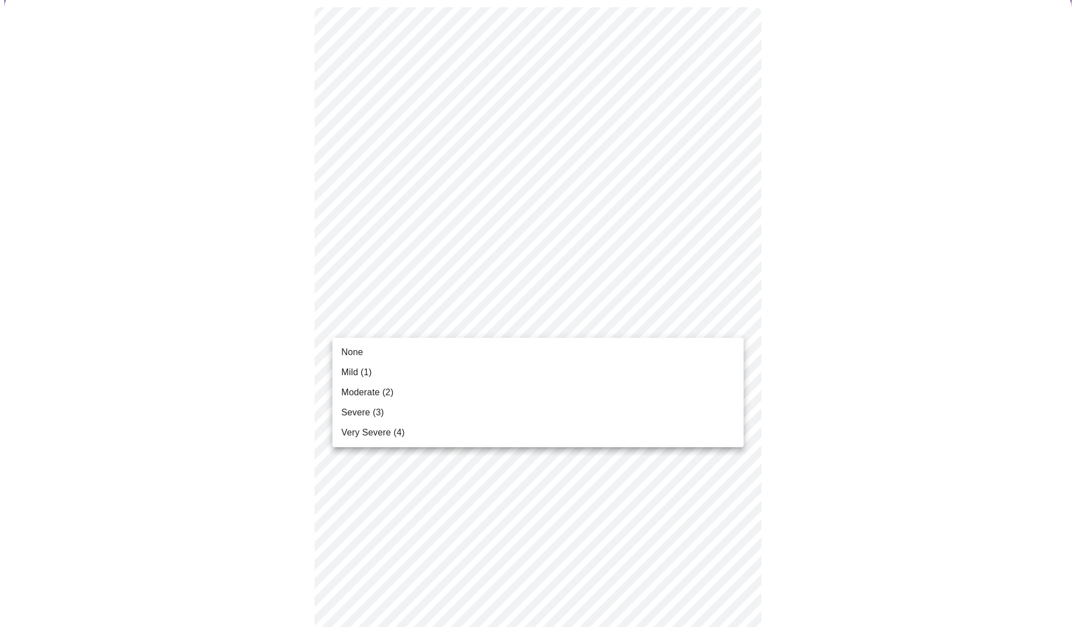
click at [525, 372] on li "Mild (1)" at bounding box center [537, 373] width 411 height 20
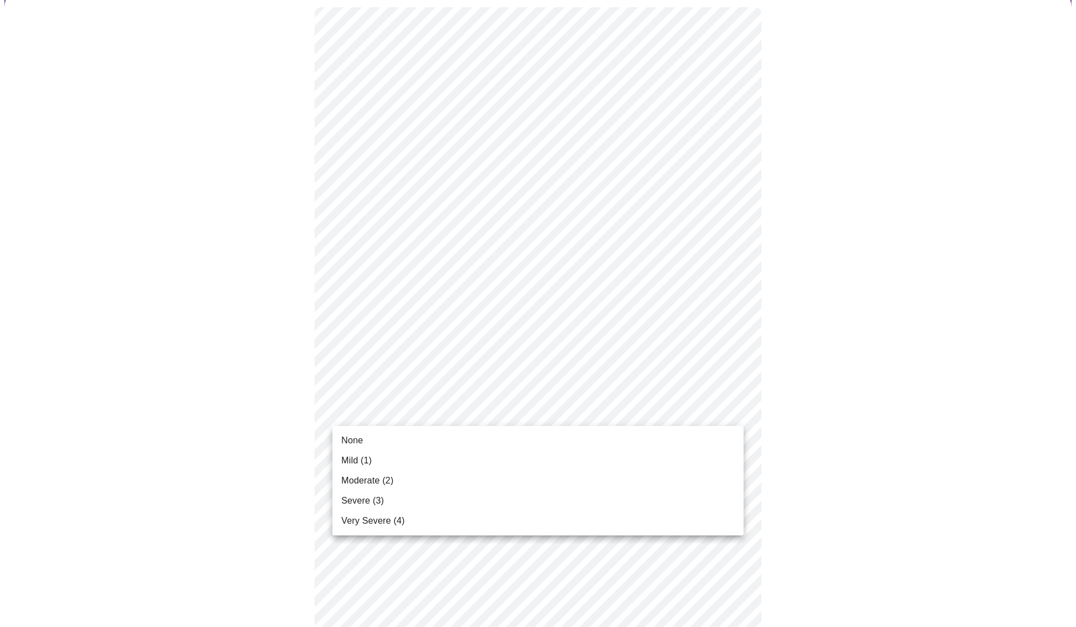
click at [516, 408] on body "MyMenopauseRx Appointments Messaging Labs Uploads Medications Community Refer a…" at bounding box center [537, 571] width 1067 height 1329
click at [471, 456] on li "Mild (1)" at bounding box center [537, 461] width 411 height 20
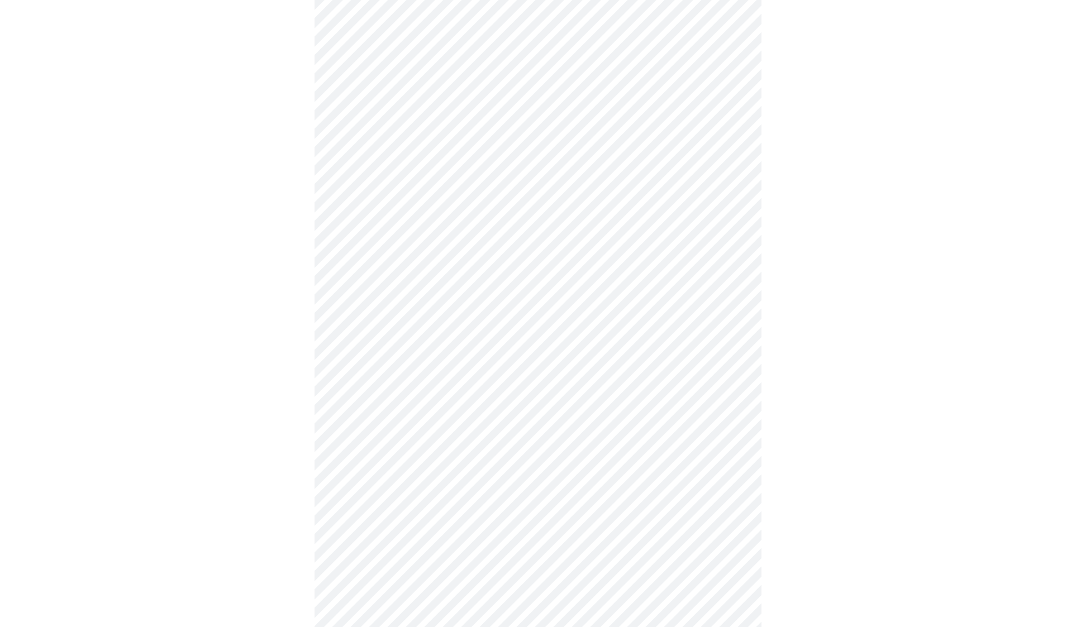
scroll to position [341, 0]
click at [729, 344] on body "MyMenopauseRx Appointments Messaging Labs Uploads Medications Community Refer a…" at bounding box center [537, 214] width 1067 height 1100
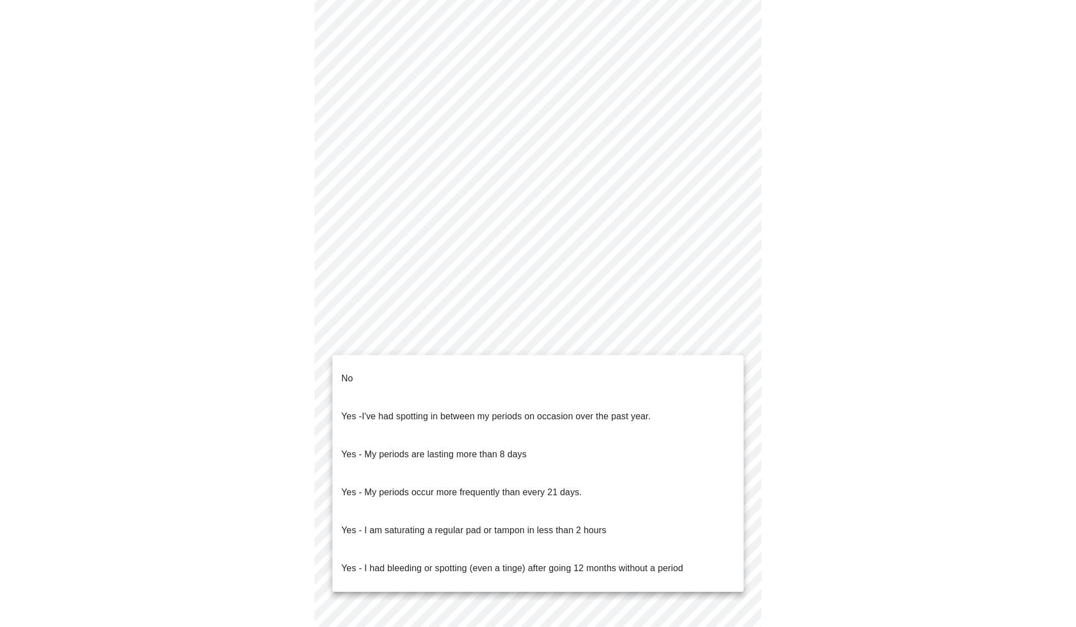
click at [637, 378] on li "No" at bounding box center [537, 379] width 411 height 38
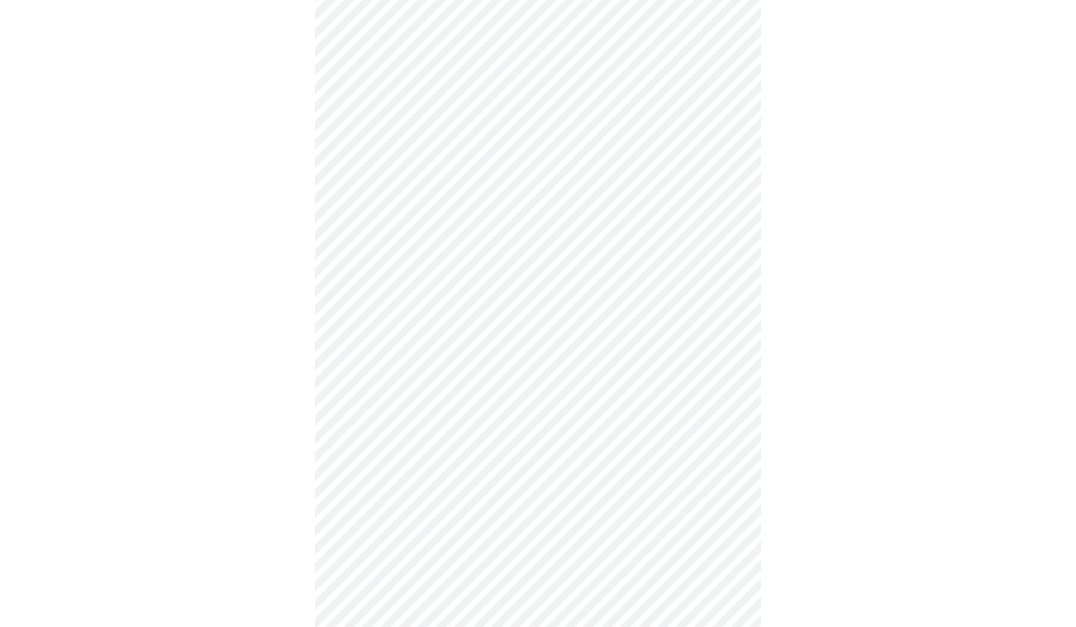
scroll to position [392, 0]
click at [727, 370] on body "MyMenopauseRx Appointments Messaging Labs Uploads Medications Community Refer a…" at bounding box center [537, 159] width 1067 height 1094
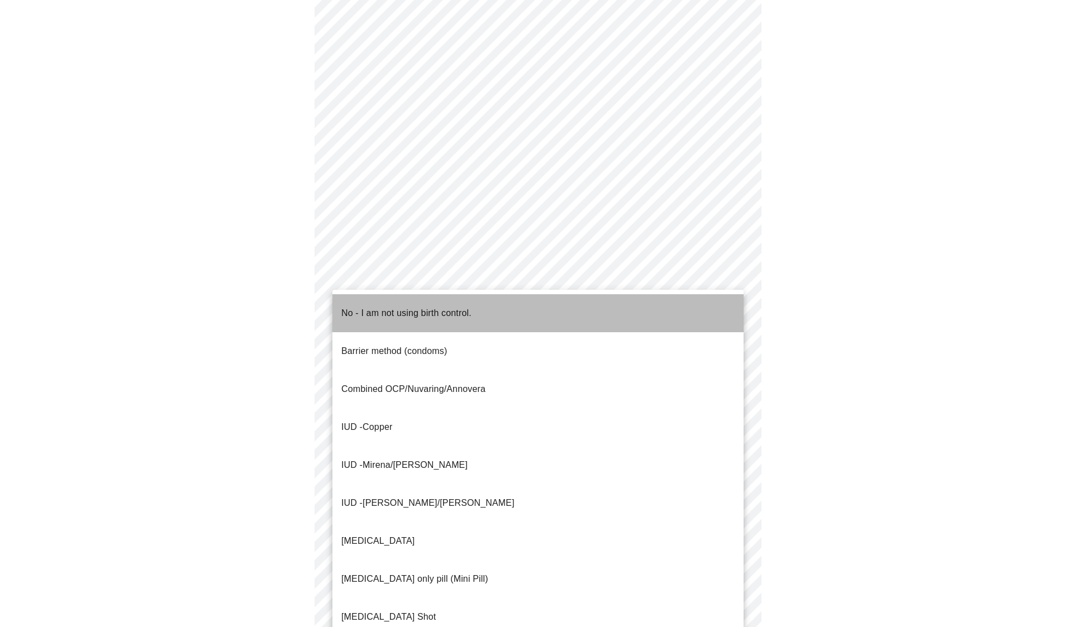
click at [575, 310] on li "No - I am not using birth control." at bounding box center [537, 313] width 411 height 38
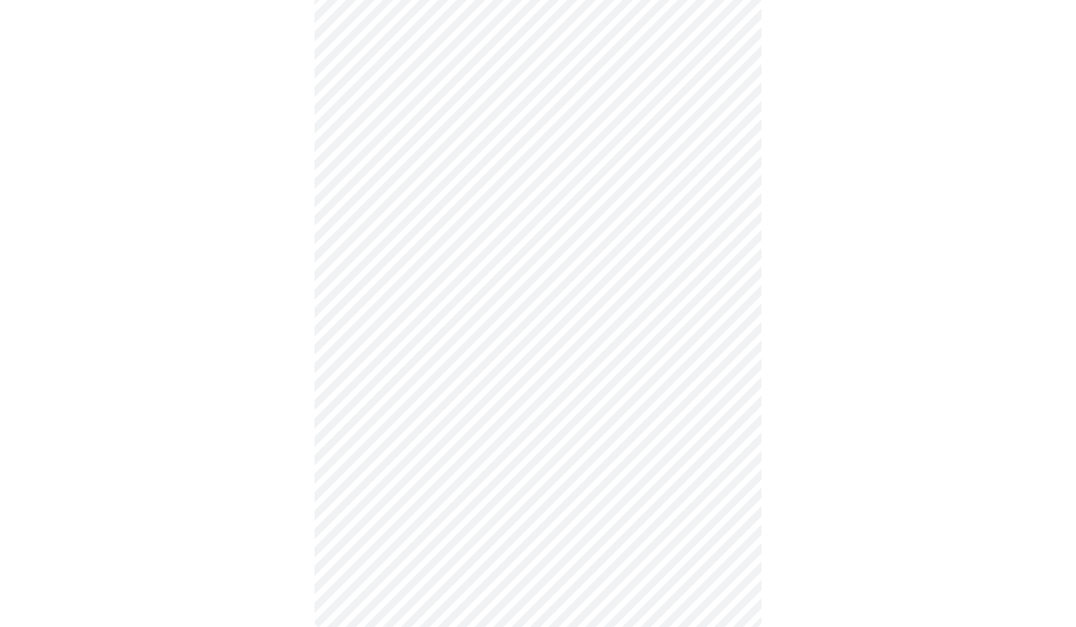
scroll to position [443, 0]
click at [726, 399] on body "MyMenopauseRx Appointments Messaging Labs Uploads Medications Community Refer a…" at bounding box center [537, 106] width 1067 height 1088
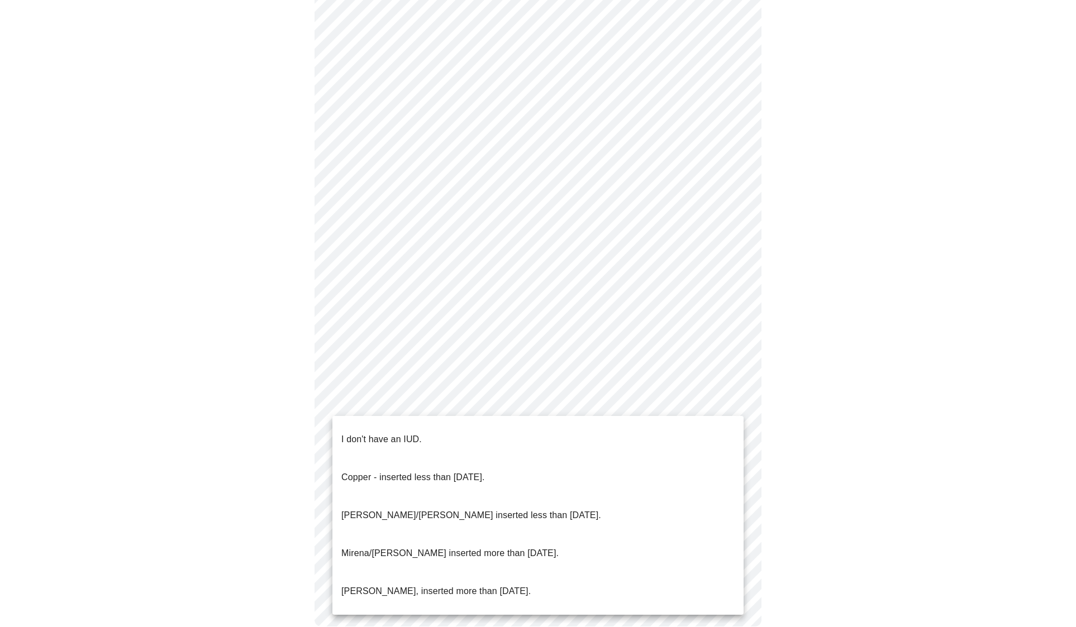
click at [667, 428] on li "I don't have an IUD." at bounding box center [537, 440] width 411 height 38
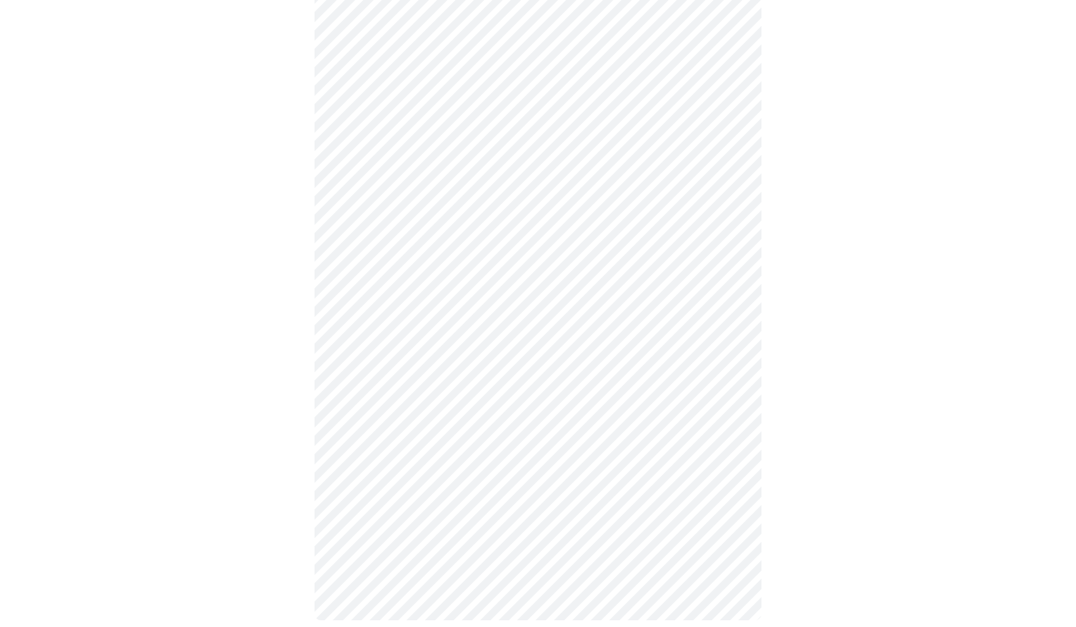
click at [727, 479] on body "MyMenopauseRx Appointments Messaging Labs Uploads Medications Community Refer a…" at bounding box center [537, 102] width 1067 height 1081
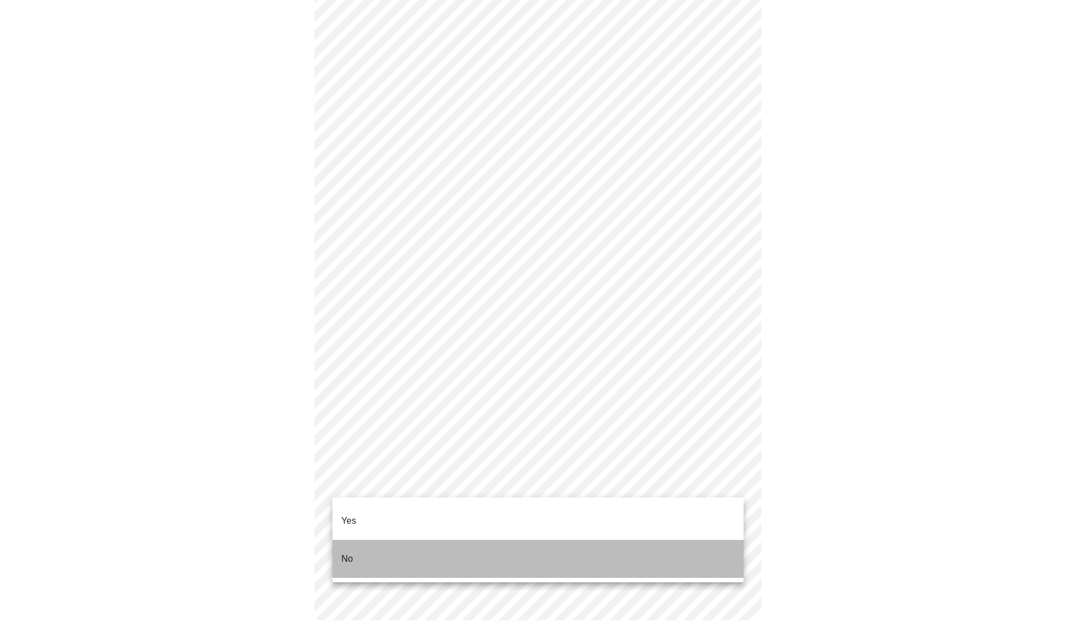
click at [357, 543] on li "No" at bounding box center [537, 559] width 411 height 38
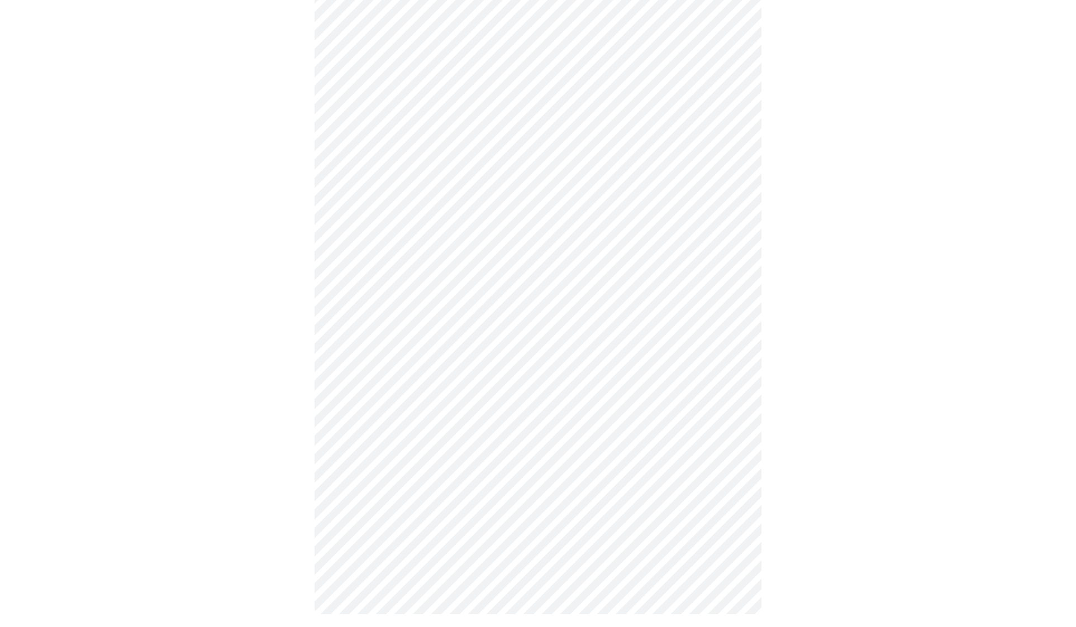
scroll to position [0, 0]
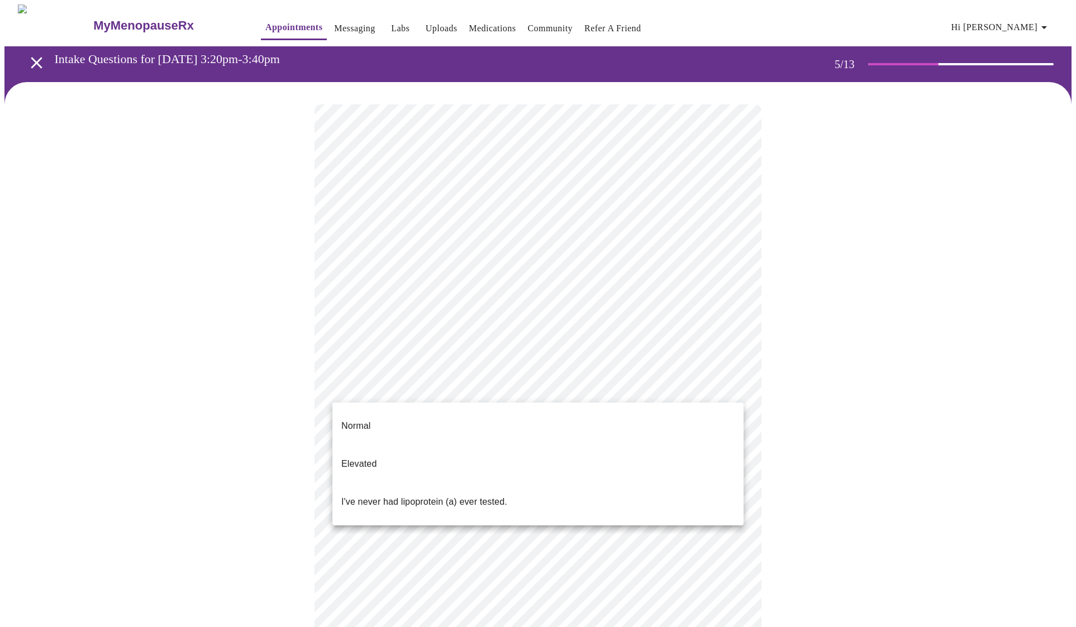
click at [723, 385] on body "MyMenopauseRx Appointments Messaging Labs Uploads Medications Community Refer a…" at bounding box center [537, 416] width 1067 height 825
click at [481, 495] on p "I've never had lipoprotein (a) ever tested." at bounding box center [424, 501] width 166 height 13
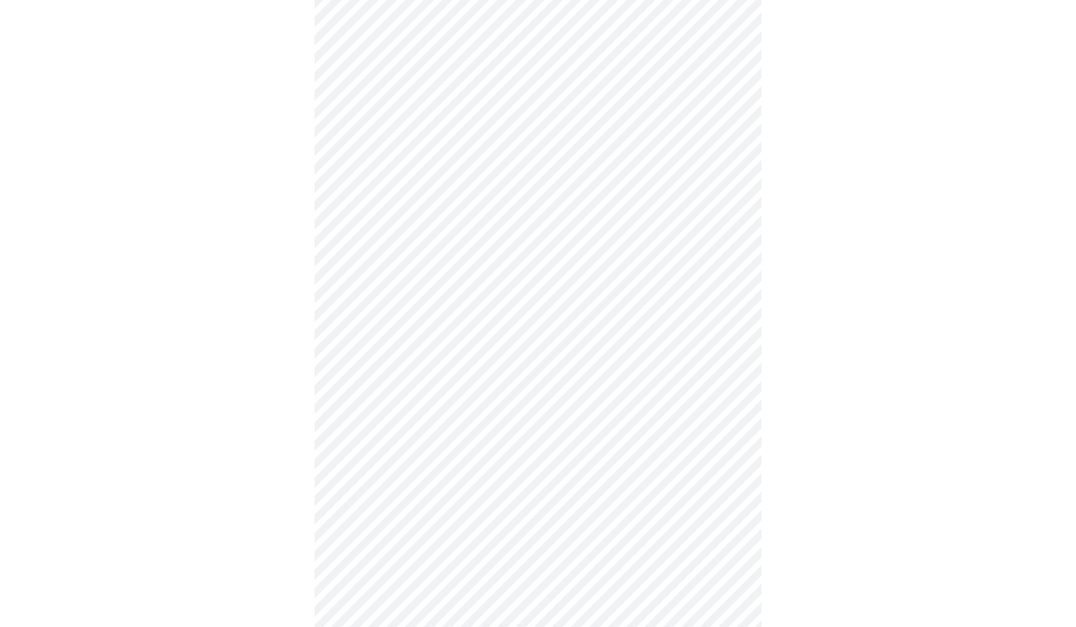
scroll to position [2872, 0]
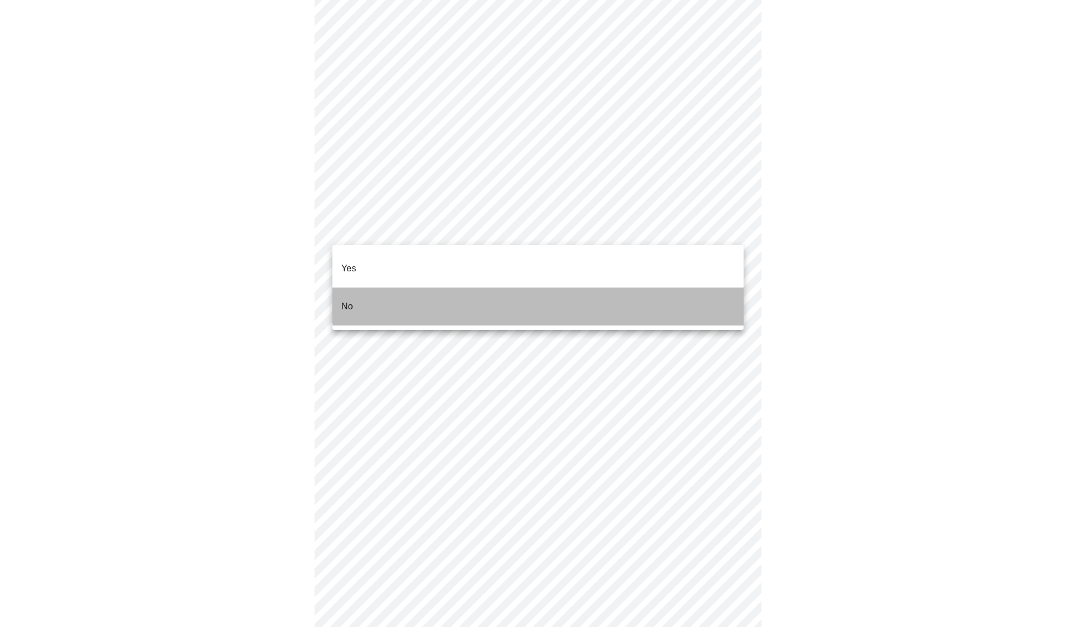
click at [607, 288] on li "No" at bounding box center [537, 307] width 411 height 38
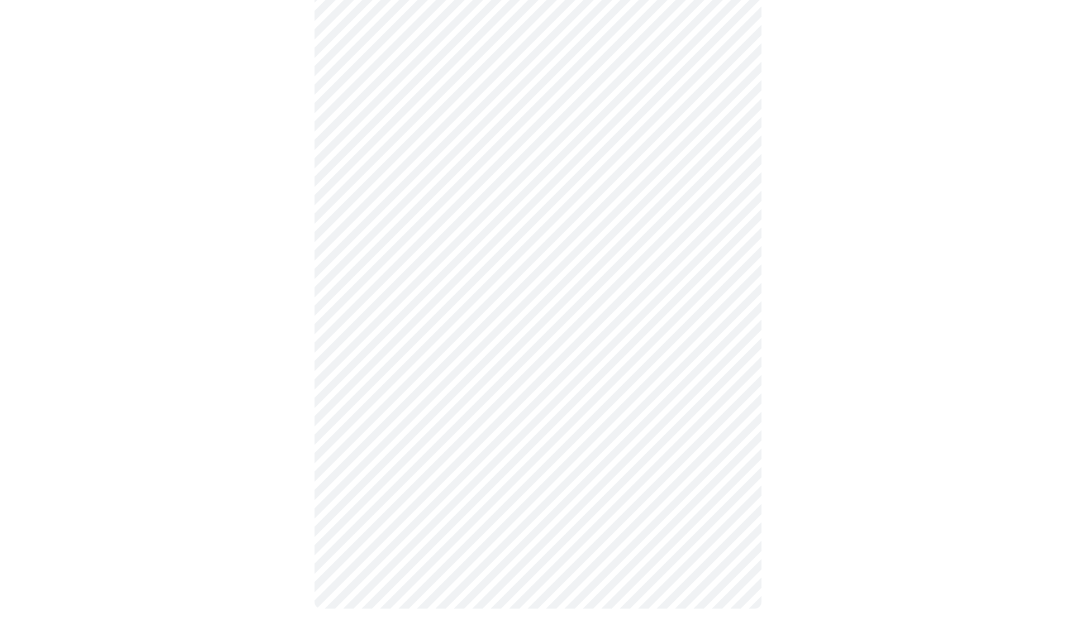
scroll to position [314, 0]
